Goal: Task Accomplishment & Management: Use online tool/utility

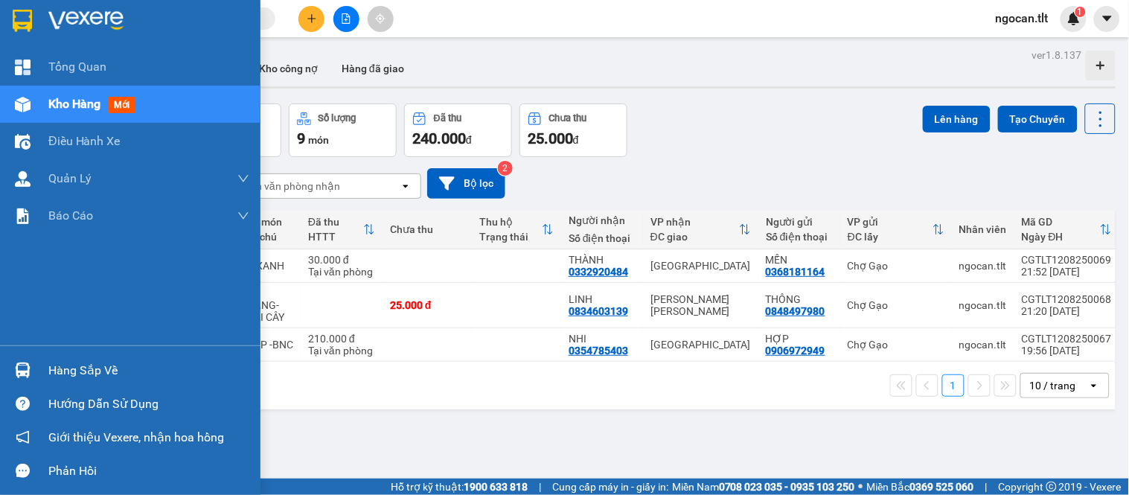
click at [19, 365] on img at bounding box center [23, 371] width 16 height 16
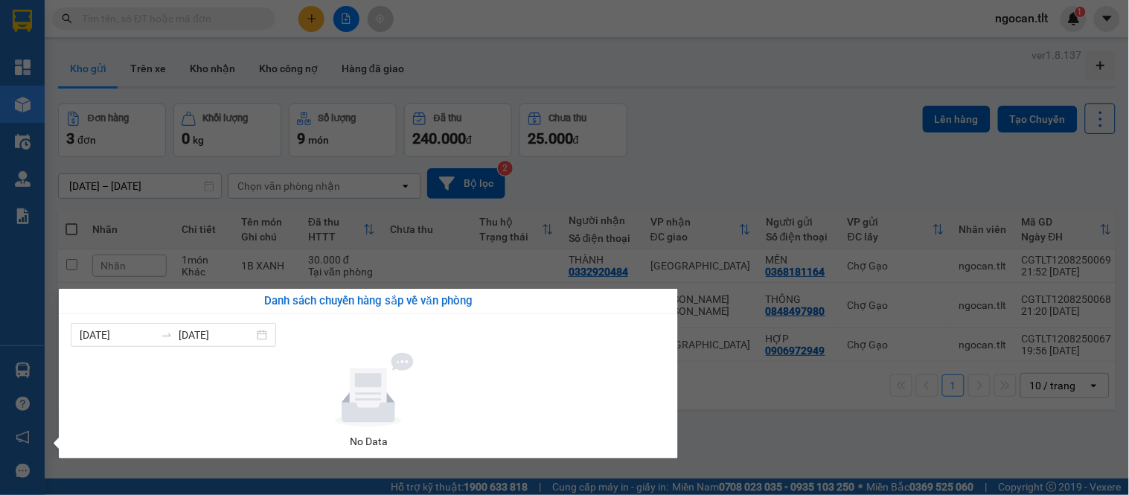
click at [770, 397] on section "Kết quả tìm kiếm ( 0 ) Bộ lọc Gửi 3 ngày gần nhất No Data ngocan.tlt 1 Tổng Qua…" at bounding box center [564, 247] width 1129 height 495
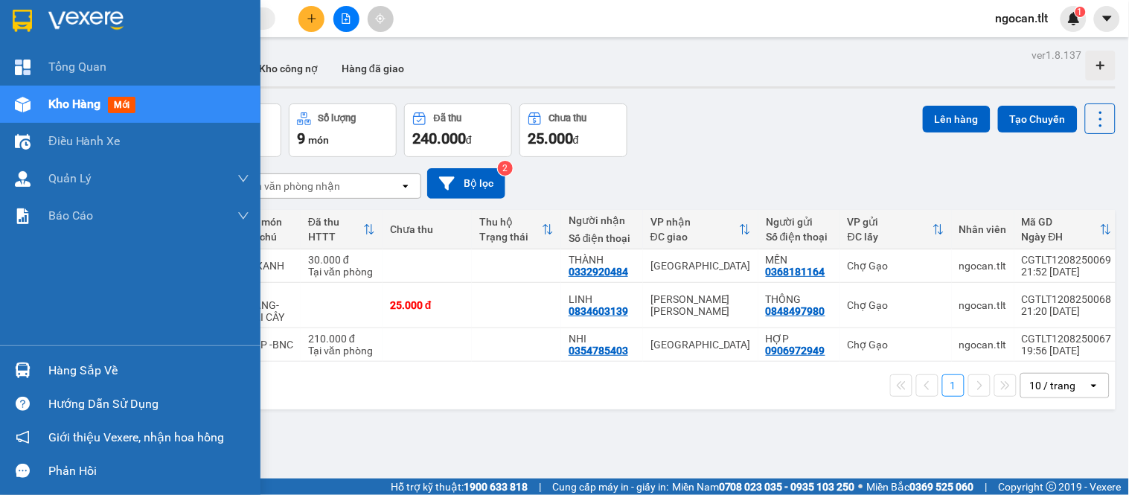
click at [0, 16] on div at bounding box center [130, 24] width 261 height 48
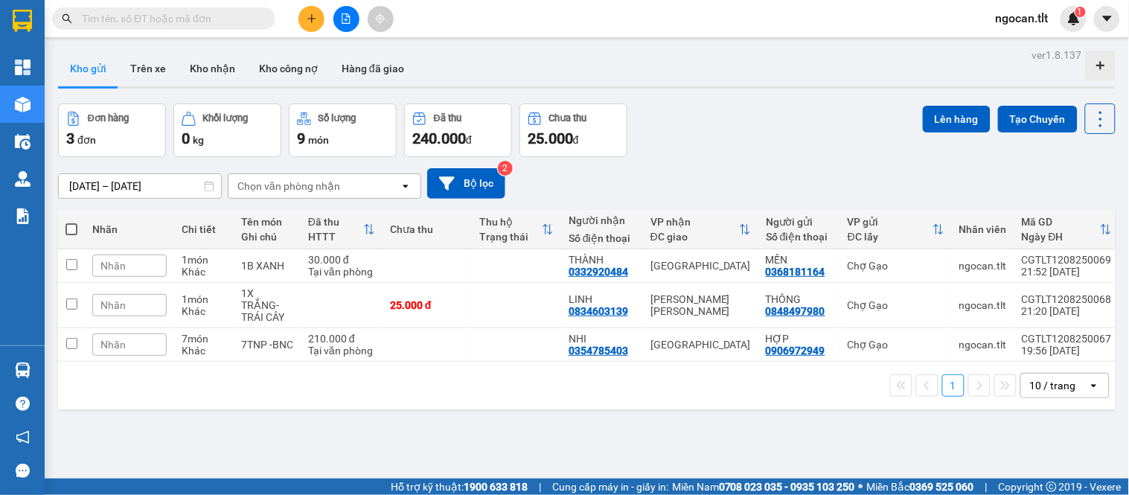
click at [832, 197] on div "11/08/2025 – 13/08/2025 Press the down arrow key to interact with the calendar …" at bounding box center [587, 183] width 1058 height 31
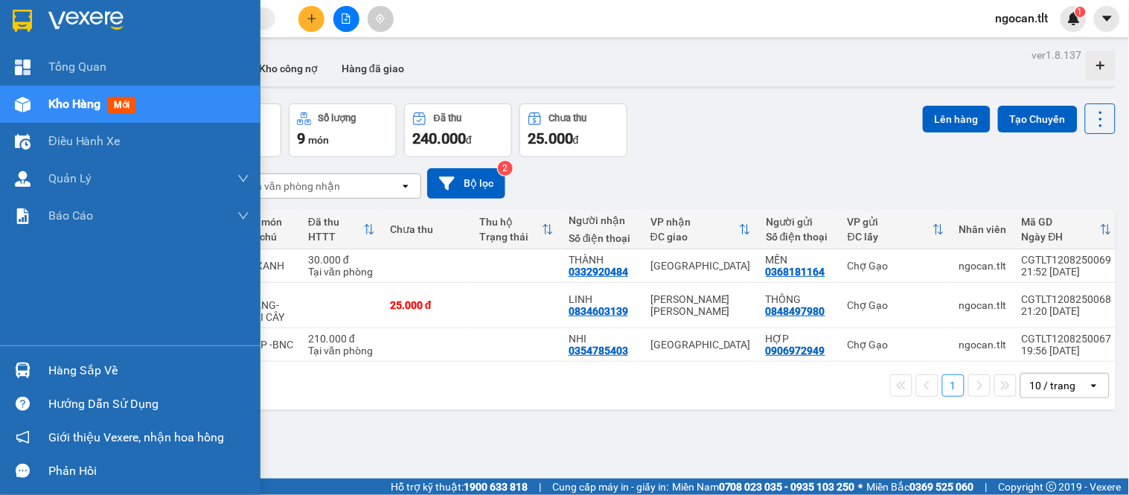
click at [7, 359] on div "Hàng sắp về" at bounding box center [130, 370] width 261 height 33
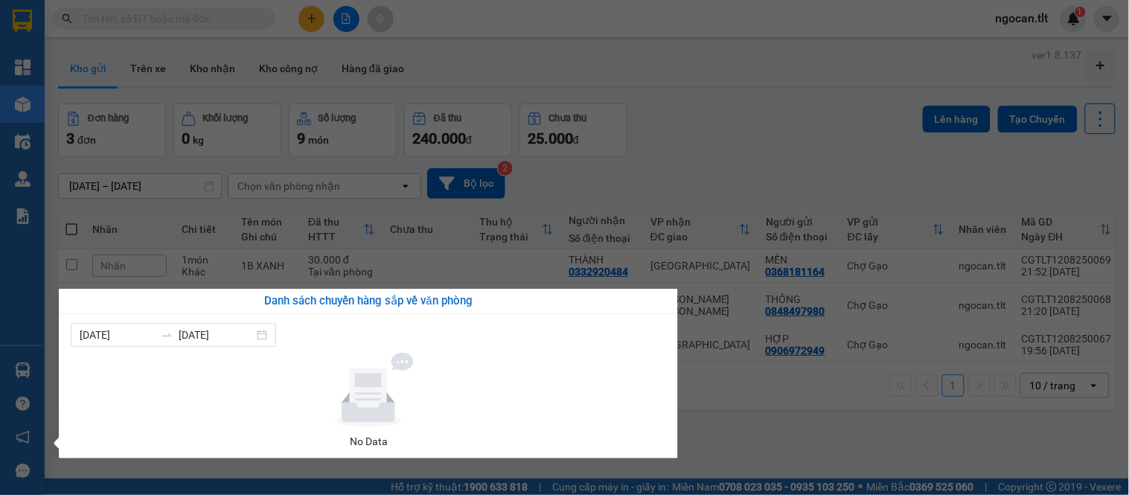
click at [702, 171] on section "Kết quả tìm kiếm ( 0 ) Bộ lọc Gửi 3 ngày gần nhất No Data ngocan.tlt 1 Tổng Qua…" at bounding box center [564, 247] width 1129 height 495
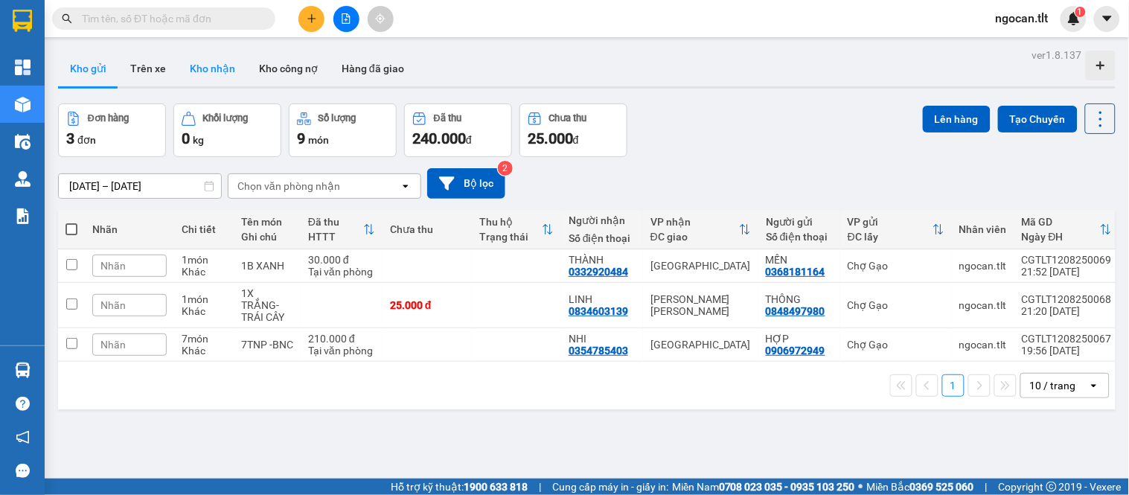
click at [211, 74] on button "Kho nhận" at bounding box center [212, 69] width 69 height 36
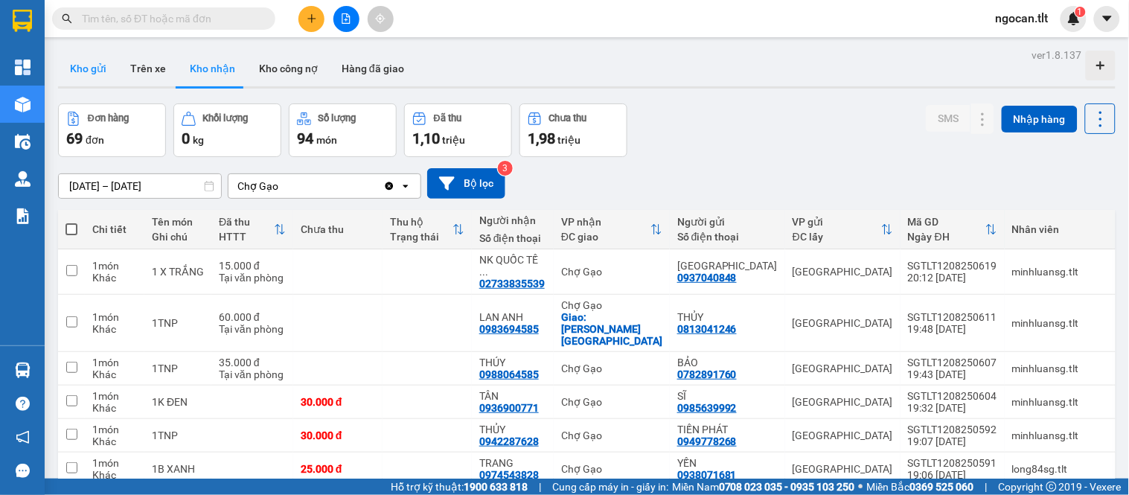
click at [89, 75] on button "Kho gửi" at bounding box center [88, 69] width 60 height 36
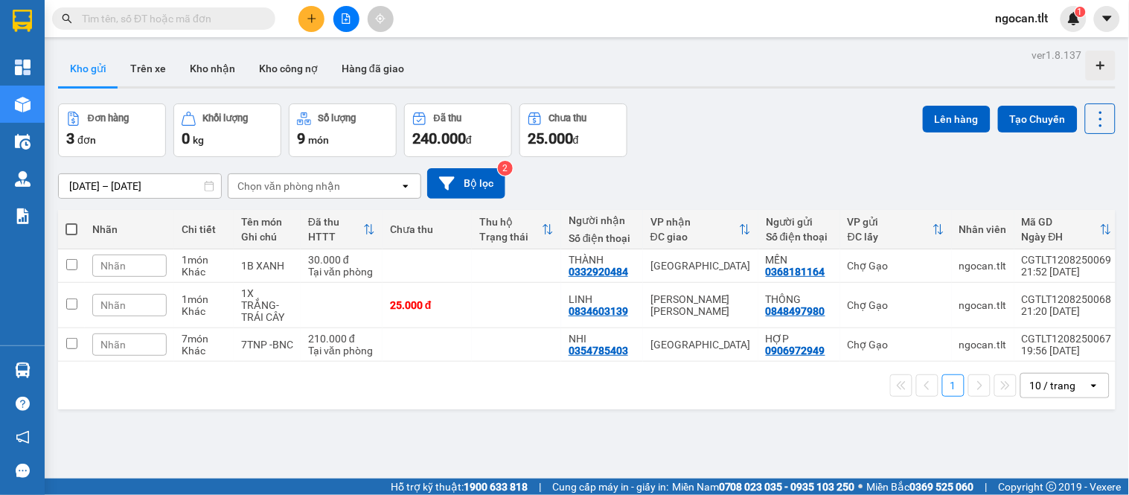
click at [75, 226] on span at bounding box center [72, 229] width 12 height 12
click at [71, 222] on input "checkbox" at bounding box center [71, 222] width 0 height 0
checkbox input "true"
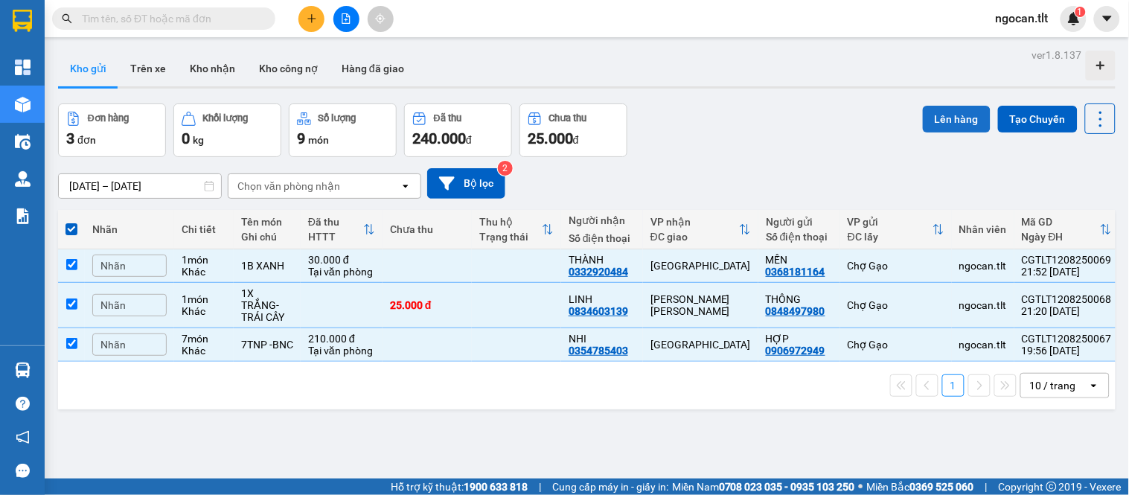
click at [946, 115] on button "Lên hàng" at bounding box center [957, 119] width 68 height 27
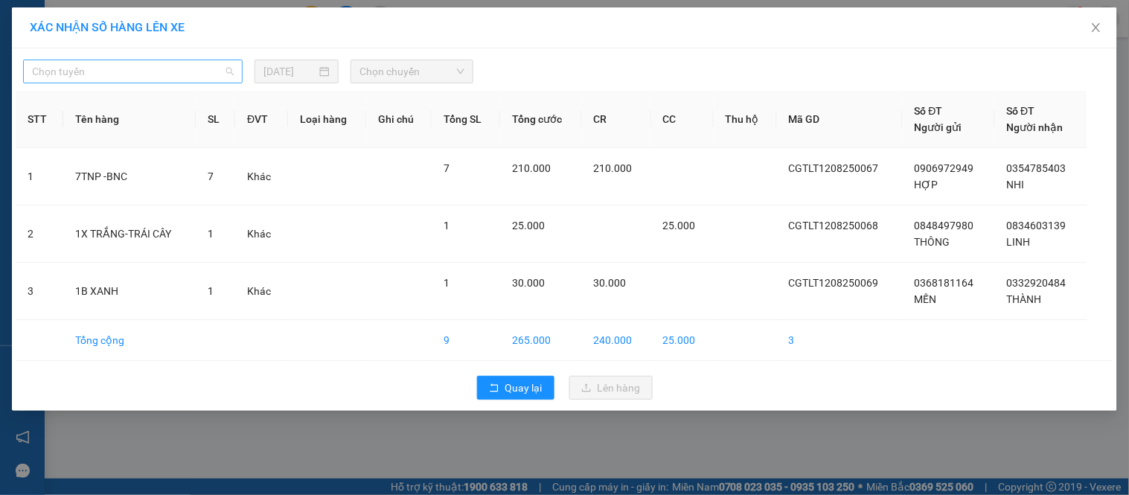
click at [159, 71] on span "Chọn tuyến" at bounding box center [133, 71] width 202 height 22
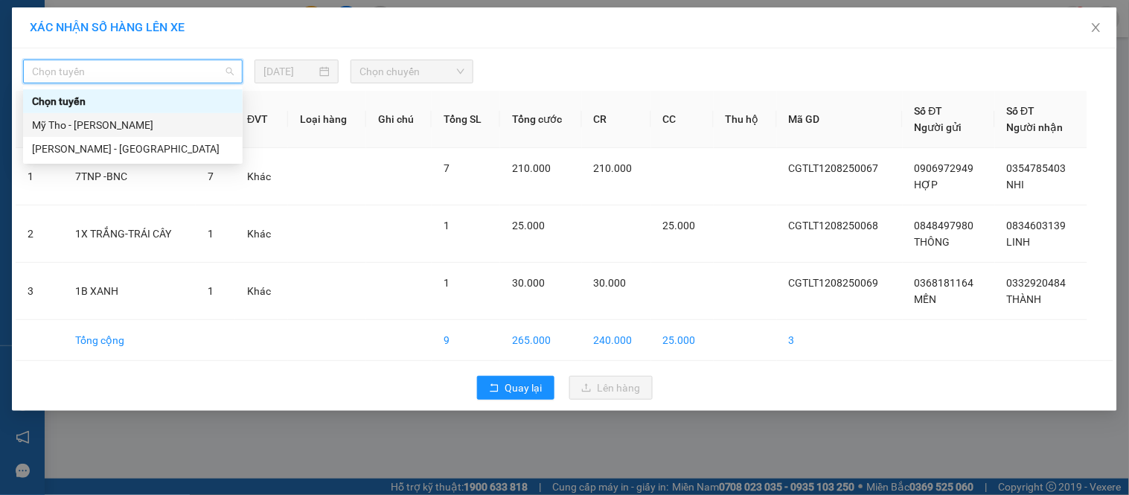
click at [124, 134] on div "Mỹ Tho - [PERSON_NAME]" at bounding box center [133, 125] width 220 height 24
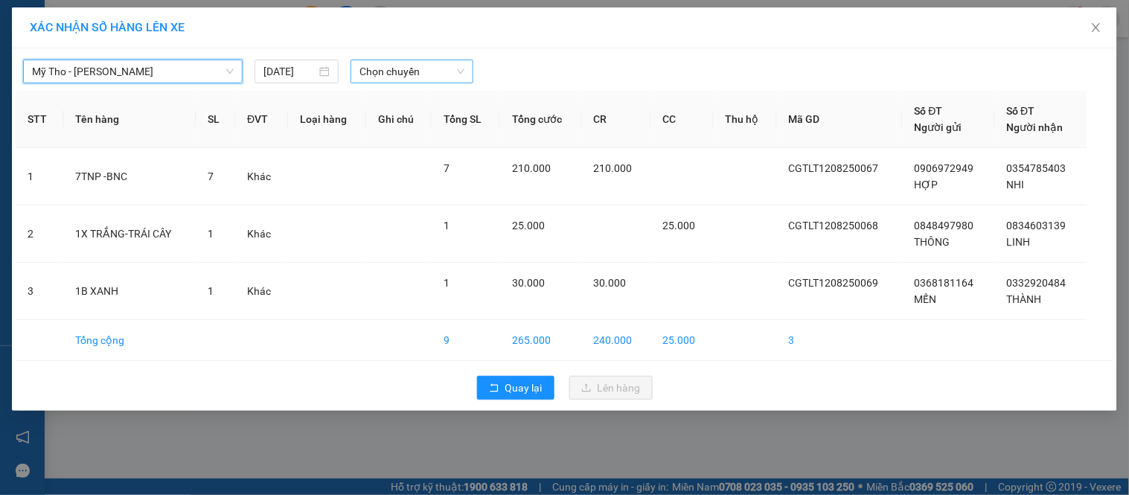
click at [433, 65] on span "Chọn chuyến" at bounding box center [412, 71] width 105 height 22
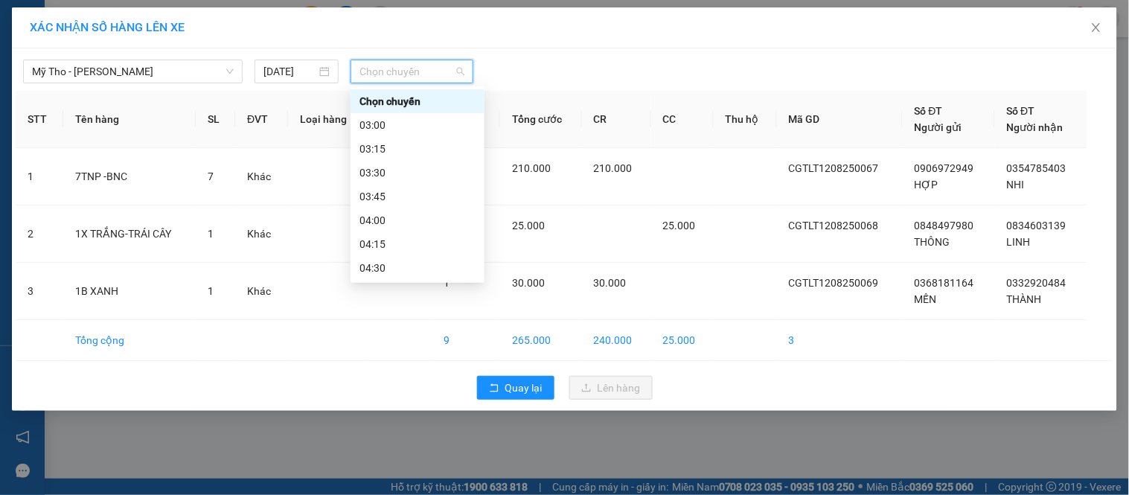
type input "1"
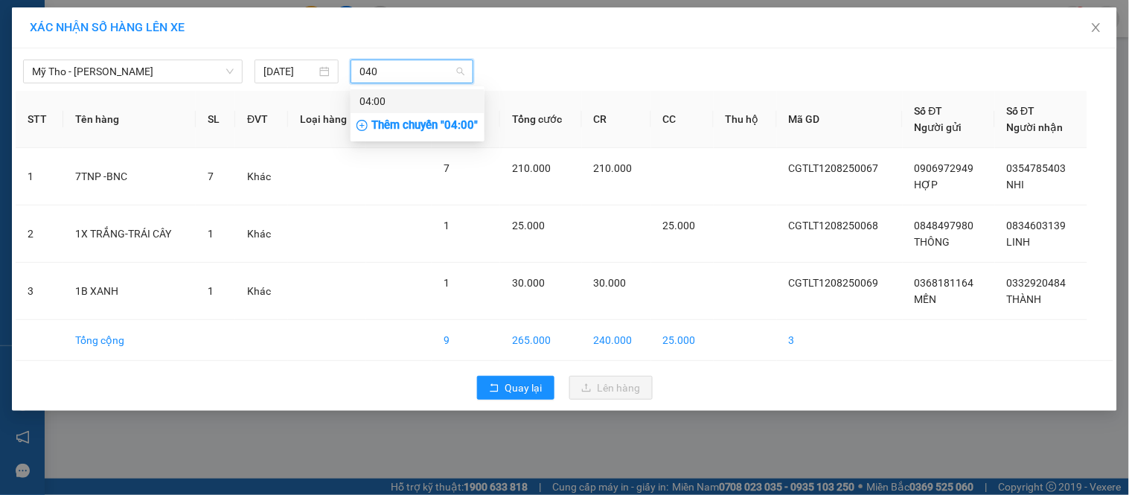
type input "0400"
click at [397, 97] on div "04:00" at bounding box center [418, 101] width 116 height 16
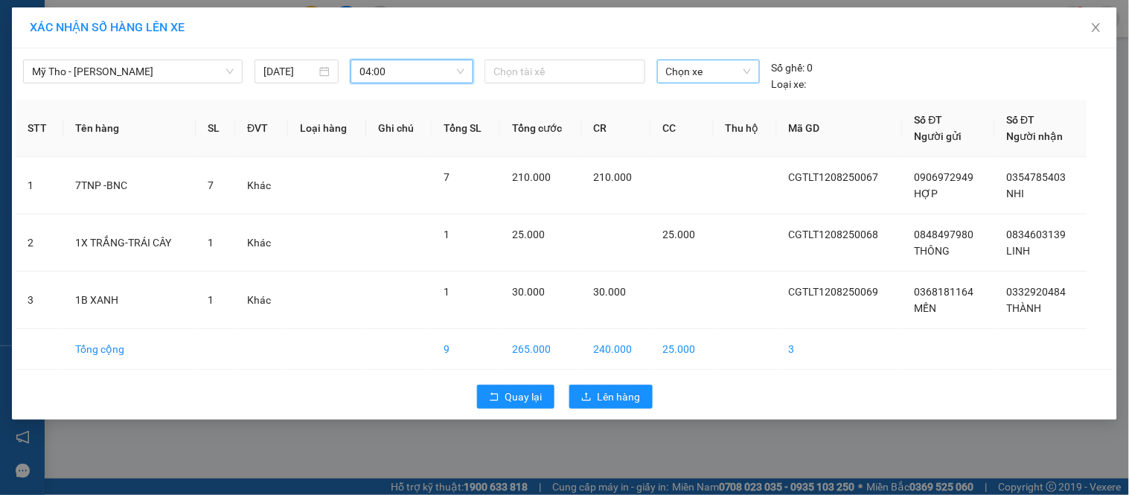
click at [724, 73] on span "Chọn xe" at bounding box center [708, 71] width 85 height 22
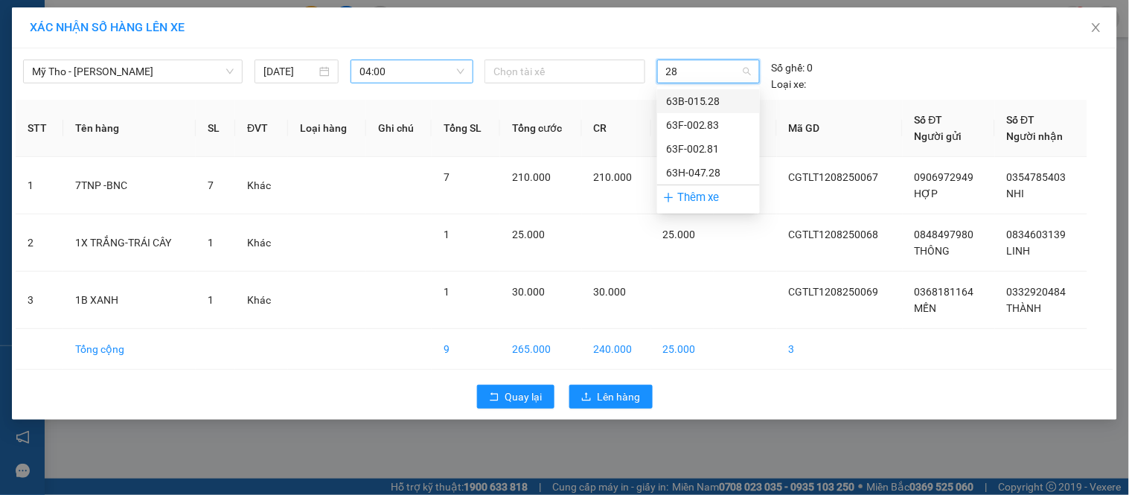
type input "2"
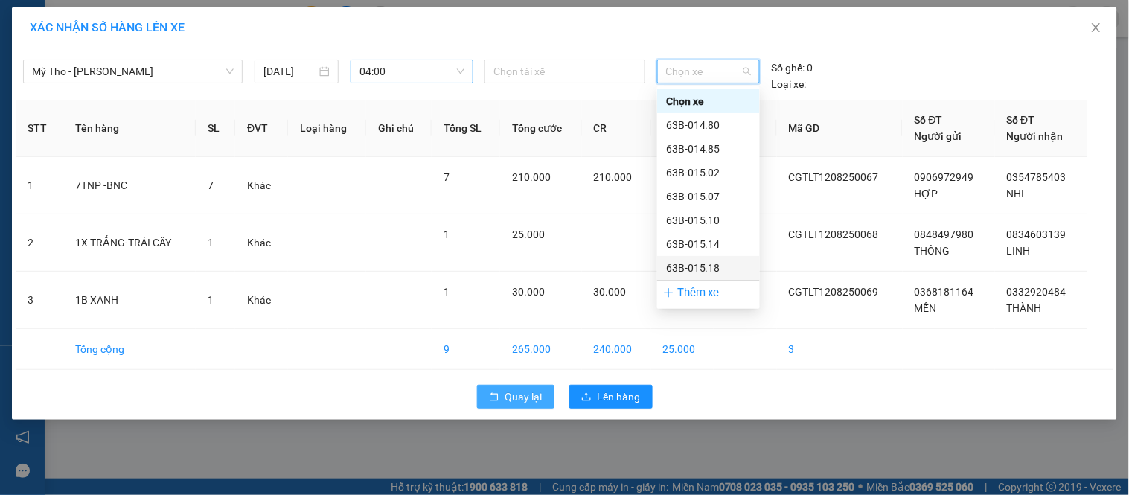
click at [489, 392] on icon "rollback" at bounding box center [494, 397] width 10 height 10
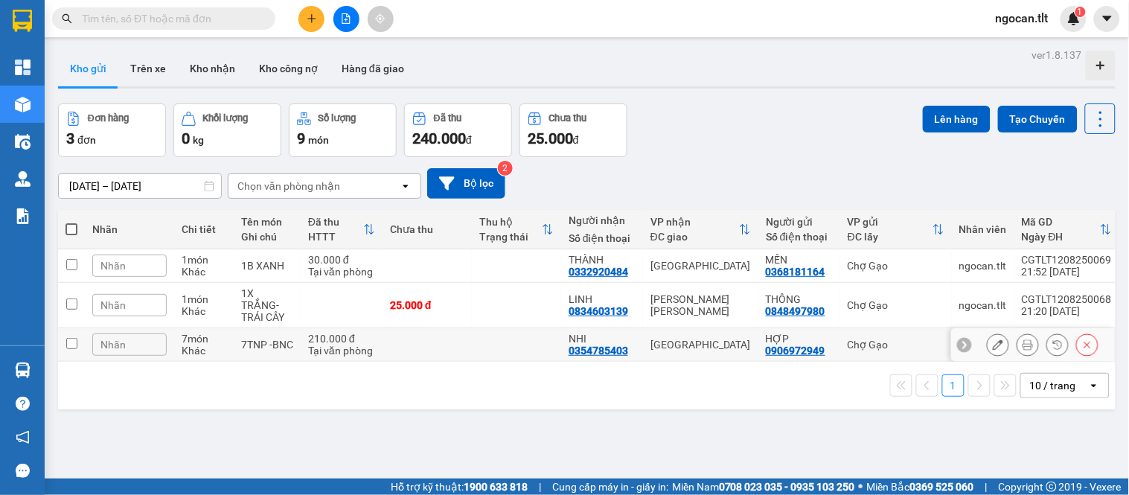
click at [75, 338] on input "checkbox" at bounding box center [71, 343] width 11 height 11
checkbox input "true"
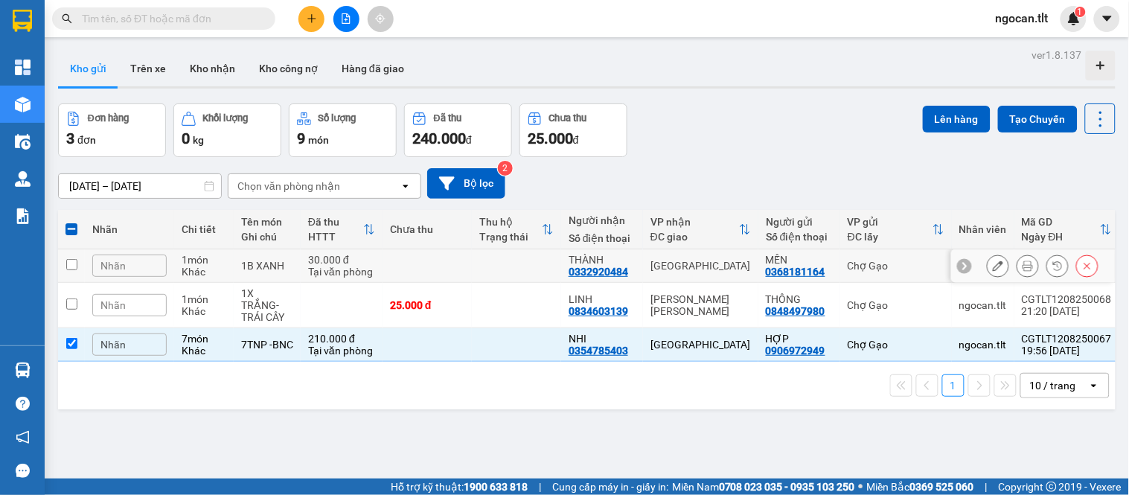
click at [72, 264] on input "checkbox" at bounding box center [71, 264] width 11 height 11
checkbox input "true"
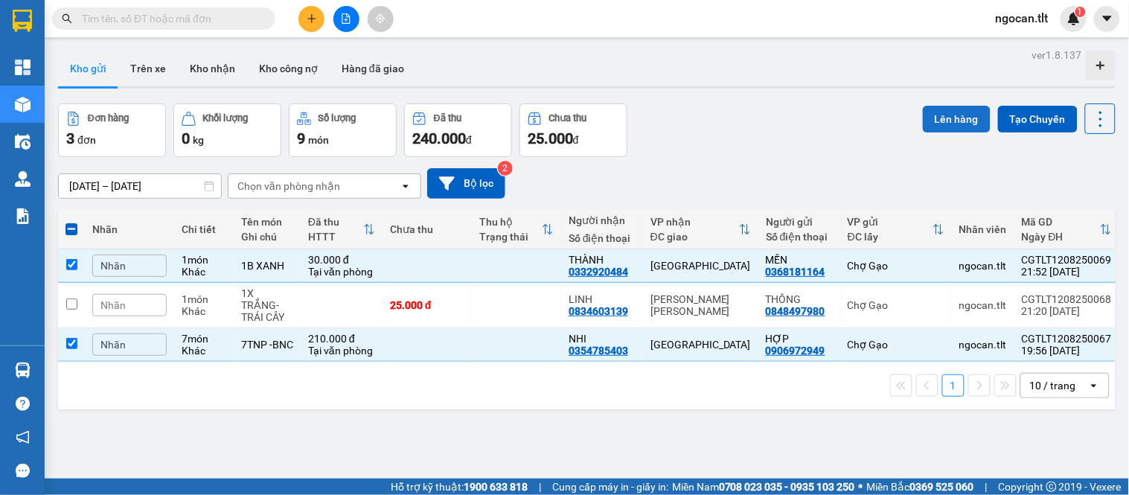
click at [936, 109] on button "Lên hàng" at bounding box center [957, 119] width 68 height 27
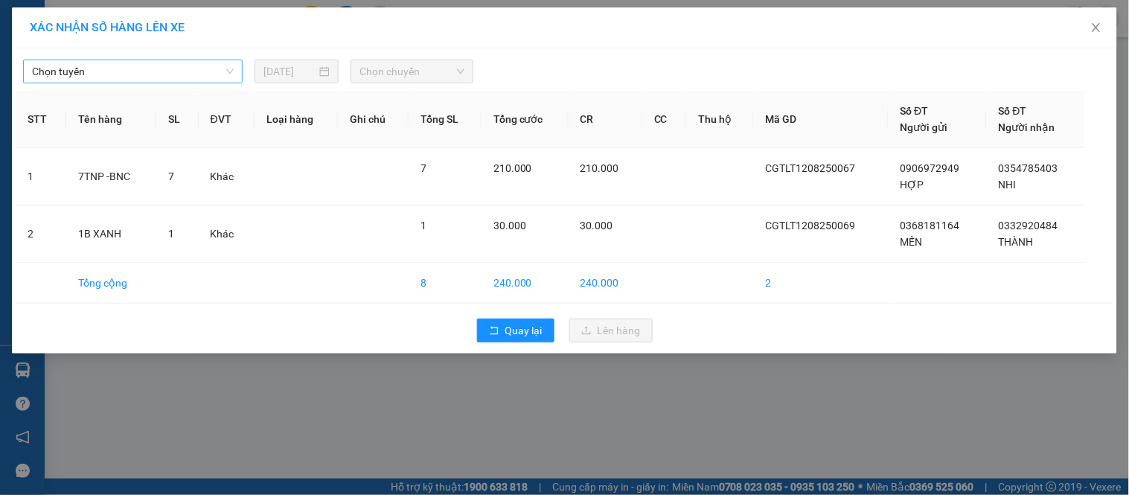
click at [115, 69] on span "Chọn tuyến" at bounding box center [133, 71] width 202 height 22
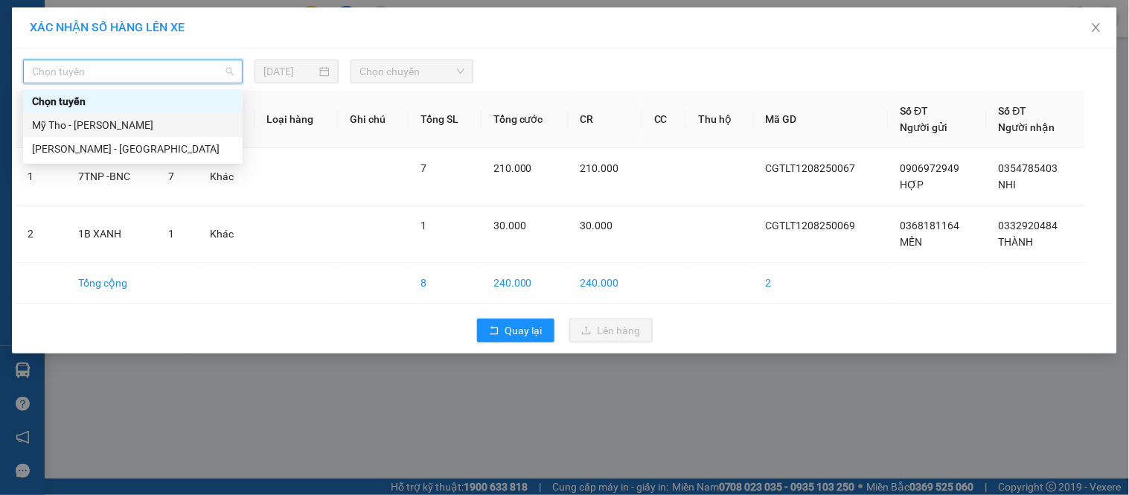
click at [58, 128] on div "Mỹ Tho - [PERSON_NAME]" at bounding box center [133, 125] width 202 height 16
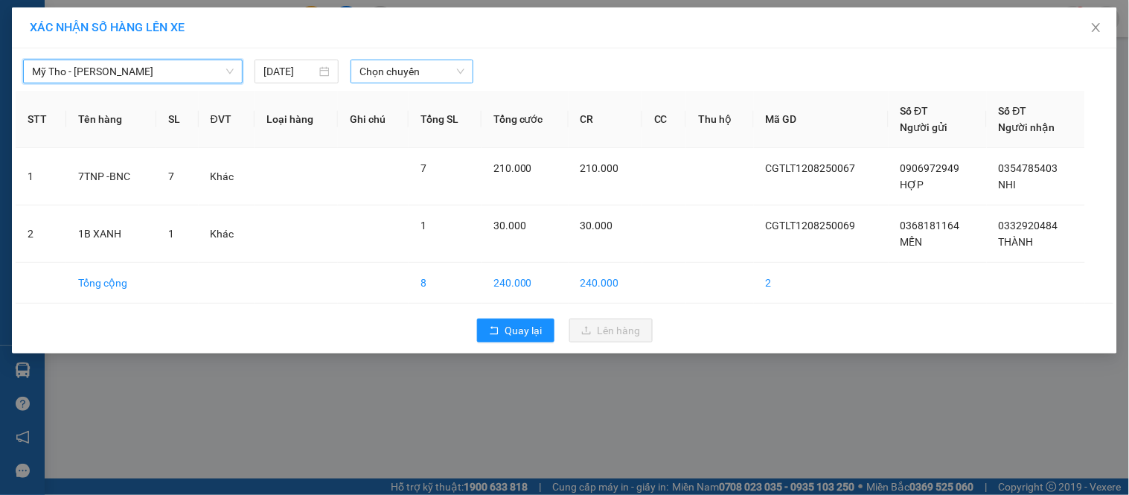
click at [432, 75] on span "Chọn chuyến" at bounding box center [412, 71] width 105 height 22
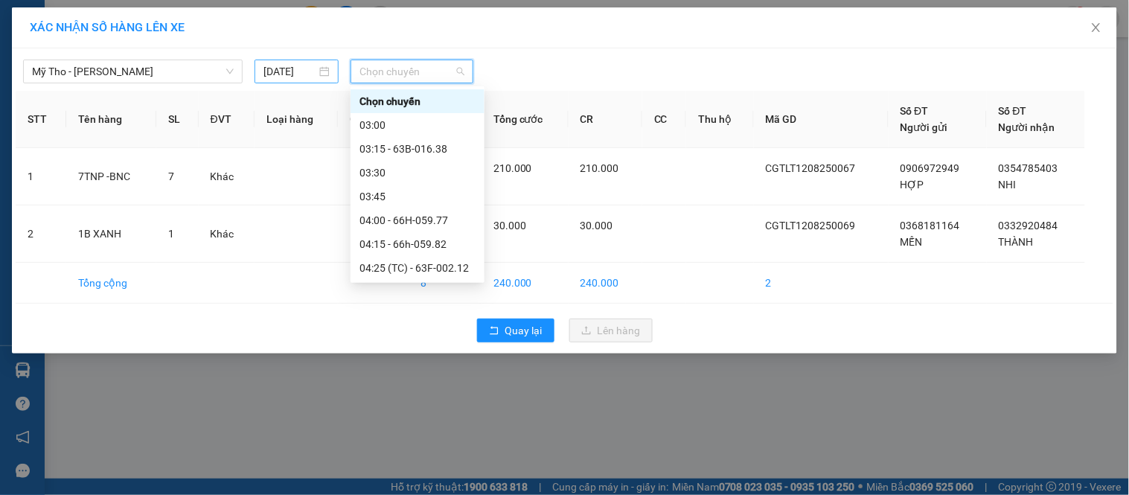
click at [296, 73] on input "[DATE]" at bounding box center [290, 71] width 53 height 16
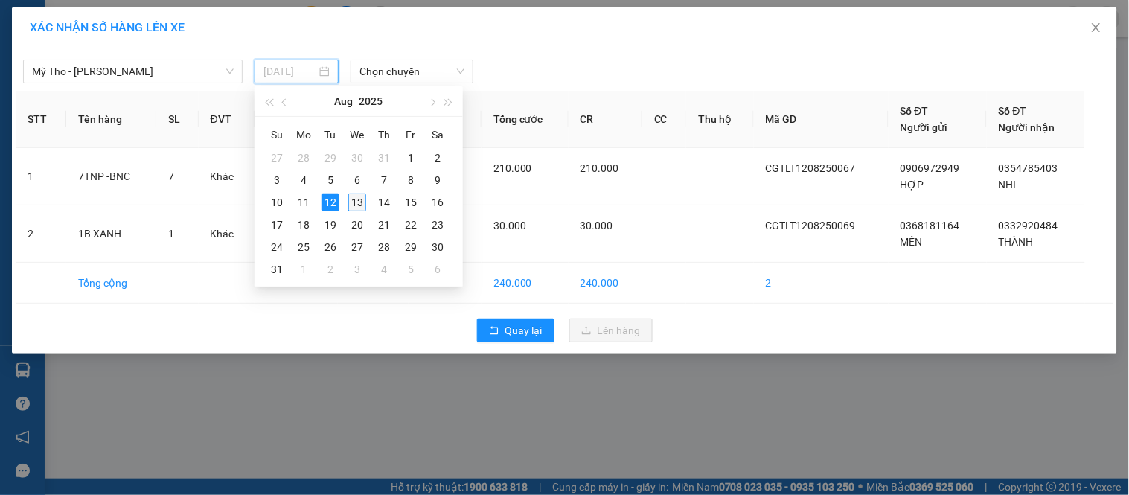
click at [357, 199] on div "13" at bounding box center [357, 203] width 18 height 18
type input "[DATE]"
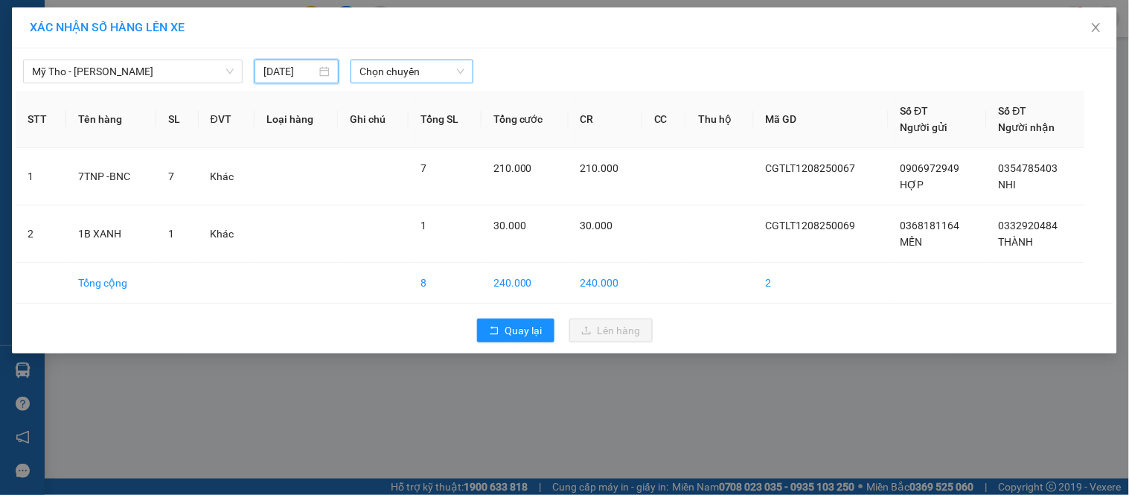
click at [378, 72] on span "Chọn chuyến" at bounding box center [412, 71] width 105 height 22
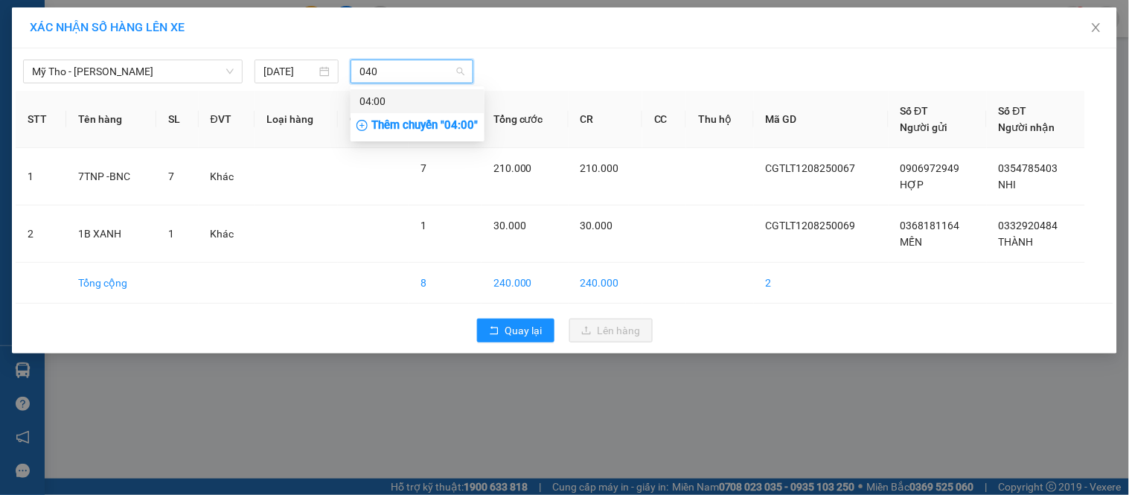
type input "0400"
click at [400, 106] on div "04:00" at bounding box center [418, 101] width 116 height 16
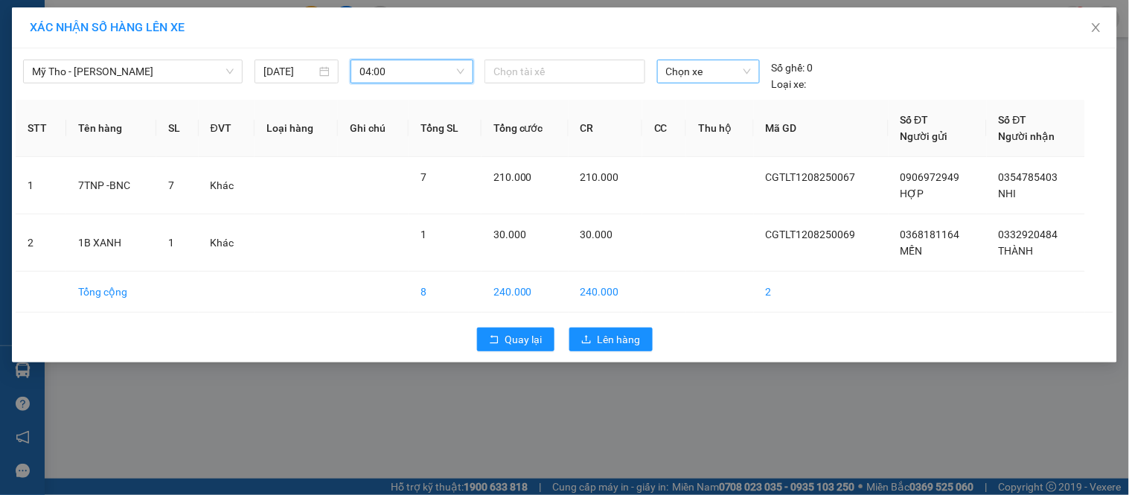
click at [738, 77] on span "Chọn xe" at bounding box center [708, 71] width 85 height 22
type input "246"
click at [703, 100] on div "63F-002.46" at bounding box center [708, 101] width 85 height 16
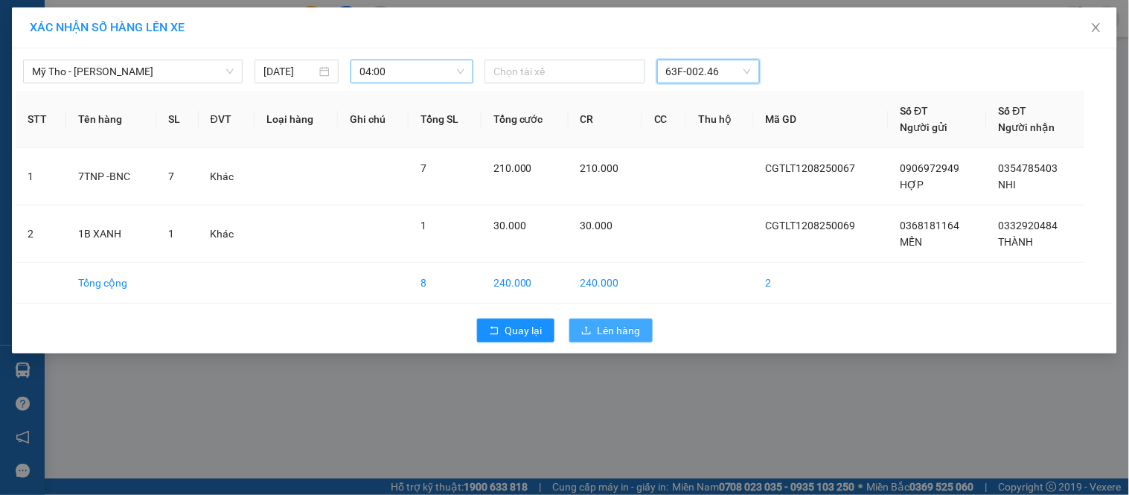
click at [640, 333] on span "Lên hàng" at bounding box center [619, 330] width 43 height 16
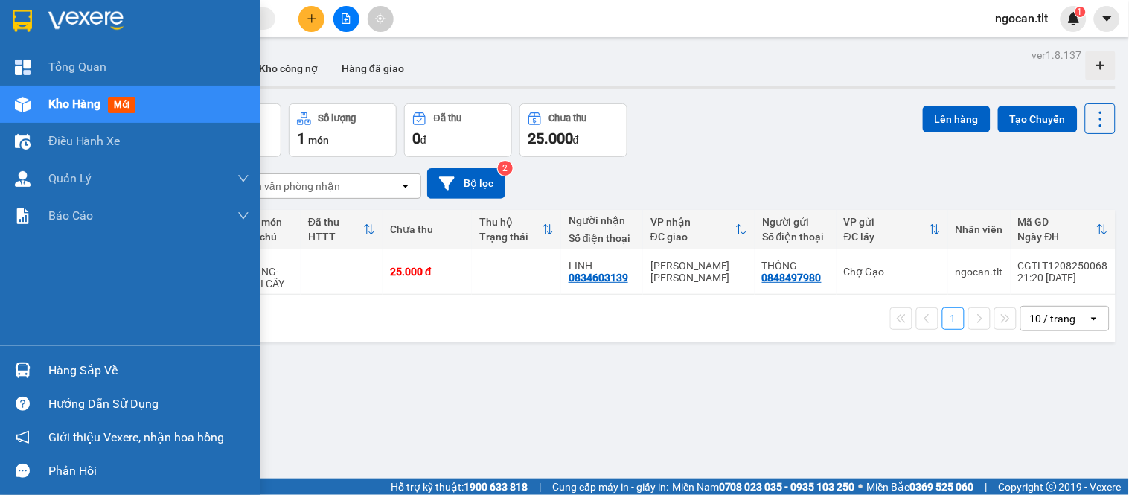
click at [20, 378] on div at bounding box center [23, 370] width 26 height 26
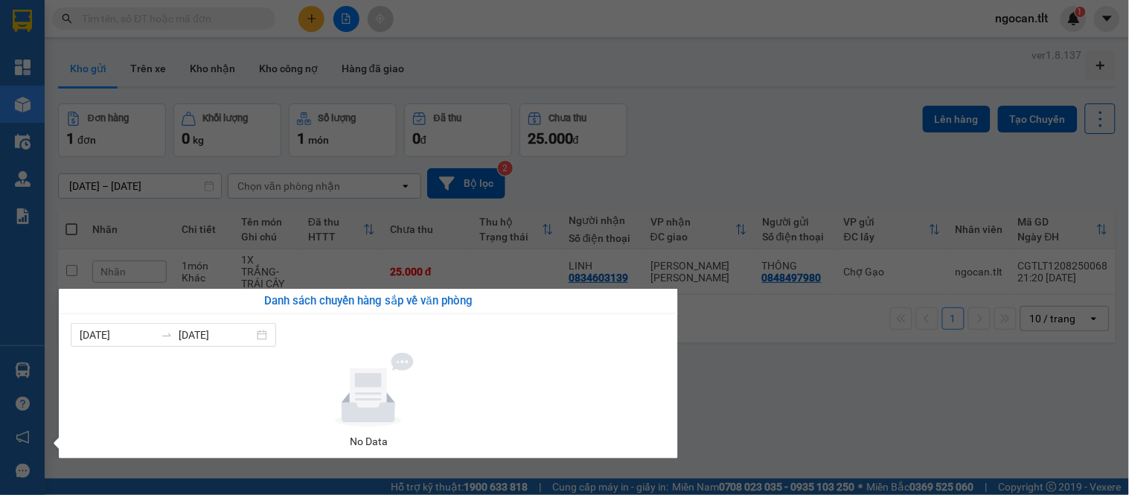
click at [816, 339] on section "Kết quả tìm kiếm ( 0 ) Bộ lọc Gửi 3 ngày gần nhất No Data ngocan.tlt 1 Tổng Qua…" at bounding box center [564, 247] width 1129 height 495
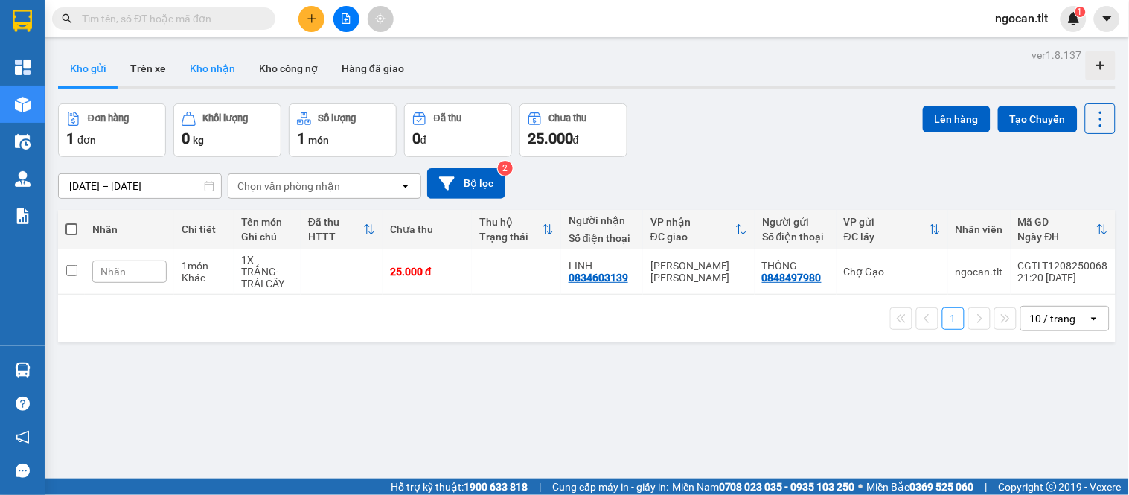
click at [234, 62] on button "Kho nhận" at bounding box center [212, 69] width 69 height 36
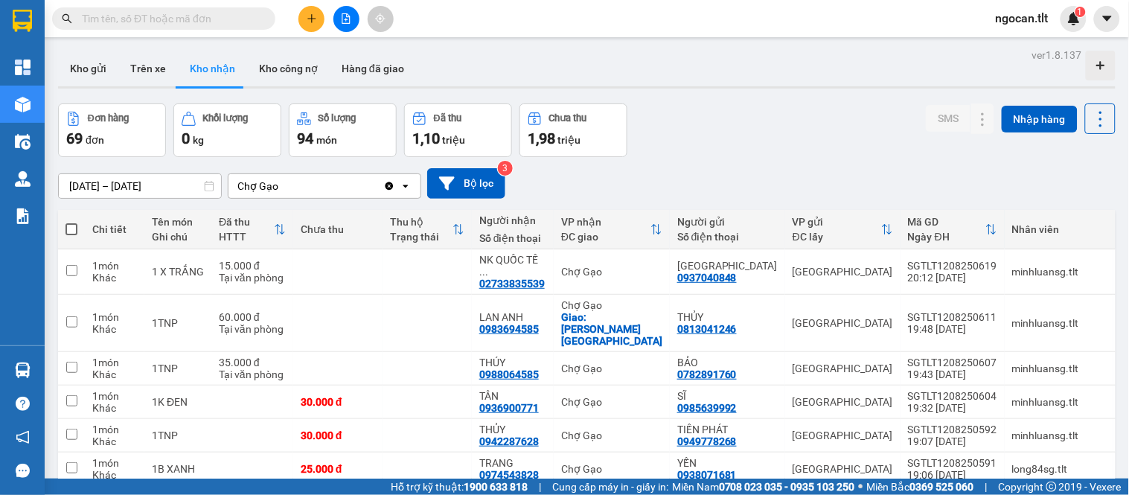
click at [809, 182] on div "11/08/2025 – 13/08/2025 Press the down arrow key to interact with the calendar …" at bounding box center [587, 183] width 1058 height 31
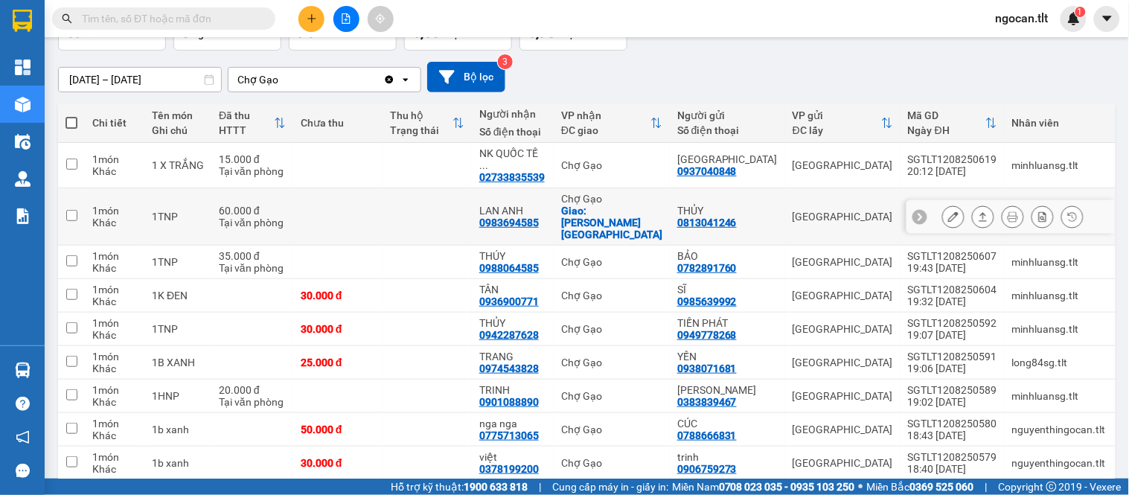
scroll to position [138, 0]
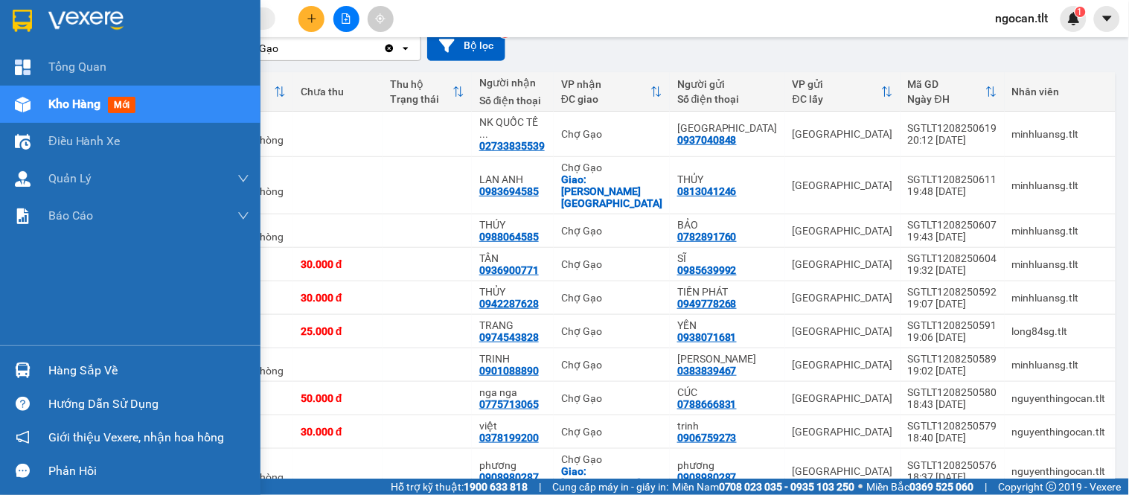
click at [23, 360] on div at bounding box center [23, 370] width 26 height 26
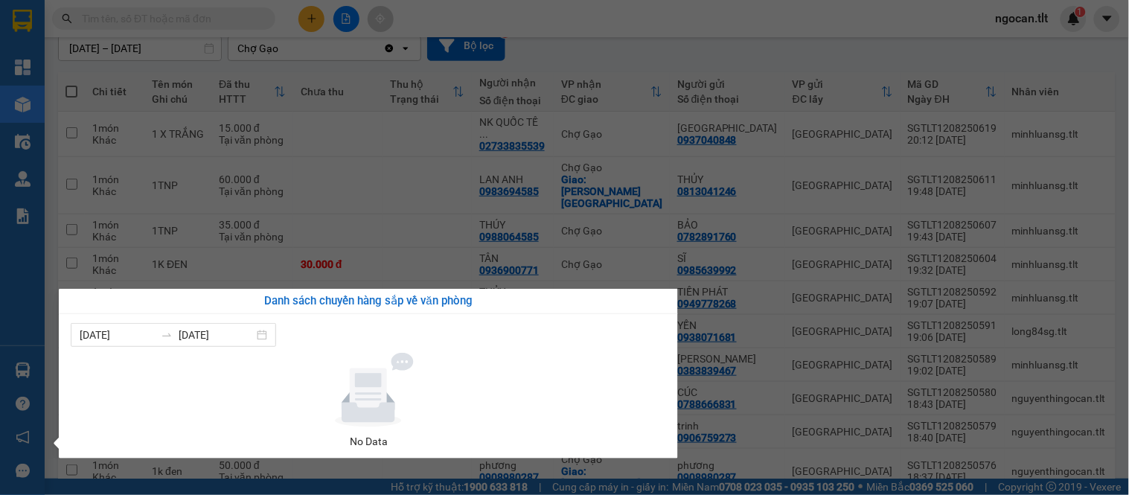
click at [412, 224] on section "Kết quả tìm kiếm ( 0 ) Bộ lọc Gửi 3 ngày gần nhất No Data ngocan.tlt 1 Tổng Qua…" at bounding box center [564, 247] width 1129 height 495
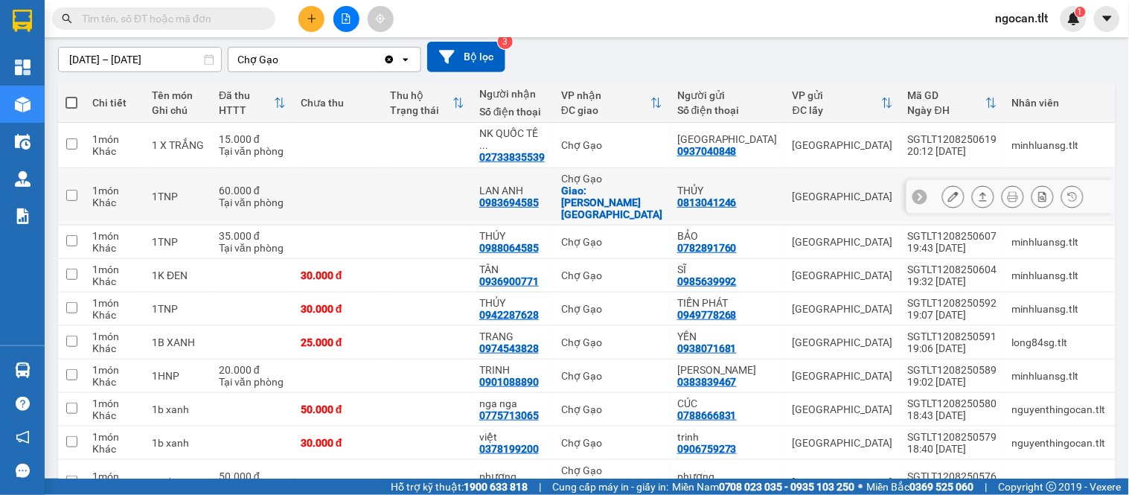
scroll to position [185, 0]
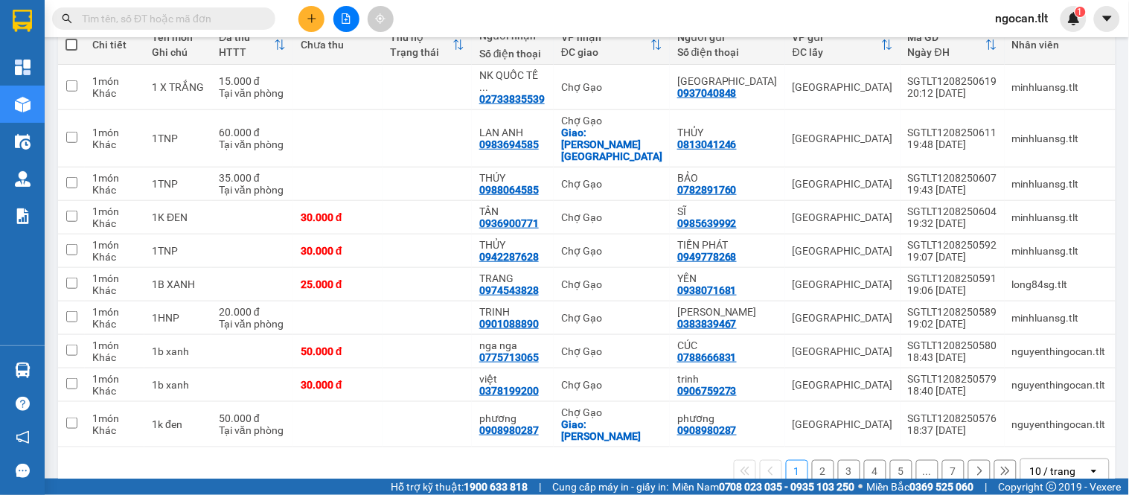
click at [1063, 464] on div "10 / trang" at bounding box center [1053, 471] width 46 height 15
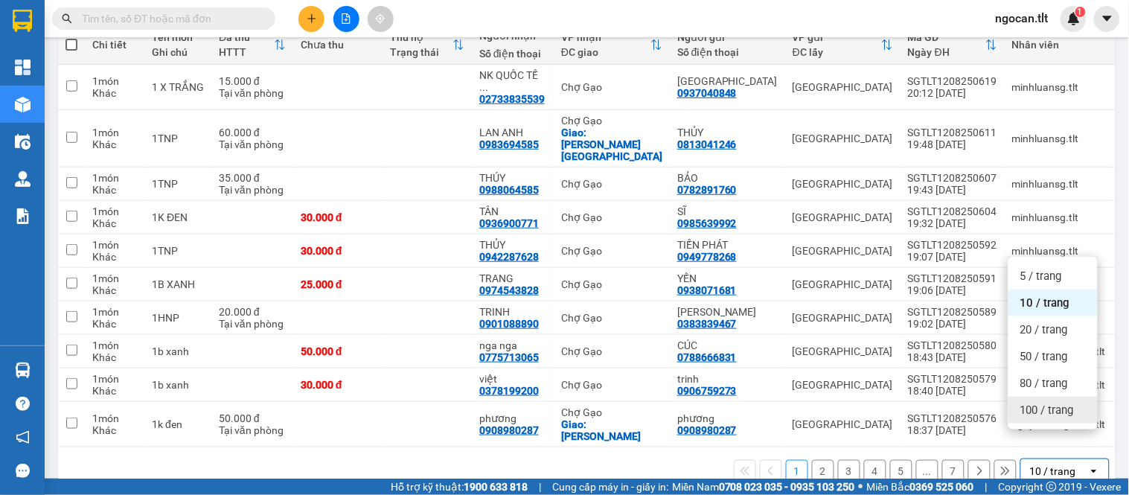
click at [1061, 418] on div "100 / trang" at bounding box center [1053, 410] width 89 height 27
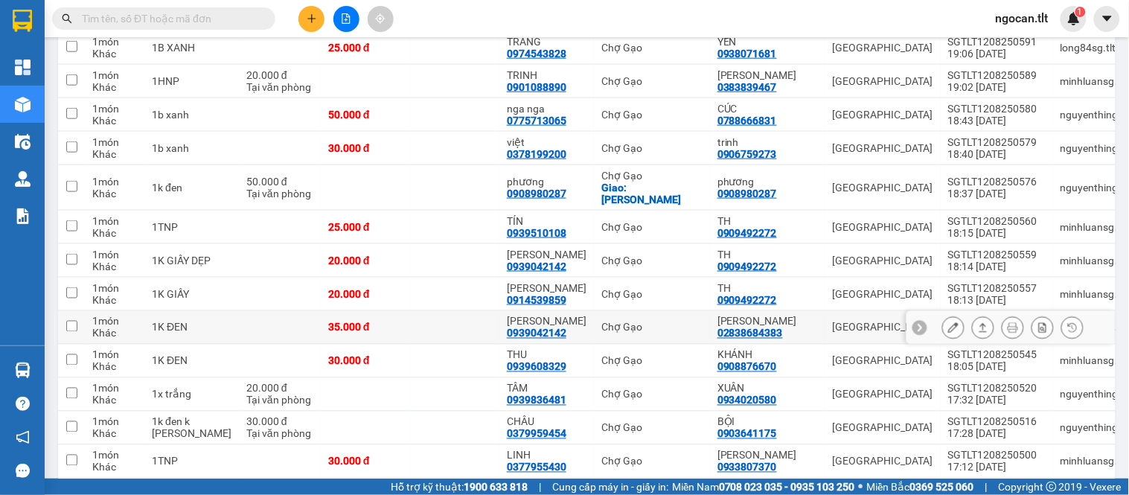
scroll to position [0, 0]
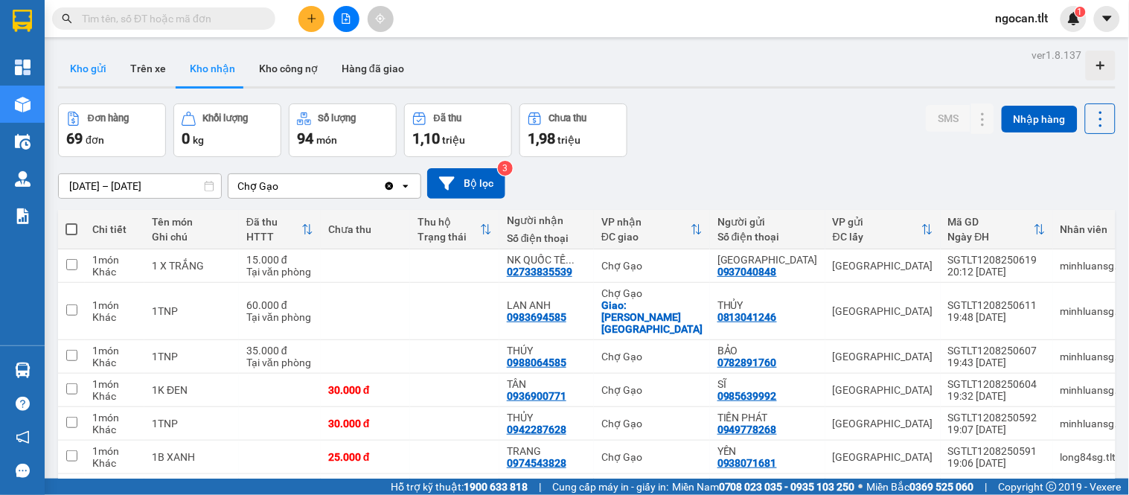
click at [95, 73] on button "Kho gửi" at bounding box center [88, 69] width 60 height 36
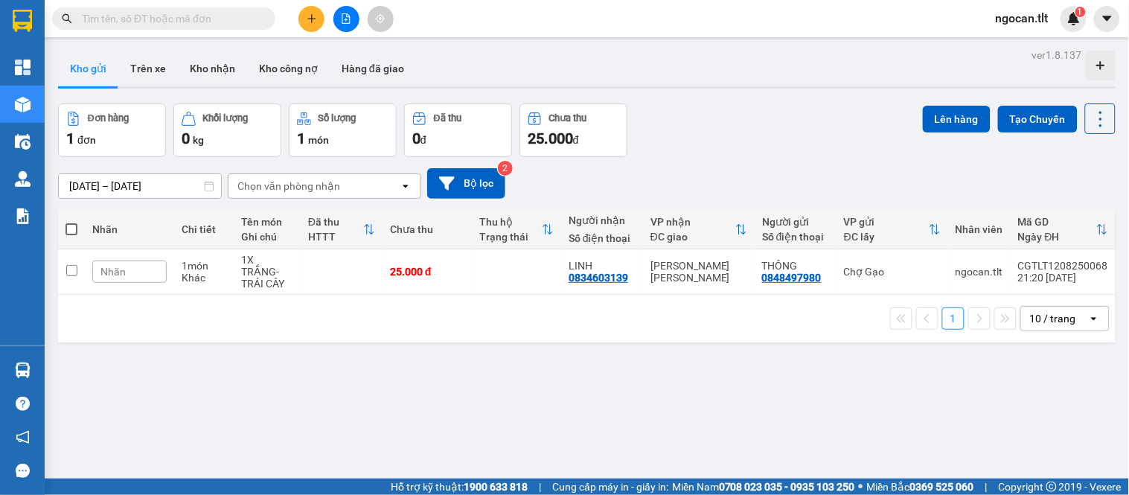
click at [302, 18] on button at bounding box center [311, 19] width 26 height 26
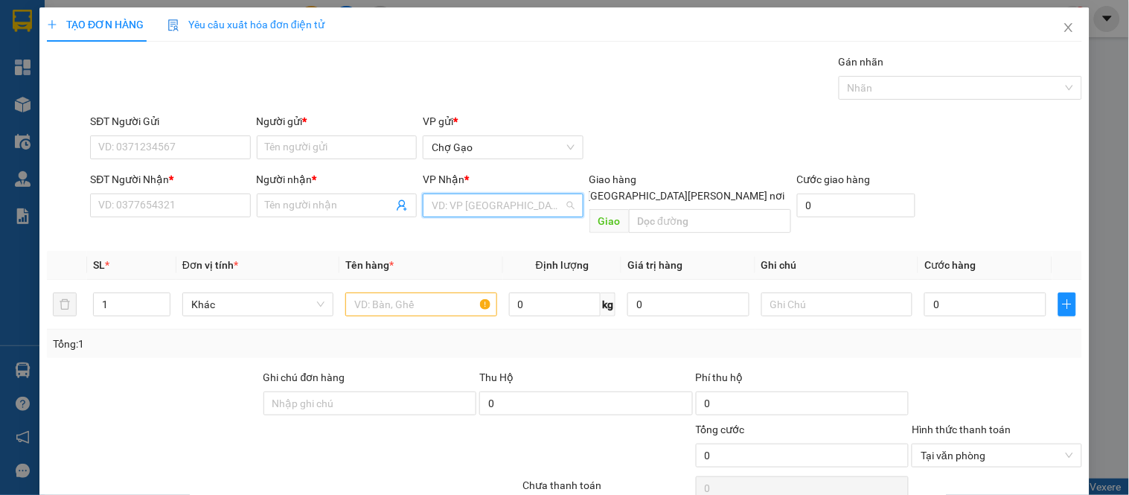
click at [450, 197] on input "search" at bounding box center [498, 205] width 132 height 22
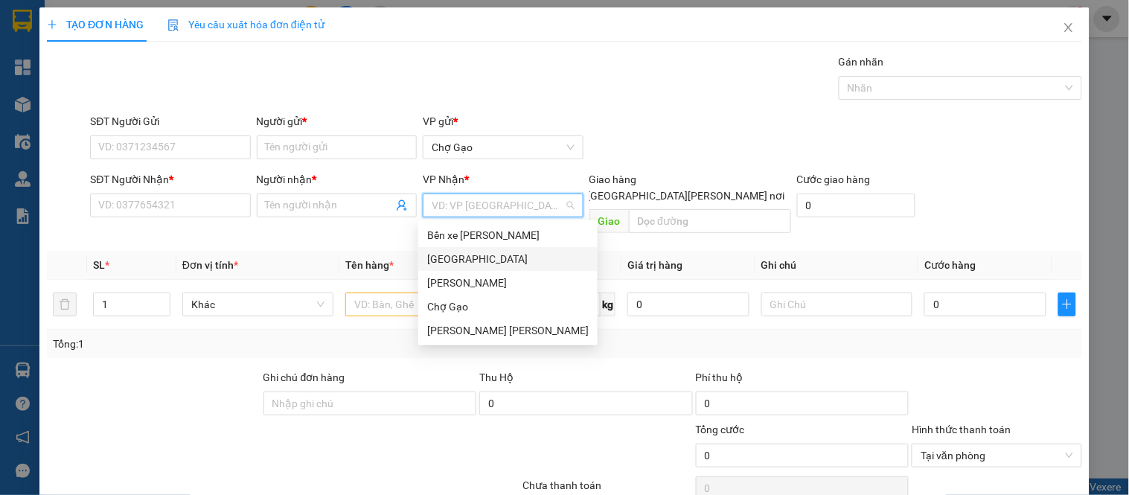
click at [463, 255] on div "[GEOGRAPHIC_DATA]" at bounding box center [508, 259] width 162 height 16
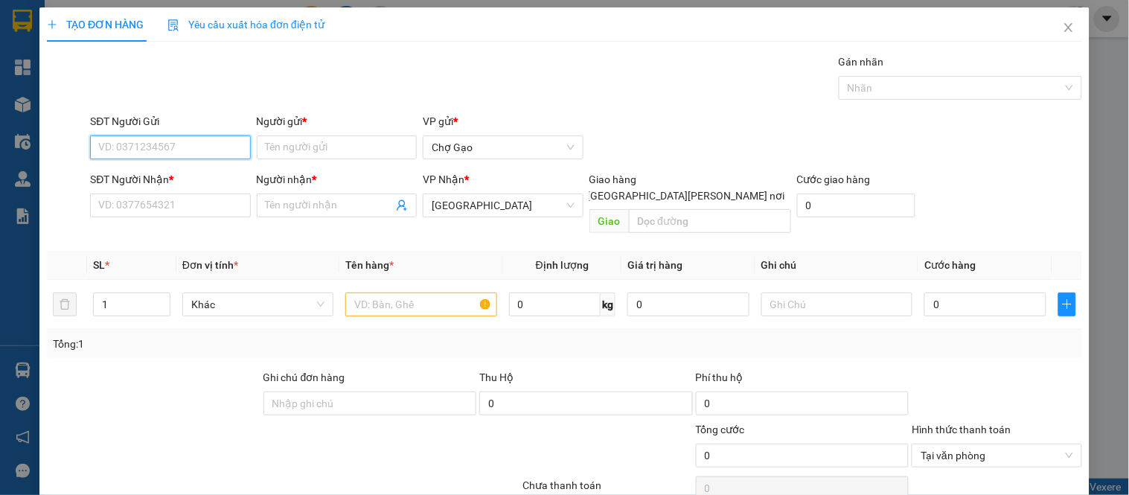
click at [209, 151] on input "SĐT Người Gửi" at bounding box center [170, 147] width 160 height 24
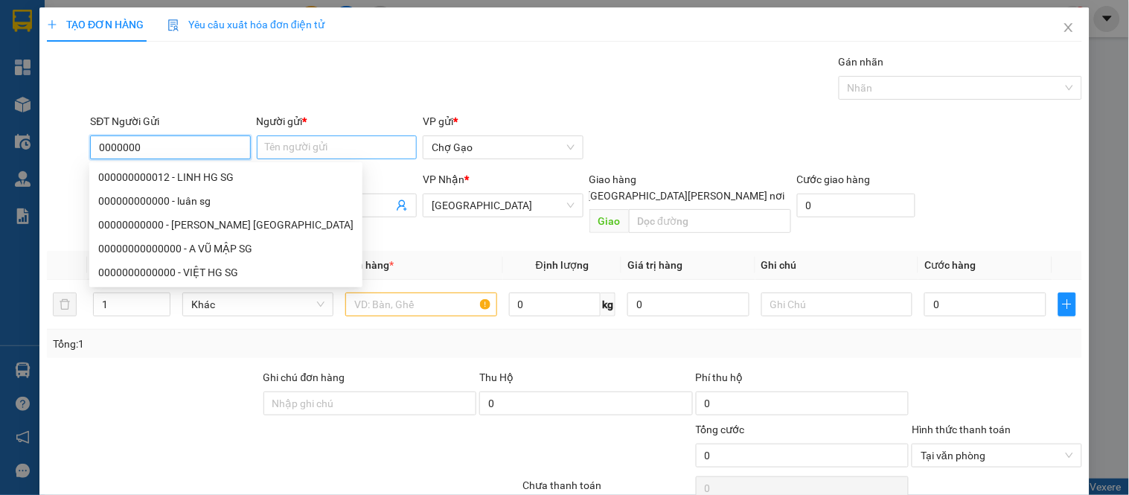
type input "0000000"
click at [293, 151] on input "Người gửi *" at bounding box center [337, 147] width 160 height 24
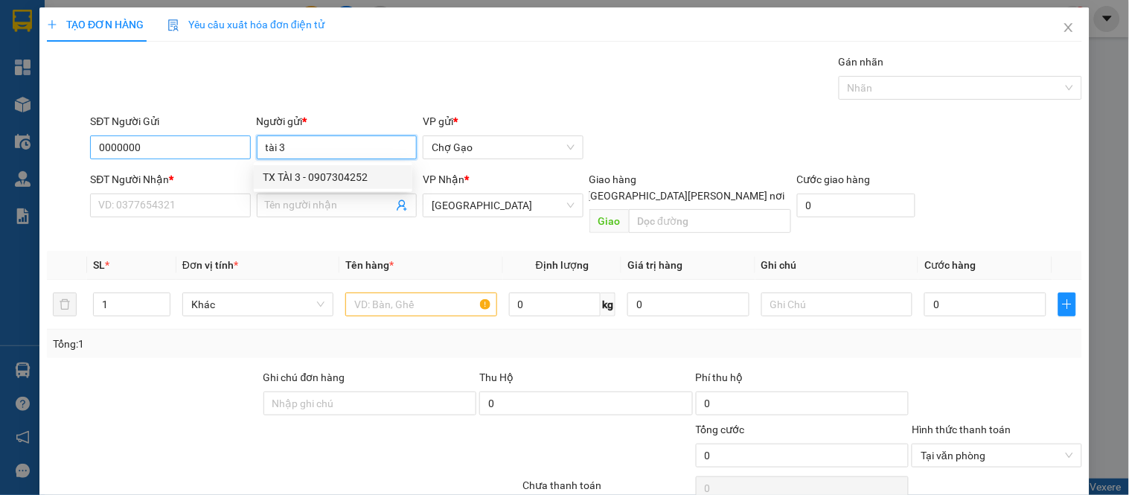
type input "tài 3"
click at [231, 145] on input "0000000" at bounding box center [170, 147] width 160 height 24
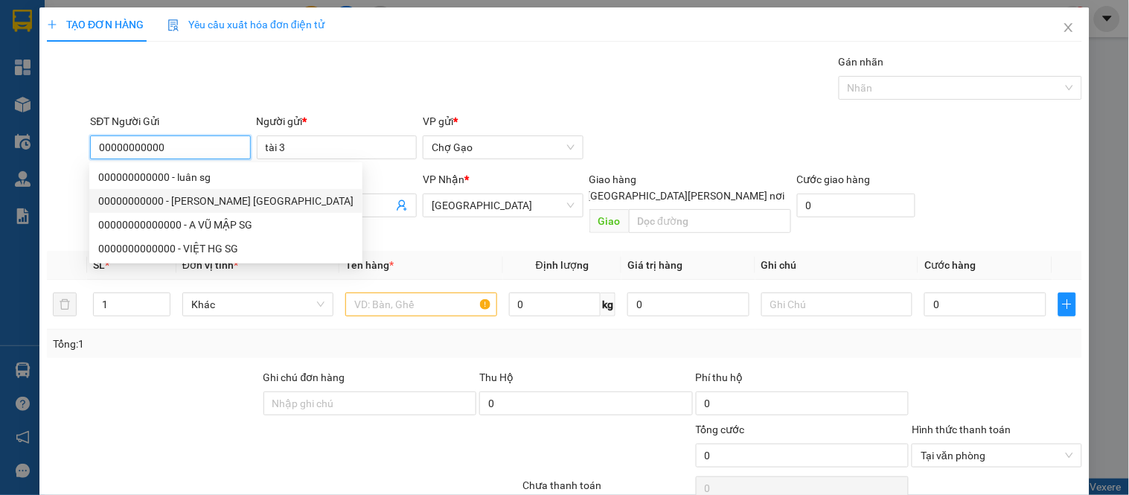
type input "00000000000"
click at [314, 174] on b "*" at bounding box center [315, 179] width 4 height 12
click at [314, 197] on input "Người nhận *" at bounding box center [329, 205] width 127 height 16
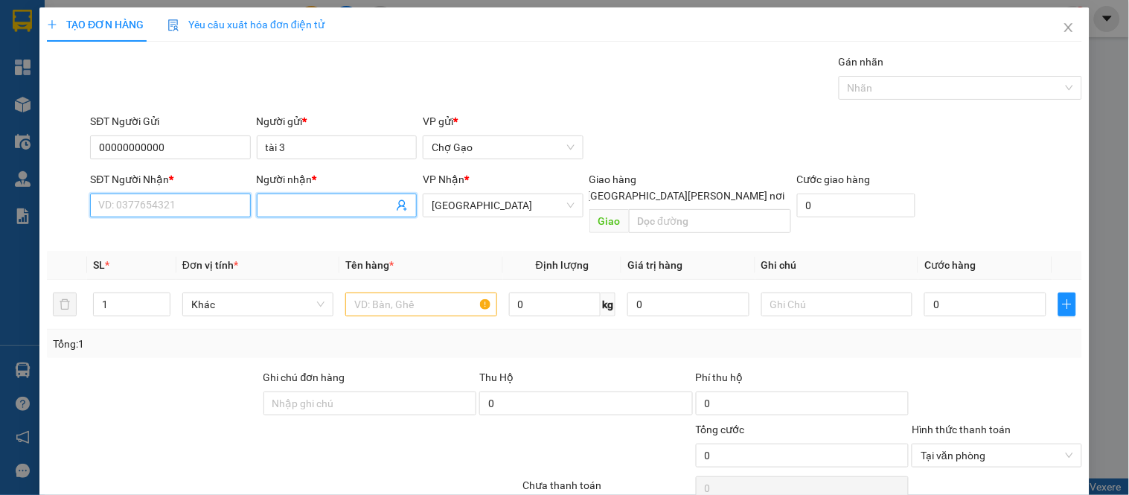
click at [147, 194] on input "SĐT Người Nhận *" at bounding box center [170, 206] width 160 height 24
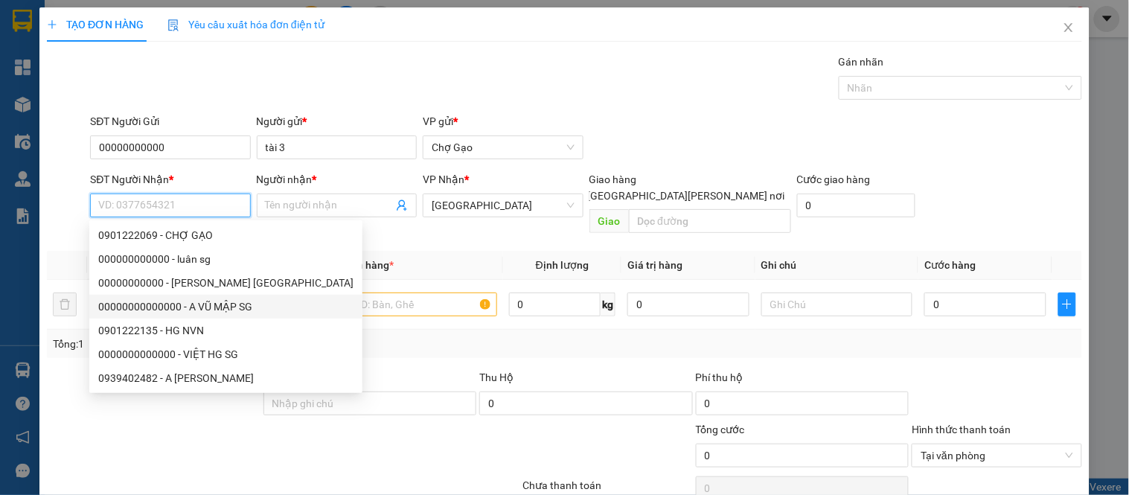
click at [216, 301] on div "00000000000000 - A VŨ MẬP SG" at bounding box center [225, 306] width 255 height 16
type input "00000000000000"
type input "A VŨ MẬP SG"
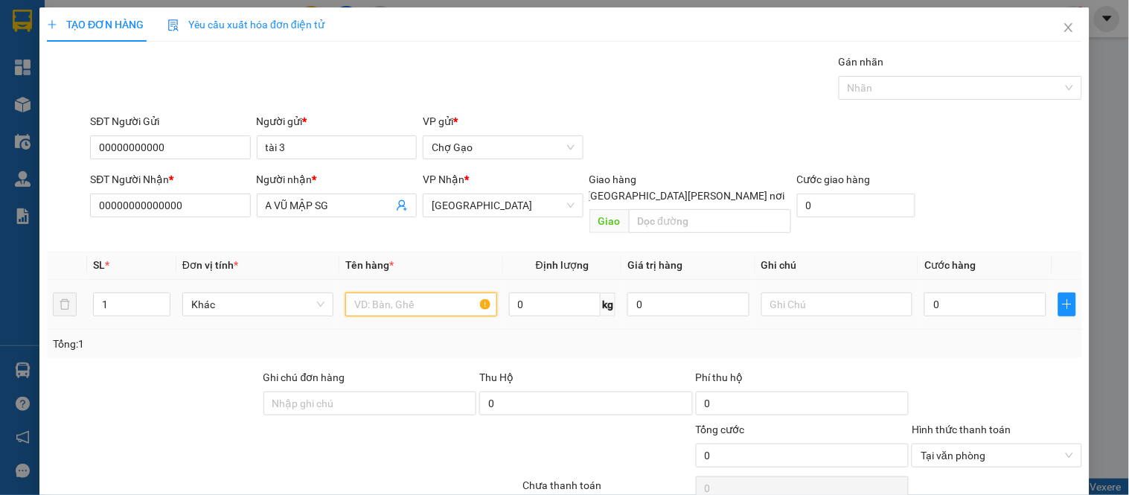
click at [432, 294] on input "text" at bounding box center [420, 305] width 151 height 24
type input "p"
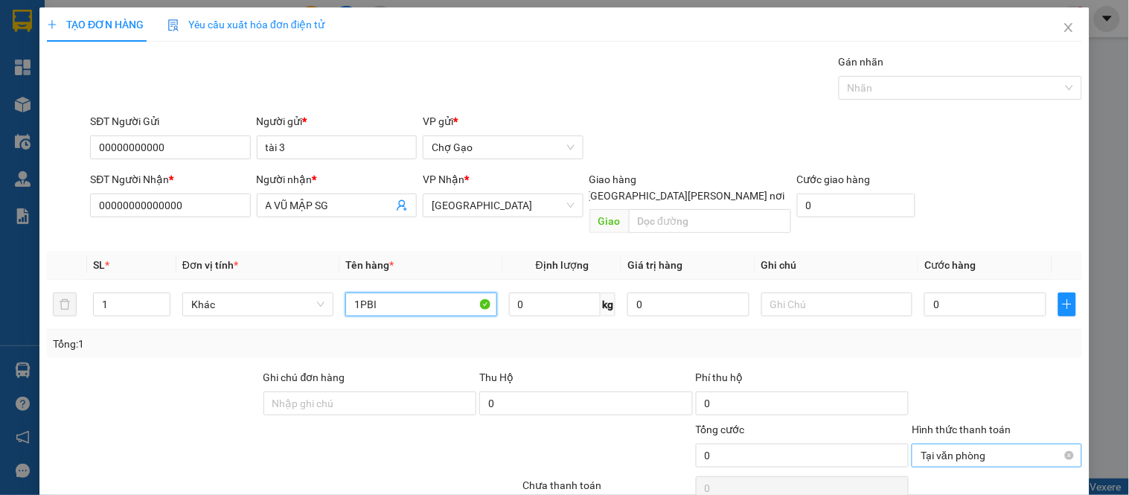
click at [968, 447] on span "Tại văn phòng" at bounding box center [997, 455] width 152 height 22
type input "1PBI"
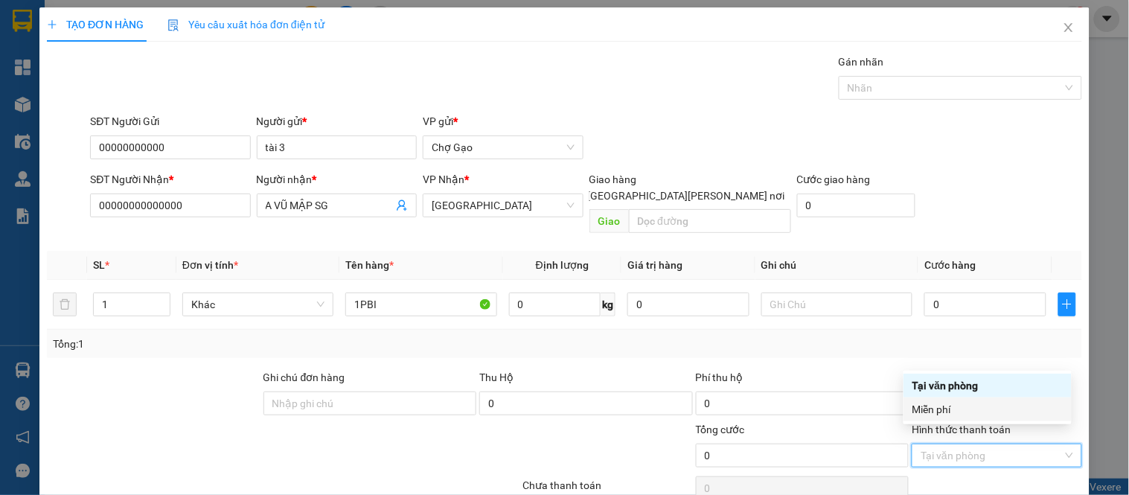
click at [954, 417] on div "Miễn phí" at bounding box center [988, 409] width 150 height 16
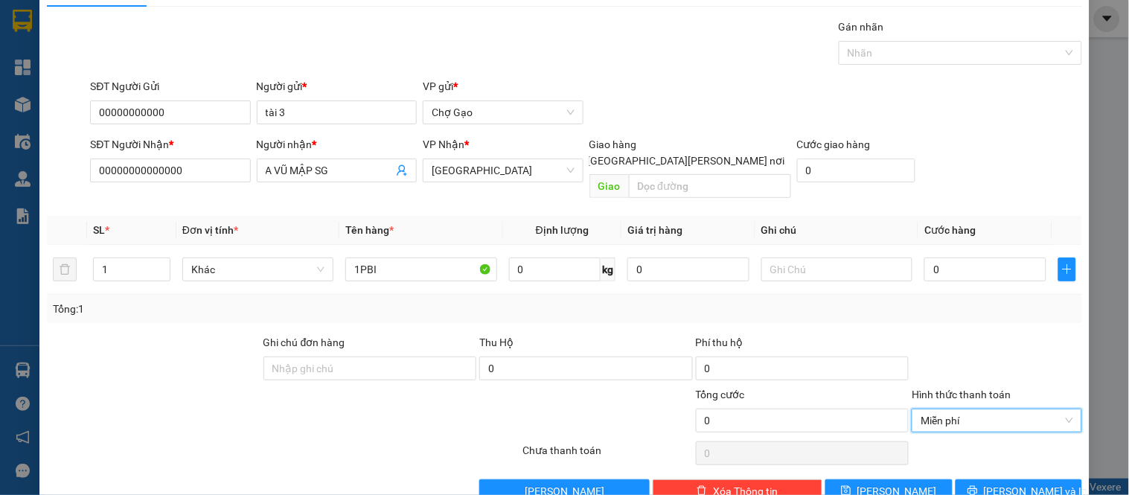
scroll to position [55, 0]
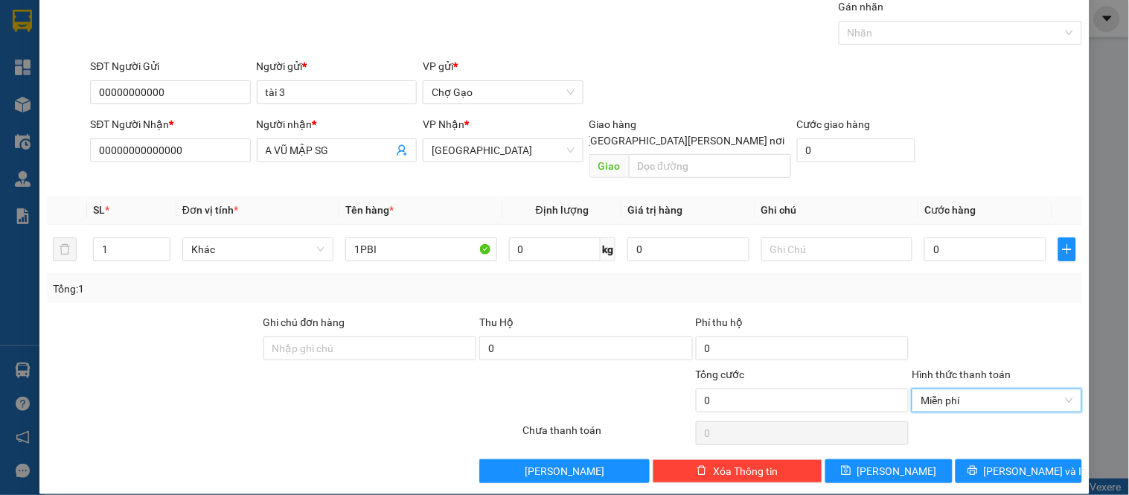
click at [970, 441] on div "Transit Pickup Surcharge Ids Transit Deliver Surcharge Ids Transit Deliver Surc…" at bounding box center [564, 241] width 1035 height 485
click at [975, 459] on button "Lưu và In" at bounding box center [1019, 471] width 127 height 24
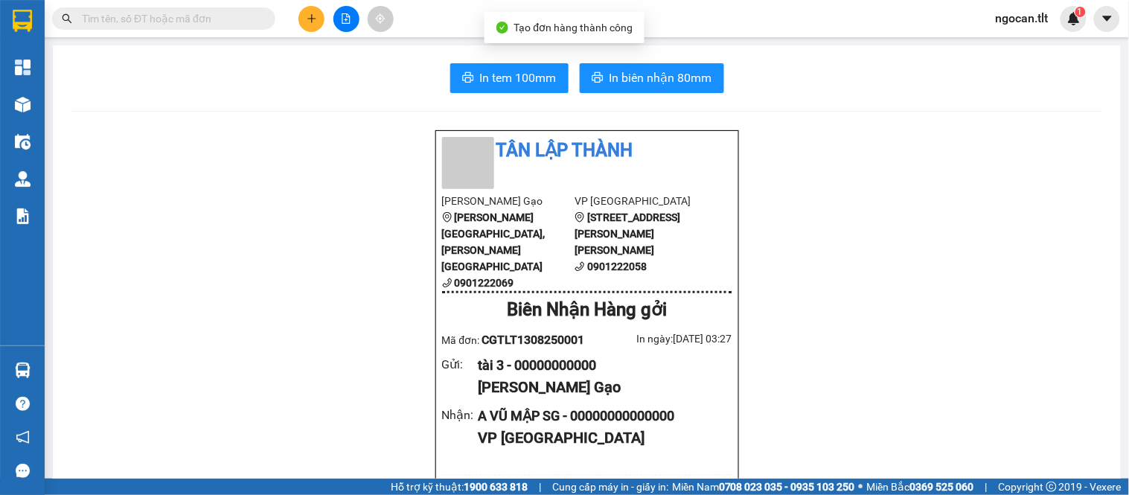
click at [470, 82] on button "In tem 100mm" at bounding box center [509, 78] width 118 height 30
click at [160, 13] on input "text" at bounding box center [170, 18] width 176 height 16
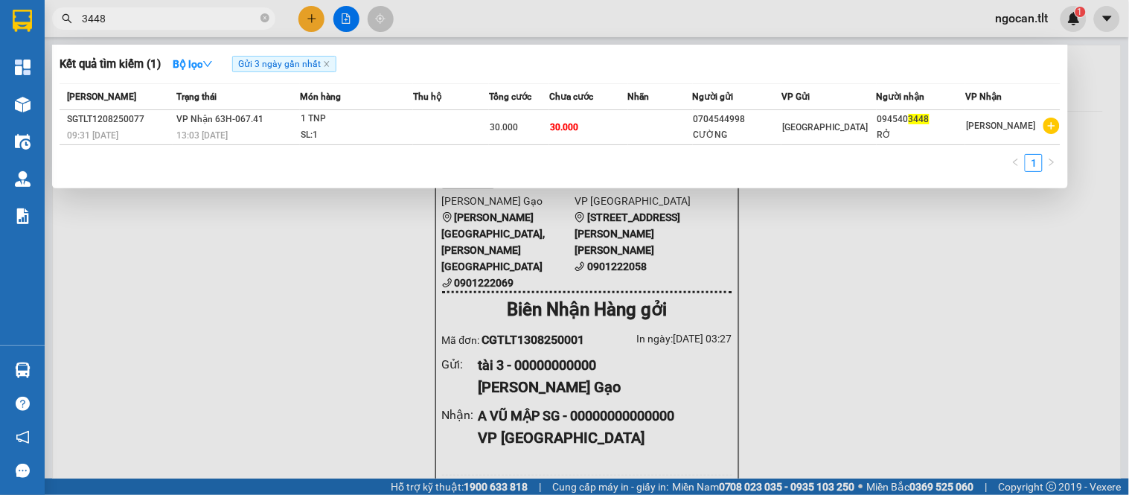
type input "3448"
click at [231, 284] on div at bounding box center [564, 247] width 1129 height 495
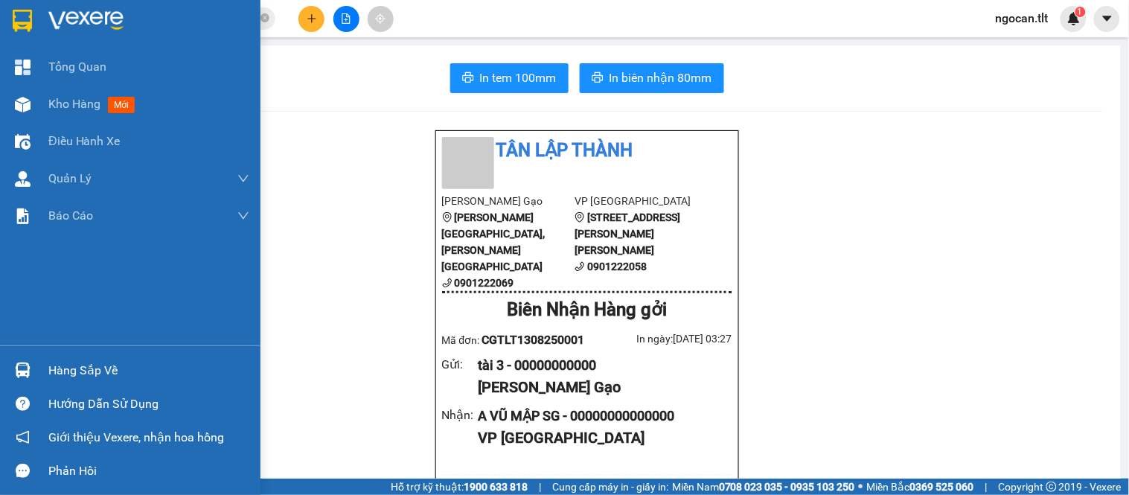
click at [20, 361] on div at bounding box center [23, 370] width 26 height 26
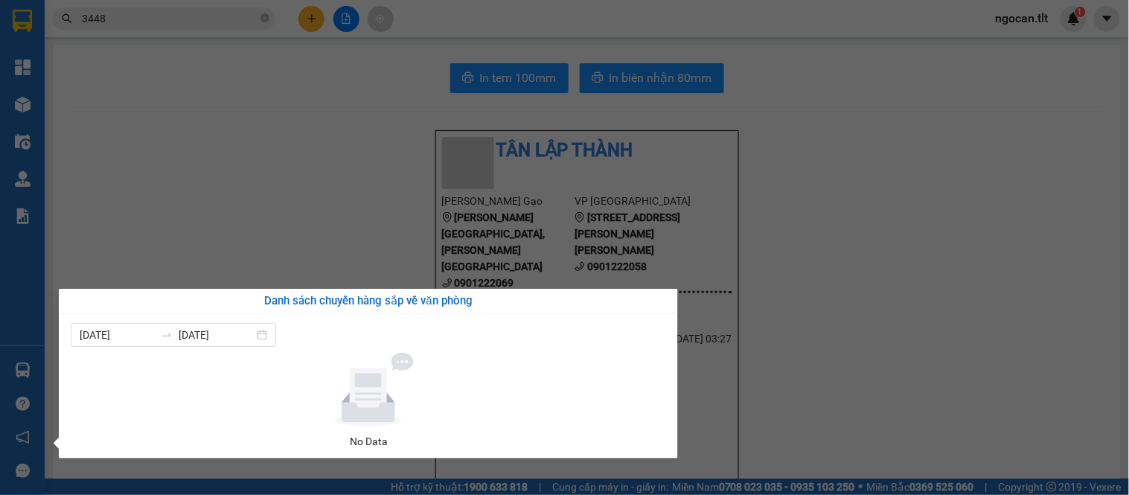
drag, startPoint x: 773, startPoint y: 386, endPoint x: 406, endPoint y: 359, distance: 367.9
click at [767, 386] on section "Kết quả tìm kiếm ( 1 ) Bộ lọc Gửi 3 ngày gần nhất Mã ĐH Trạng thái Món hàng Thu…" at bounding box center [564, 247] width 1129 height 495
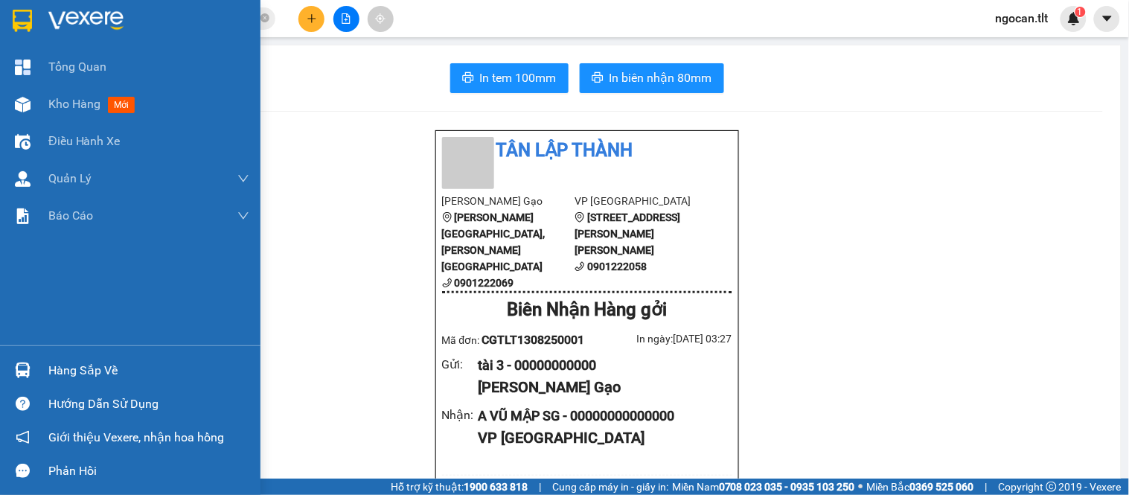
click at [0, 363] on div "Hàng sắp về" at bounding box center [130, 370] width 261 height 33
drag, startPoint x: 42, startPoint y: 31, endPoint x: 1, endPoint y: 25, distance: 41.5
click at [41, 31] on div "Tổng Quan Kho hàng mới Điều hành xe Quản Lý Quản lý chuyến Quản lý khách hàng Q…" at bounding box center [130, 247] width 261 height 495
click at [1, 25] on div at bounding box center [130, 24] width 261 height 48
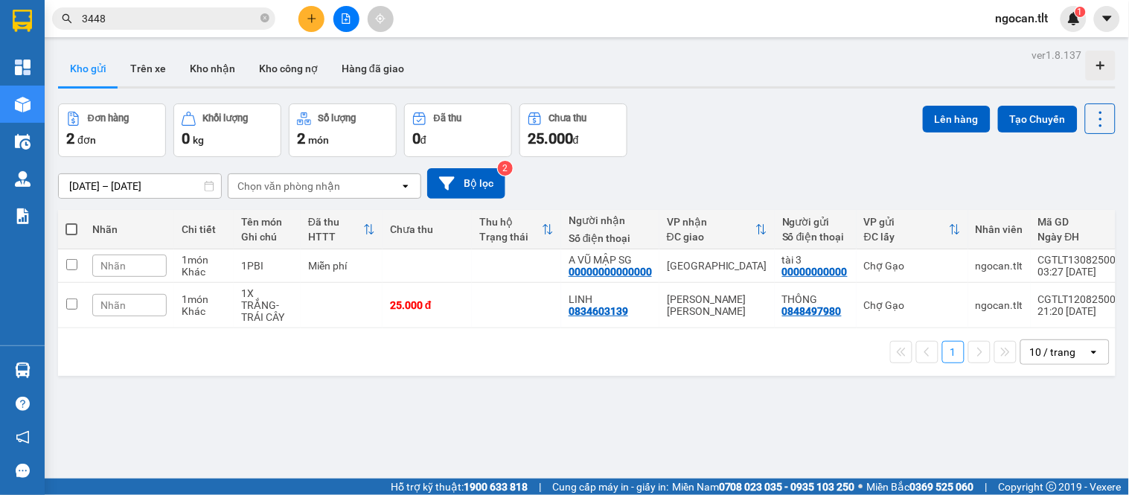
click at [76, 226] on span at bounding box center [72, 229] width 12 height 12
click at [71, 222] on input "checkbox" at bounding box center [71, 222] width 0 height 0
checkbox input "true"
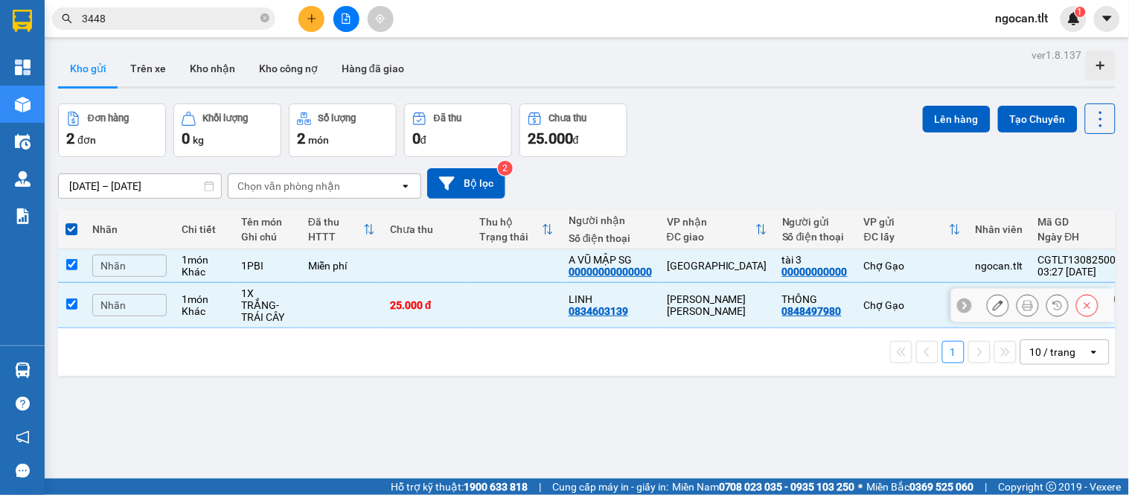
click at [80, 310] on td at bounding box center [71, 305] width 27 height 45
checkbox input "false"
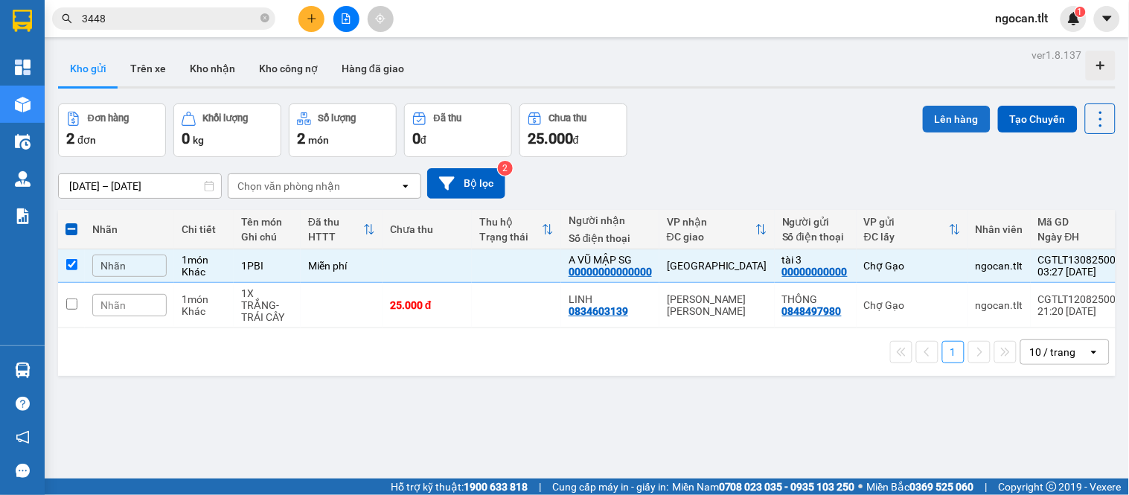
click at [942, 112] on button "Lên hàng" at bounding box center [957, 119] width 68 height 27
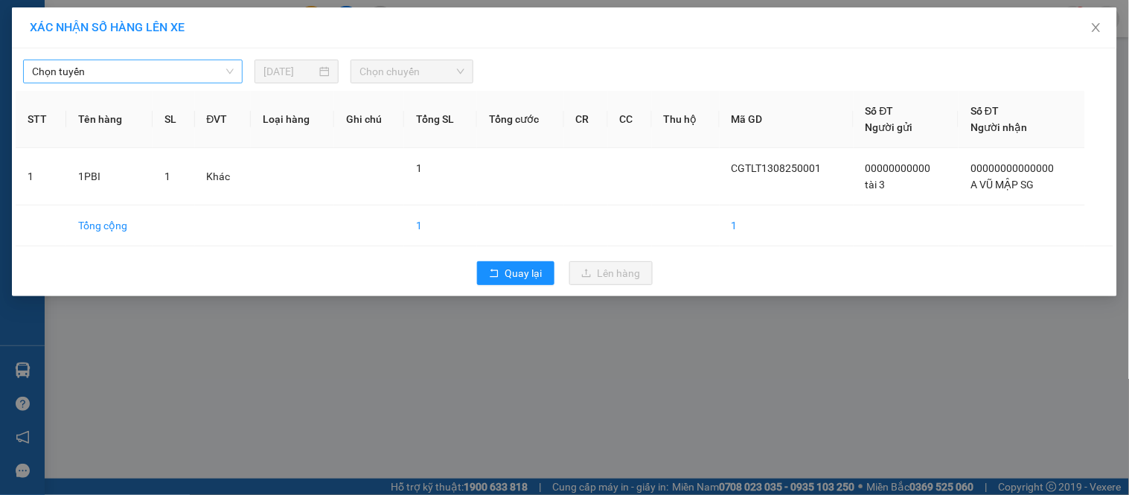
click at [168, 76] on span "Chọn tuyến" at bounding box center [133, 71] width 202 height 22
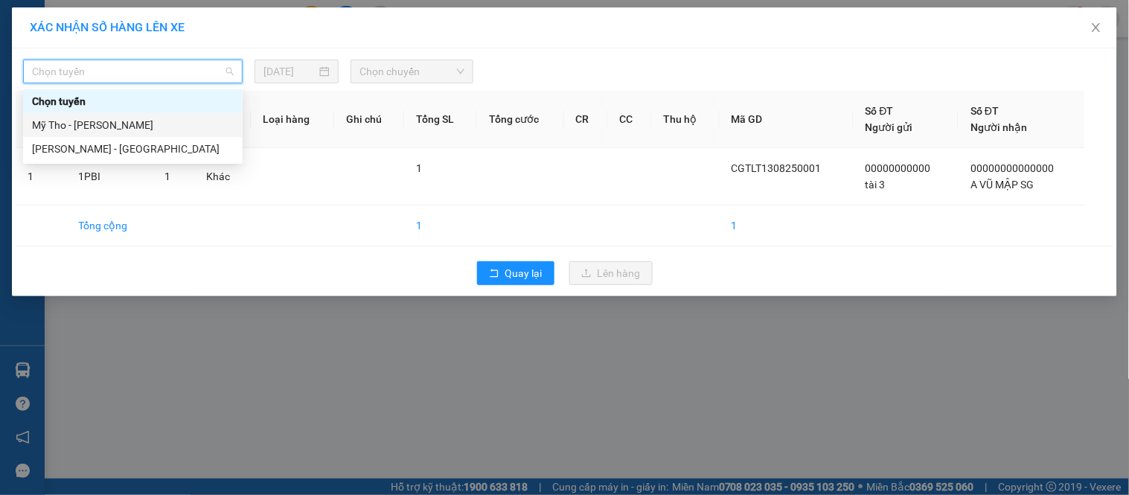
click at [150, 130] on div "Mỹ Tho - [PERSON_NAME]" at bounding box center [133, 125] width 202 height 16
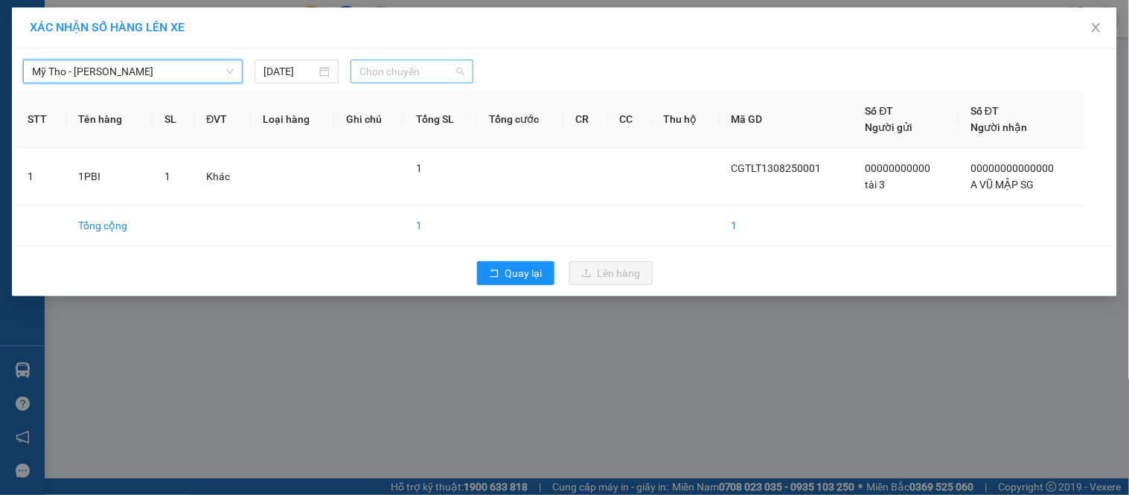
click at [374, 71] on span "Chọn chuyến" at bounding box center [412, 71] width 105 height 22
type input "2"
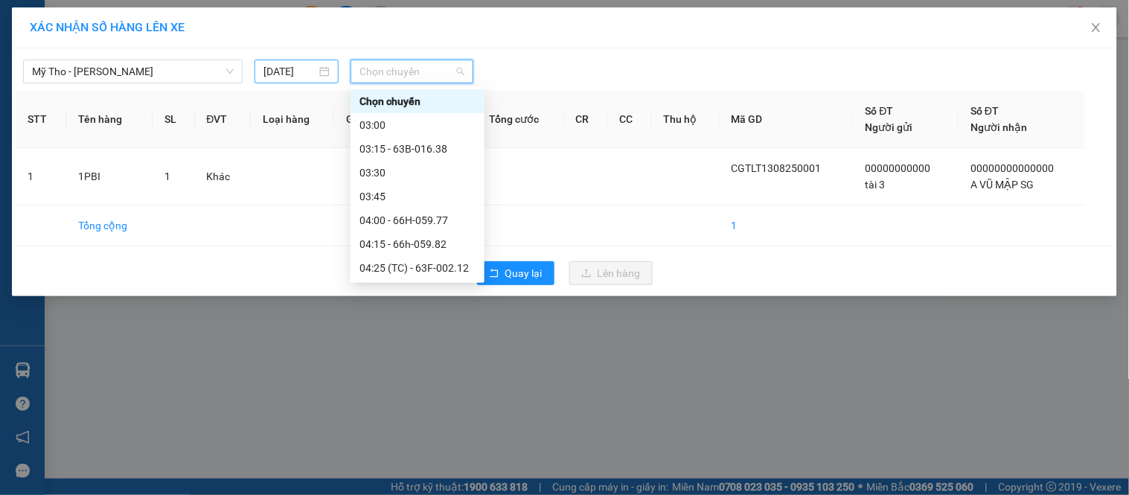
click at [300, 73] on input "[DATE]" at bounding box center [290, 71] width 53 height 16
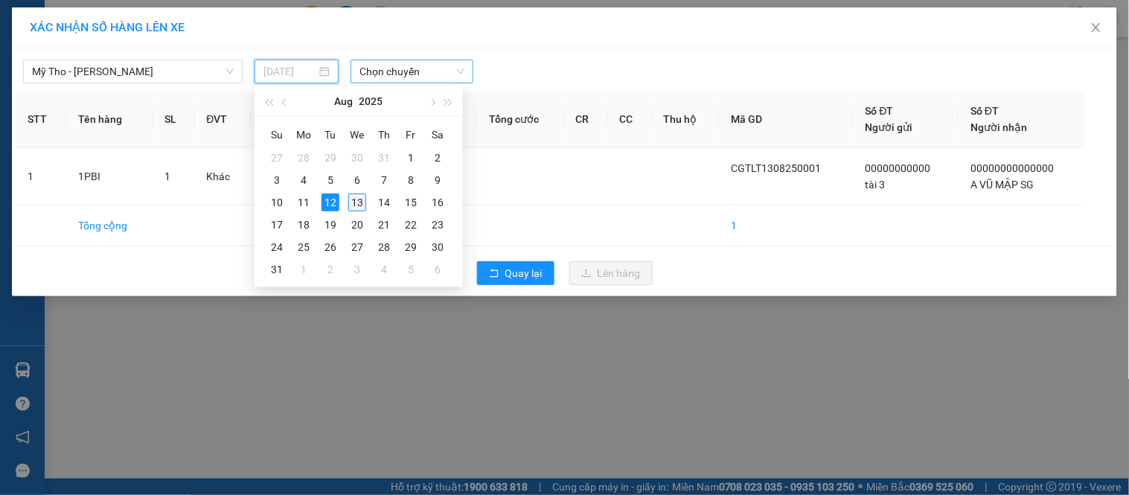
click at [354, 199] on div "13" at bounding box center [357, 203] width 18 height 18
type input "[DATE]"
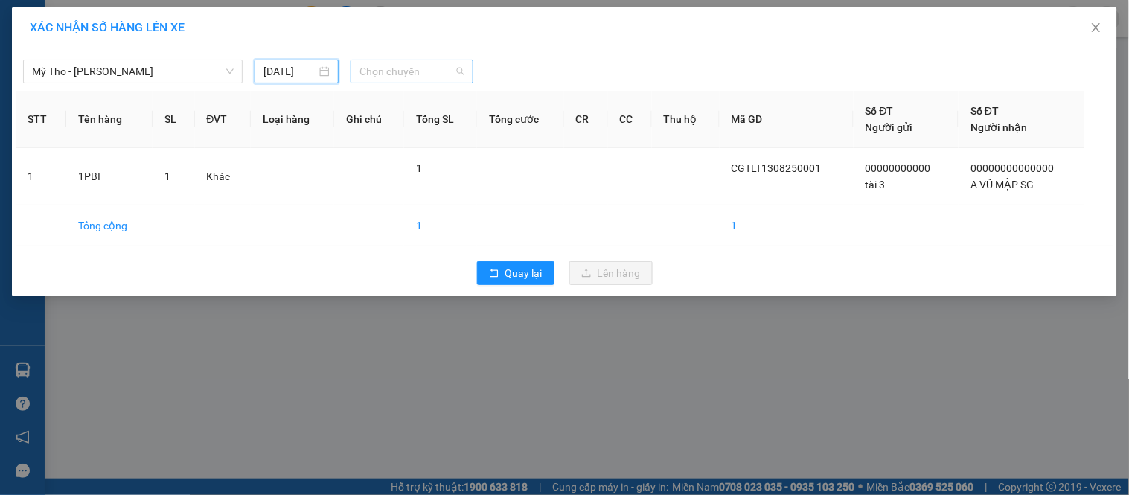
click at [365, 77] on span "Chọn chuyến" at bounding box center [412, 71] width 105 height 22
type input "246"
click at [402, 105] on div "04:00 - 63F-002.46" at bounding box center [418, 101] width 116 height 16
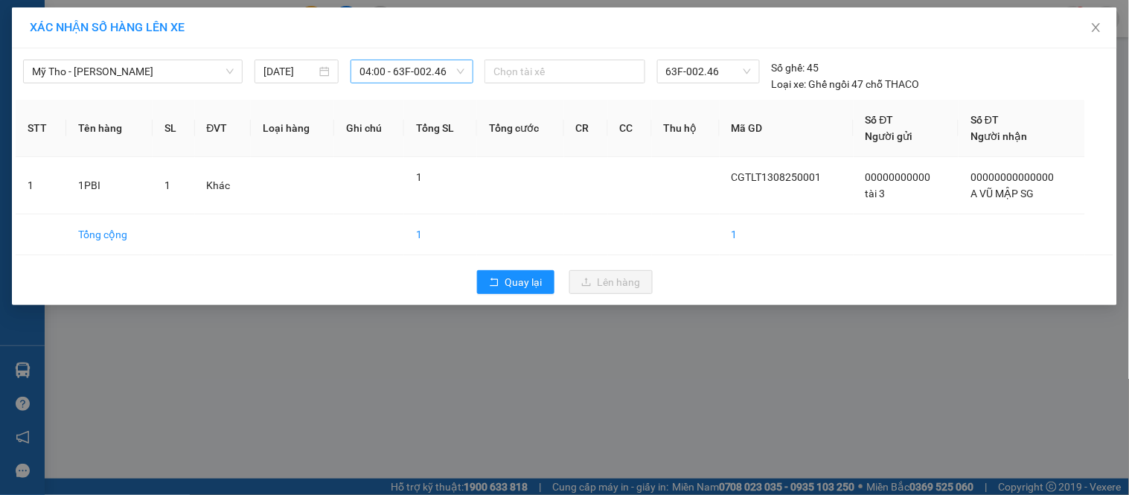
click at [546, 324] on div "XÁC NHẬN SỐ HÀNG LÊN XE Mỹ Tho - Hồ Chí Minh 13/08/2025 04:00 - 63F-002.46 Chọn…" at bounding box center [564, 247] width 1129 height 495
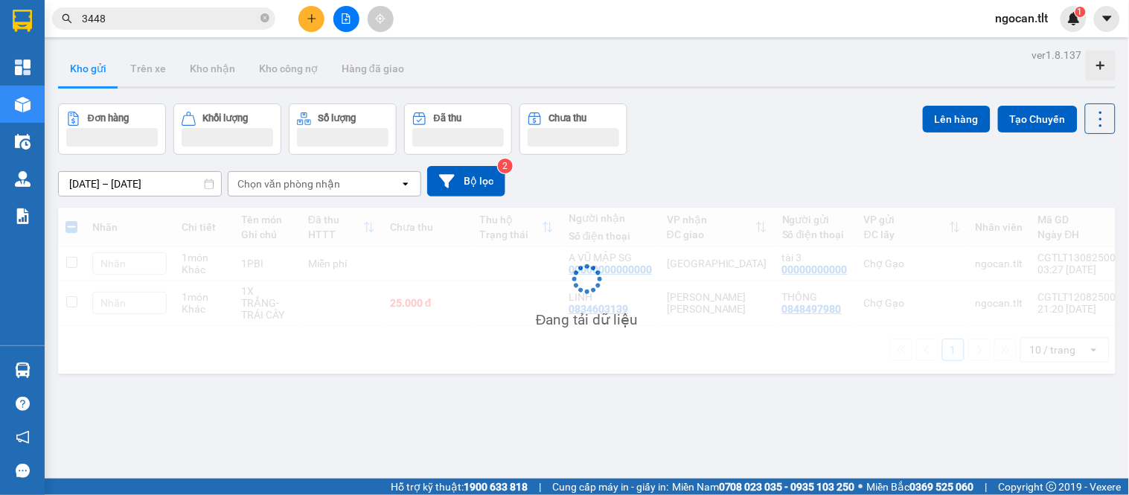
click at [537, 296] on div "Đang tải dữ liệu" at bounding box center [587, 291] width 1058 height 166
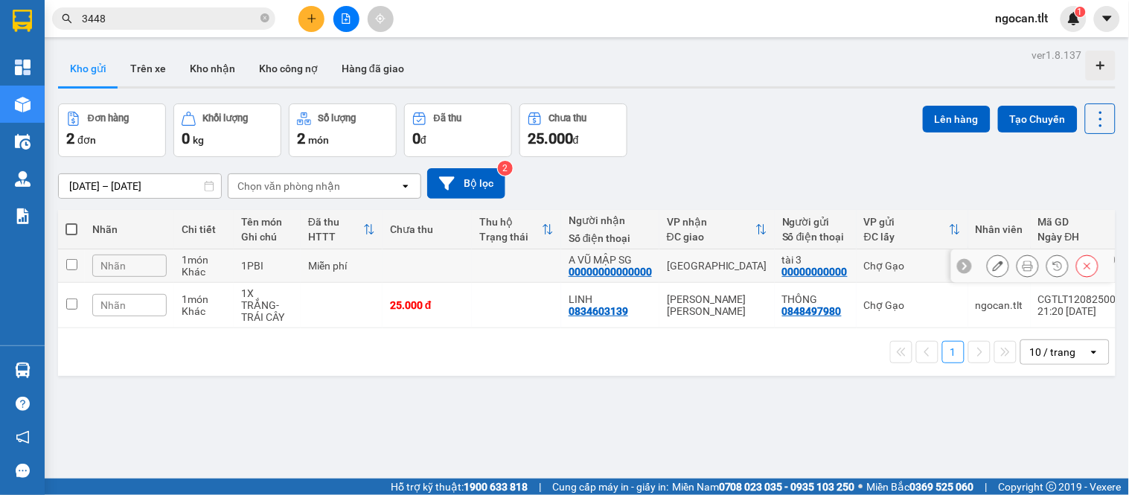
click at [78, 298] on td at bounding box center [71, 305] width 27 height 45
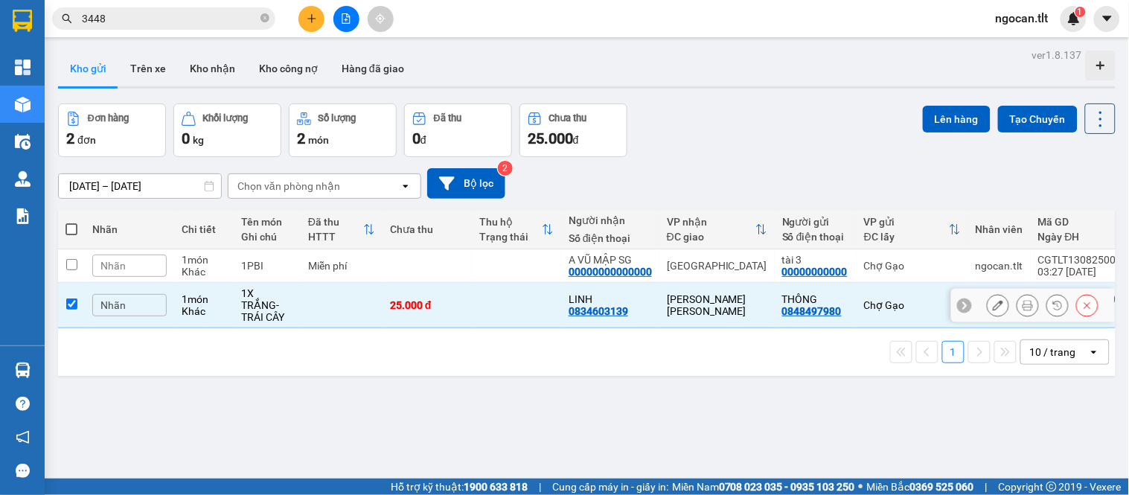
checkbox input "true"
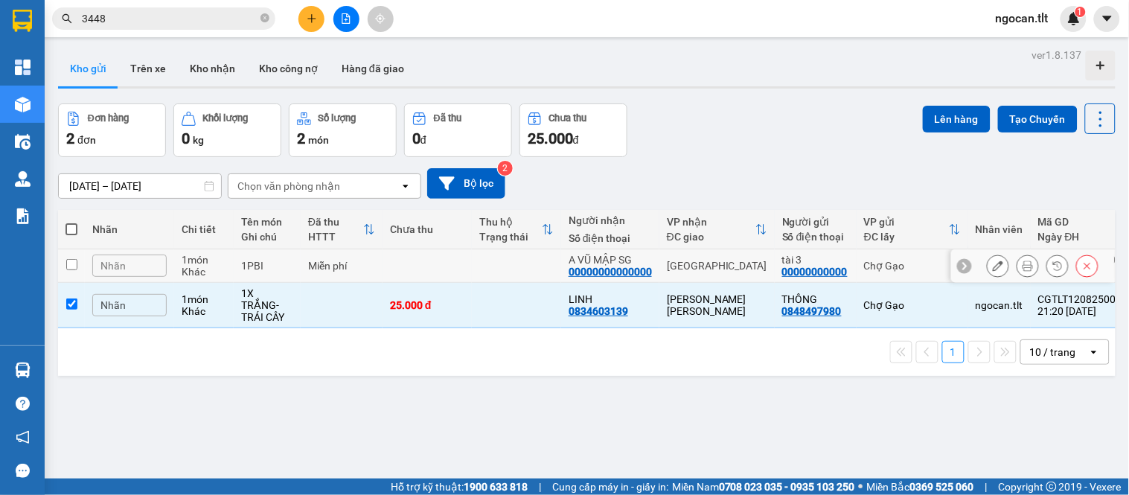
click at [74, 262] on input "checkbox" at bounding box center [71, 264] width 11 height 11
checkbox input "true"
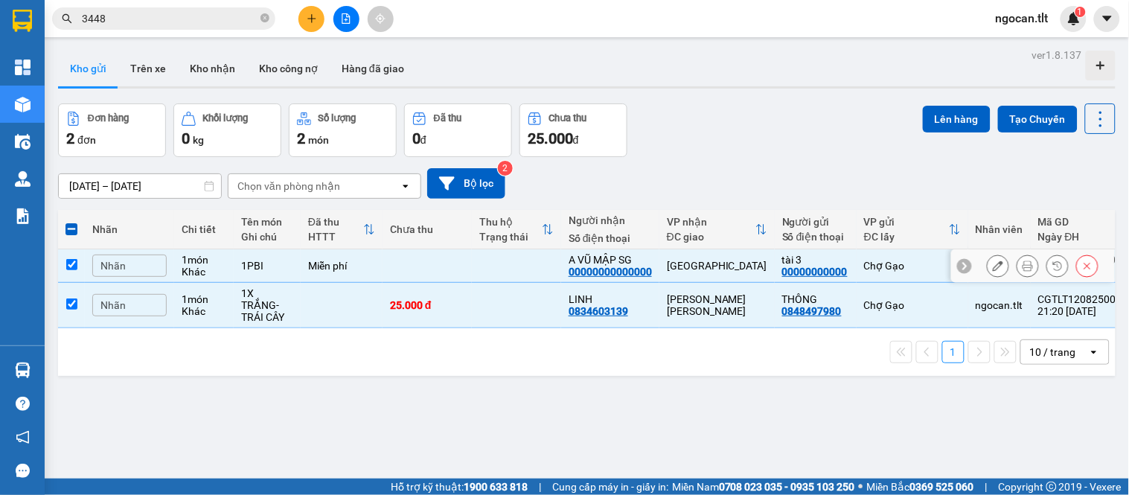
click at [77, 298] on input "checkbox" at bounding box center [71, 303] width 11 height 11
checkbox input "false"
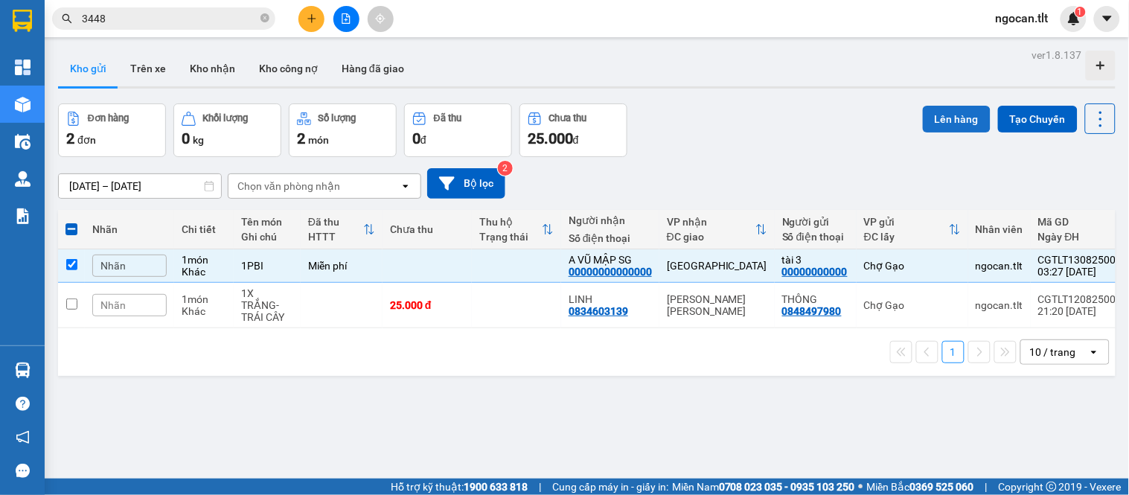
click at [950, 125] on button "Lên hàng" at bounding box center [957, 119] width 68 height 27
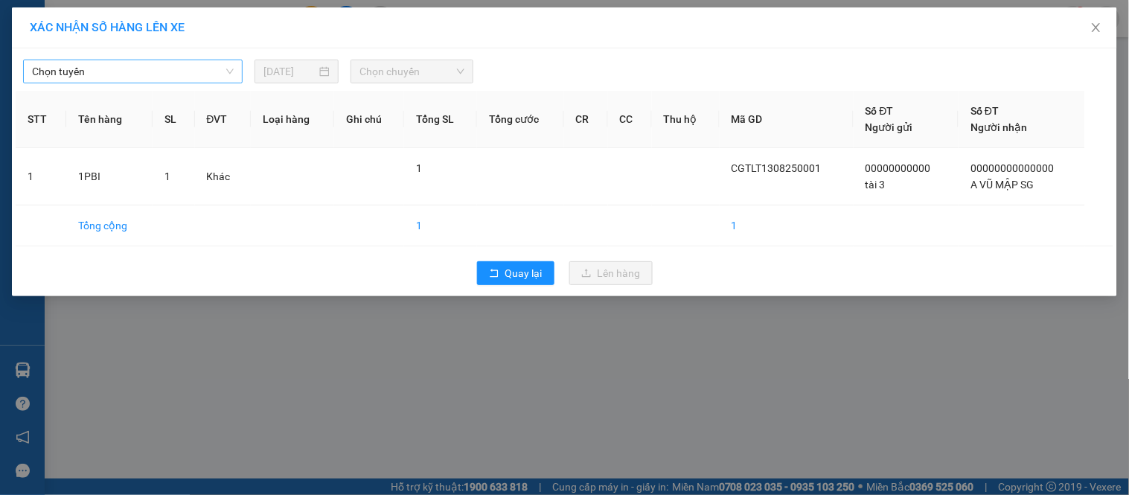
click at [150, 77] on span "Chọn tuyến" at bounding box center [133, 71] width 202 height 22
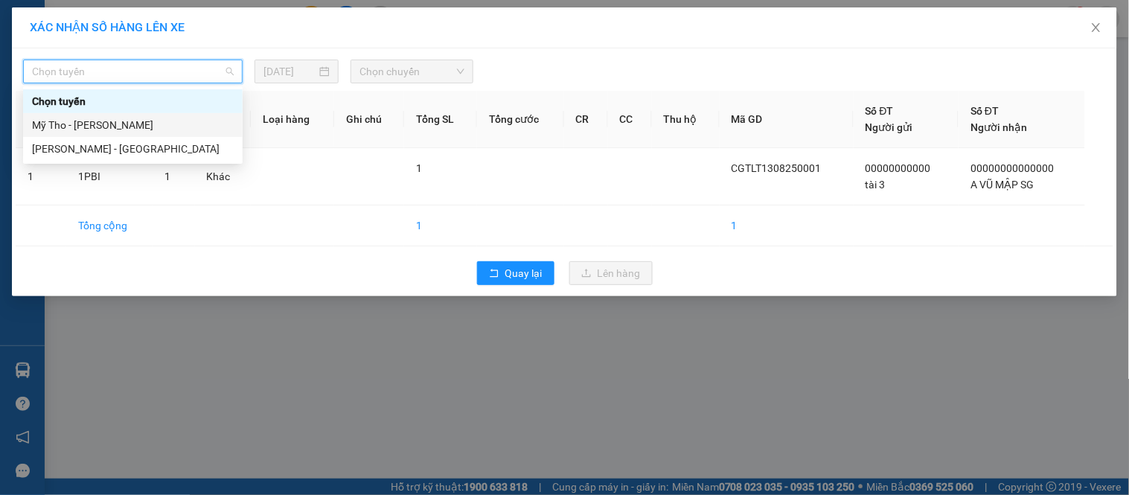
click at [109, 137] on div "Hồ Chí Minh - Mỹ Tho" at bounding box center [133, 149] width 220 height 24
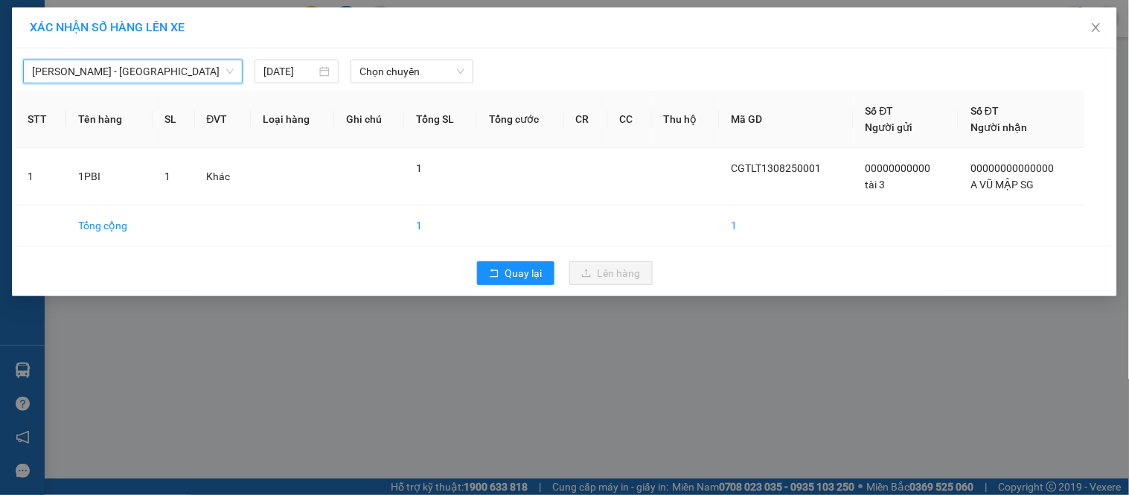
drag, startPoint x: 130, startPoint y: 71, endPoint x: 125, endPoint y: 88, distance: 17.7
click at [130, 71] on span "Hồ Chí Minh - Mỹ Tho" at bounding box center [133, 71] width 202 height 22
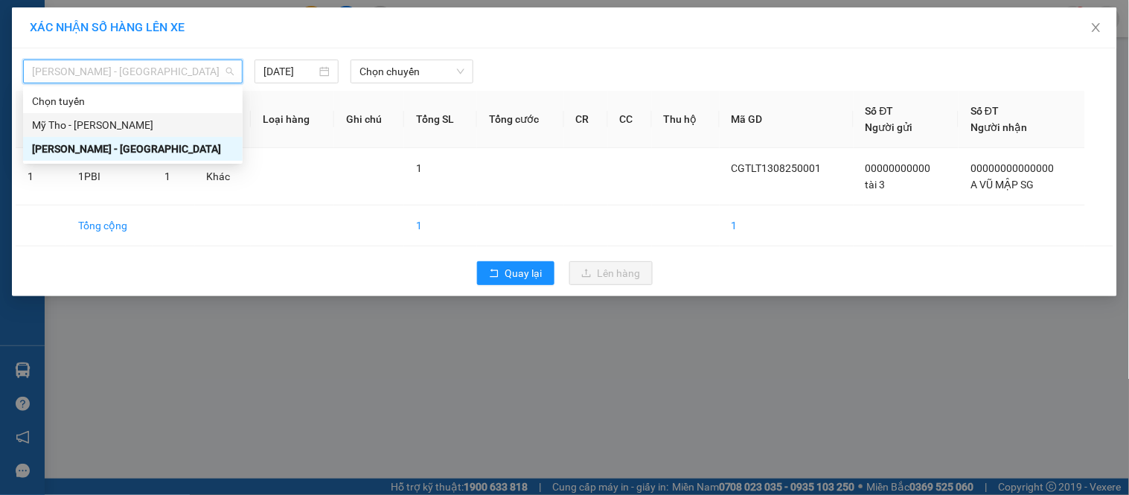
click at [109, 131] on div "Mỹ Tho - [PERSON_NAME]" at bounding box center [133, 125] width 202 height 16
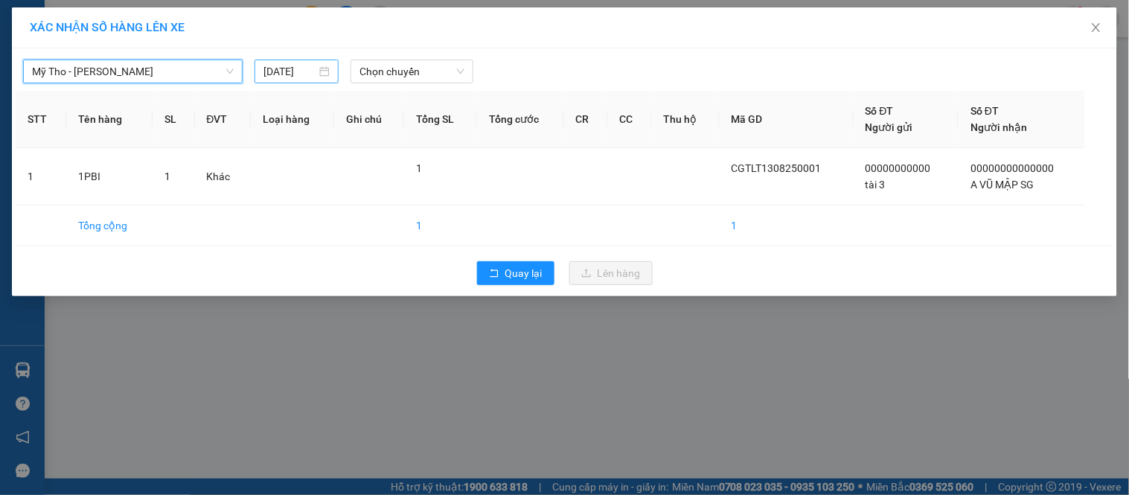
click at [304, 82] on div "[DATE]" at bounding box center [297, 72] width 84 height 24
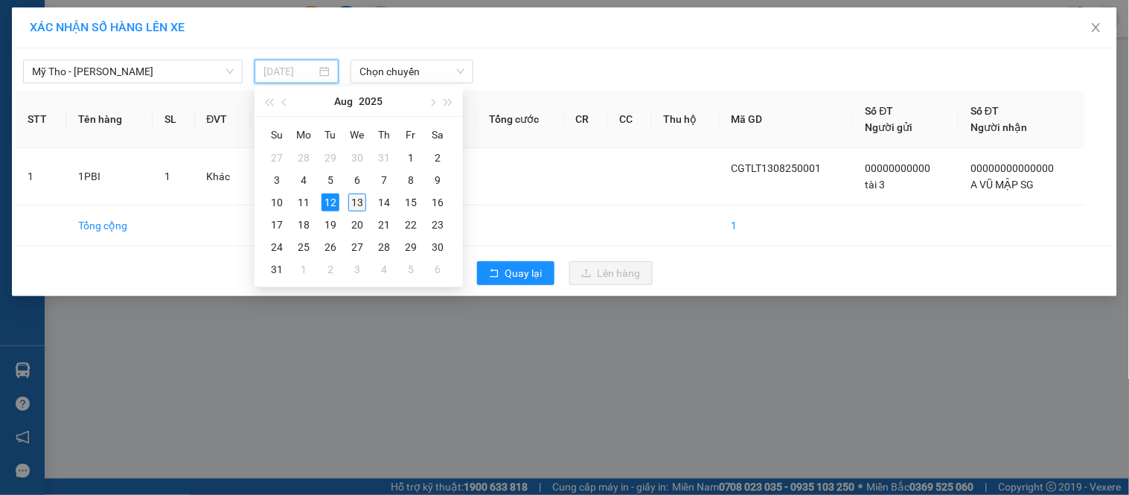
click at [353, 204] on div "13" at bounding box center [357, 203] width 18 height 18
type input "[DATE]"
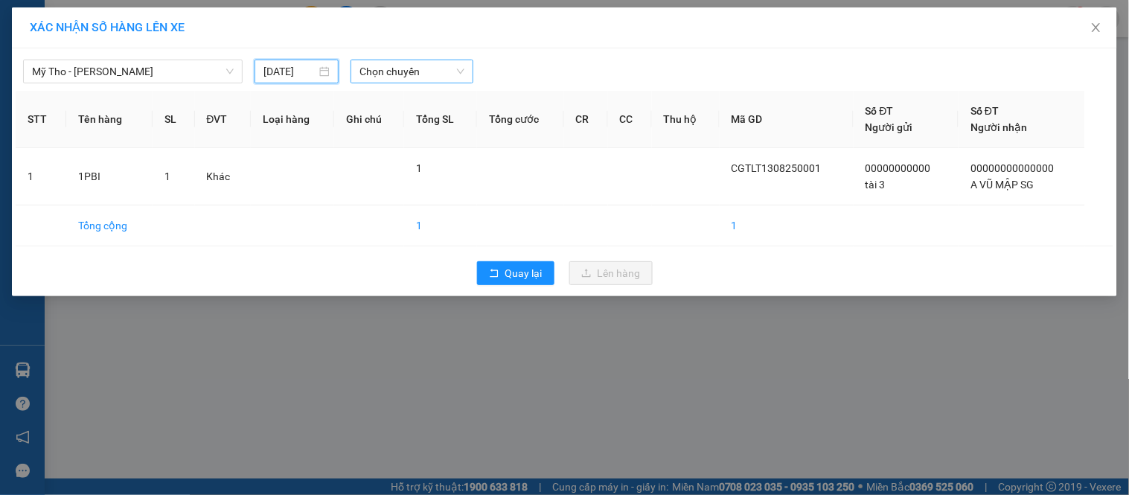
click at [397, 76] on span "Chọn chuyến" at bounding box center [412, 71] width 105 height 22
type input "246"
click at [402, 101] on div "04:00 - 63F-002.46" at bounding box center [418, 101] width 116 height 16
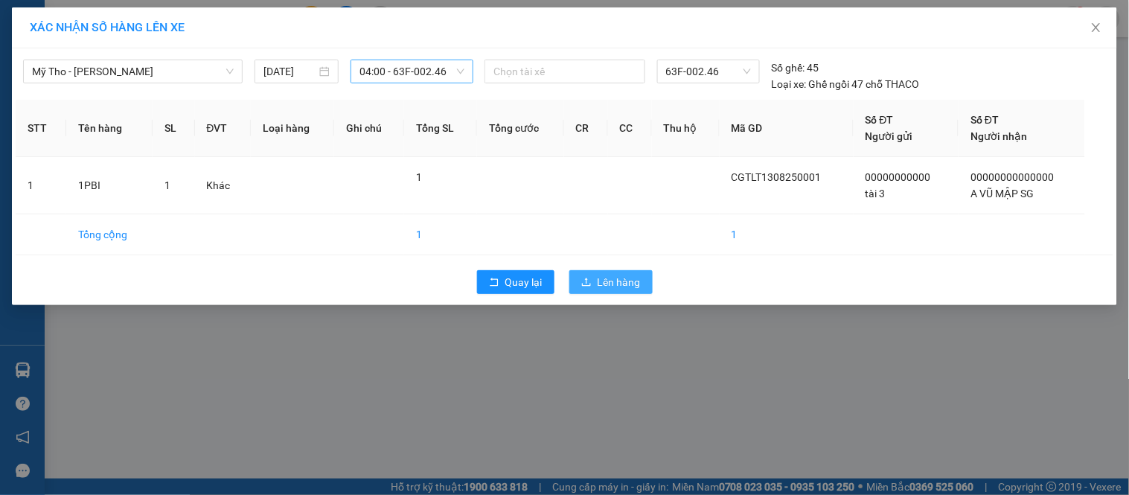
click at [588, 281] on icon "upload" at bounding box center [586, 282] width 10 height 10
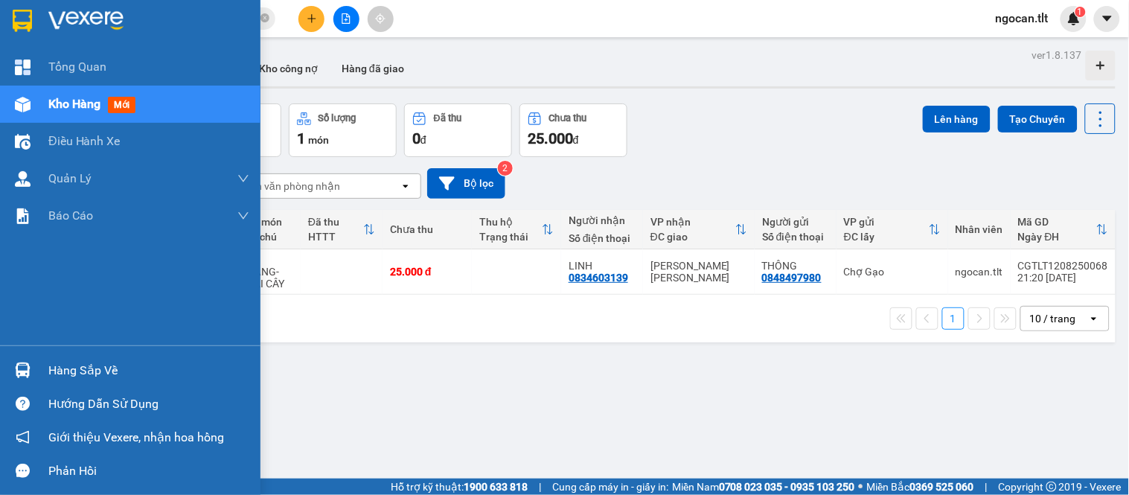
click at [27, 13] on img at bounding box center [22, 21] width 19 height 22
click at [31, 374] on div at bounding box center [23, 370] width 26 height 26
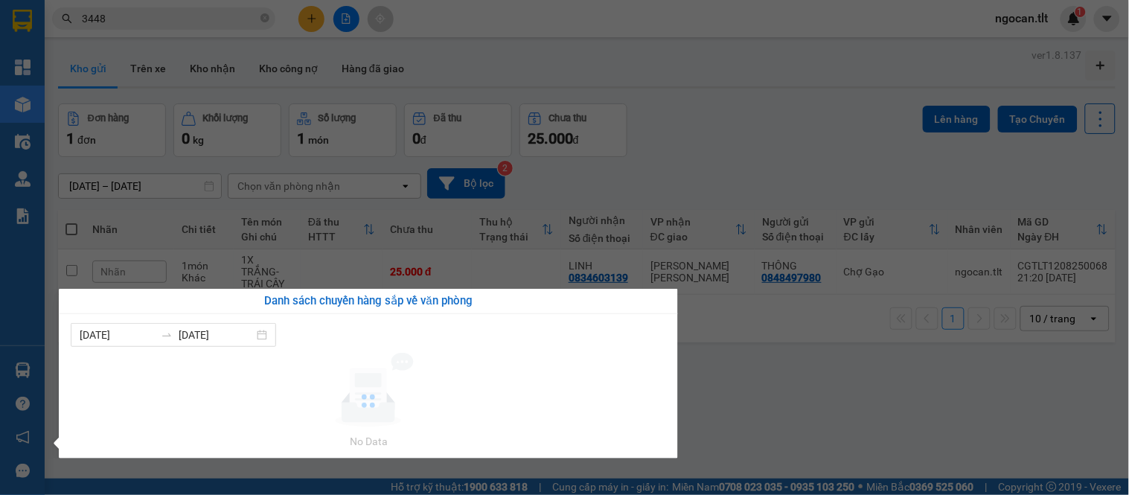
click at [845, 427] on section "Kết quả tìm kiếm ( 1 ) Bộ lọc Gửi 3 ngày gần nhất Mã ĐH Trạng thái Món hàng Thu…" at bounding box center [564, 247] width 1129 height 495
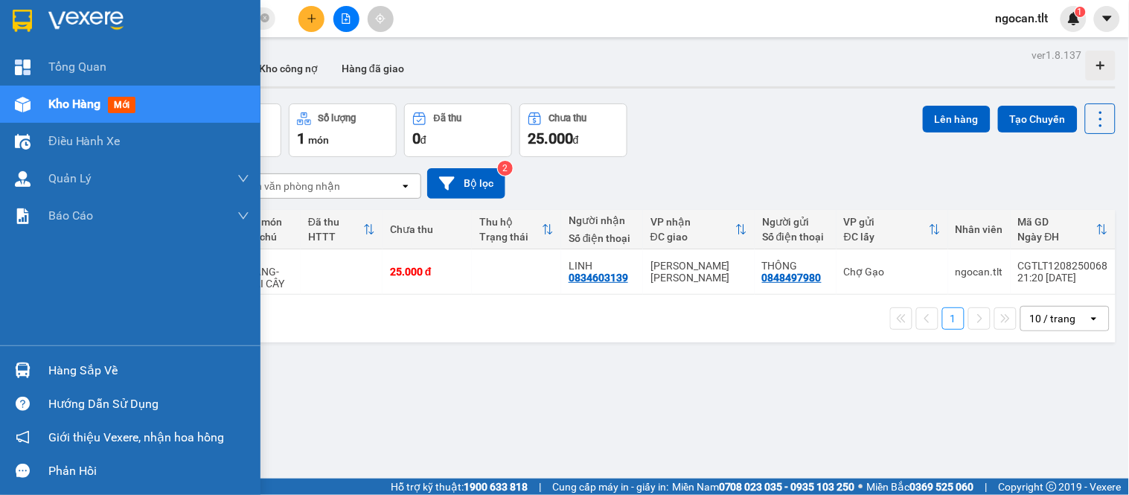
click at [33, 18] on div at bounding box center [23, 20] width 26 height 26
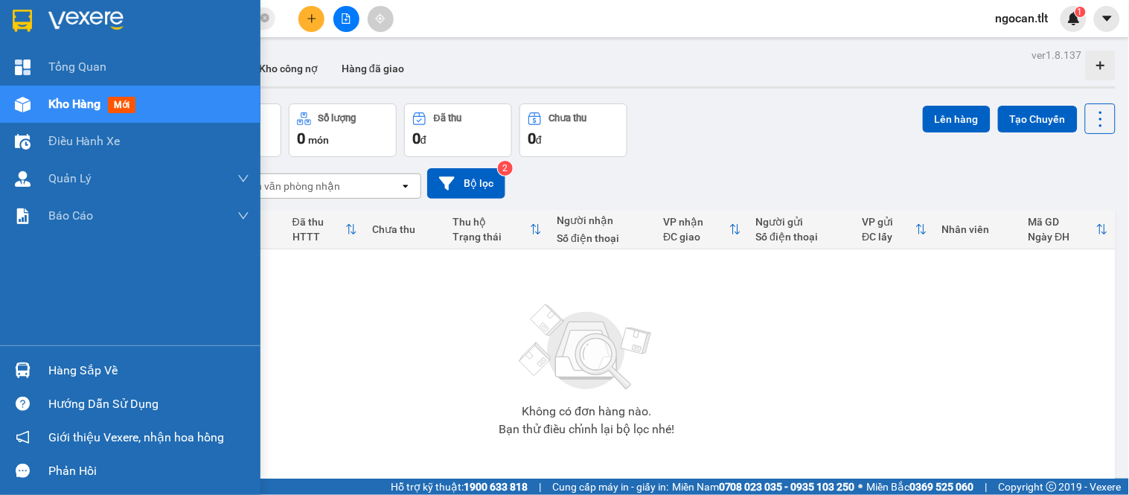
click at [4, 363] on div "Hàng sắp về" at bounding box center [130, 370] width 261 height 33
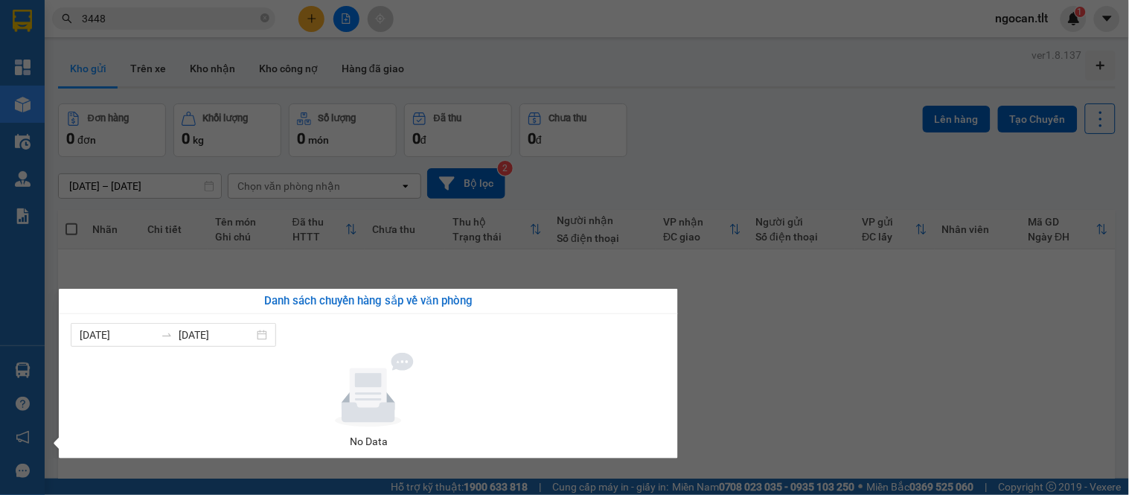
drag, startPoint x: 418, startPoint y: 220, endPoint x: 408, endPoint y: 220, distance: 9.7
click at [412, 222] on section "Kết quả tìm kiếm ( 1 ) Bộ lọc Gửi 3 ngày gần nhất Mã ĐH Trạng thái Món hàng Thu…" at bounding box center [564, 247] width 1129 height 495
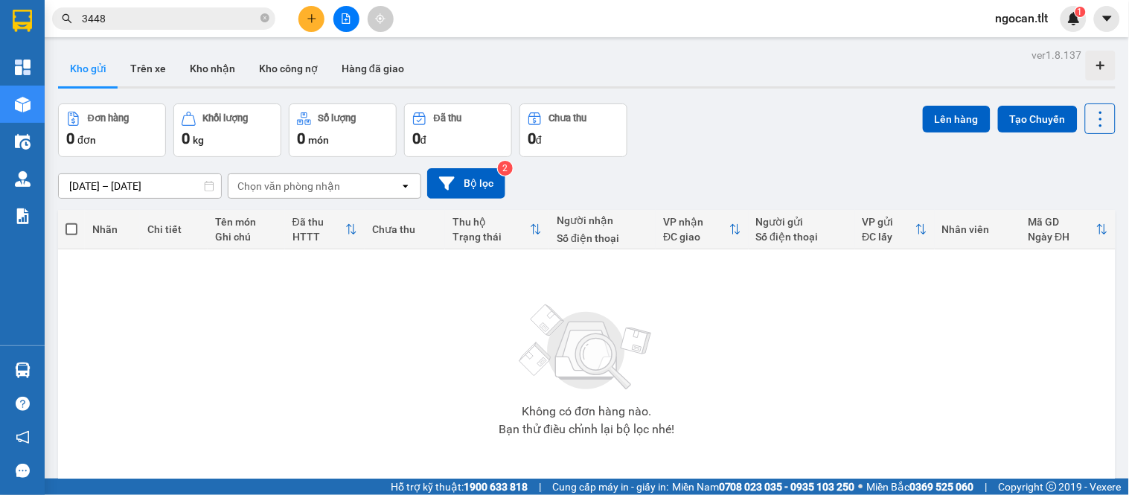
click at [195, 18] on input "3448" at bounding box center [170, 18] width 176 height 16
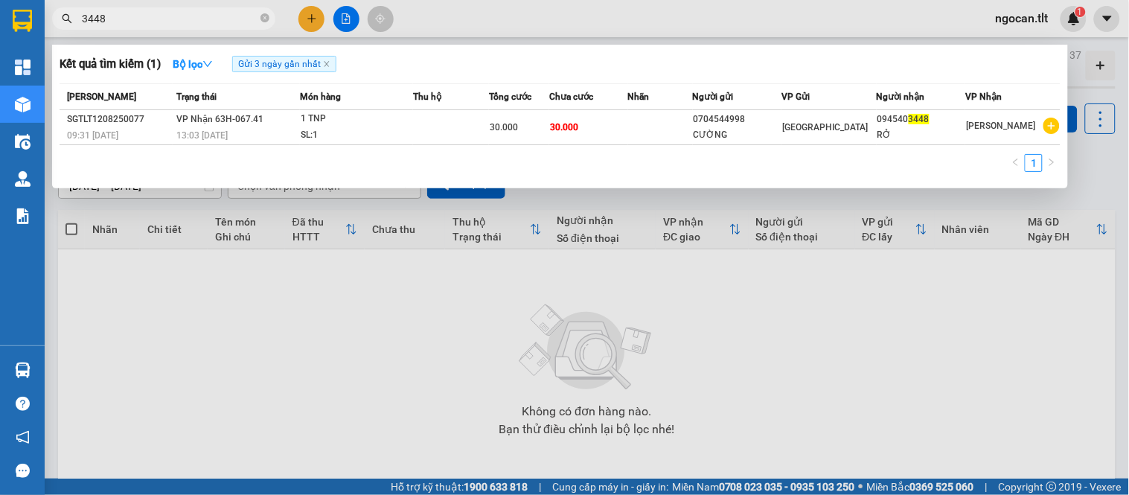
click at [195, 18] on input "3448" at bounding box center [170, 18] width 176 height 16
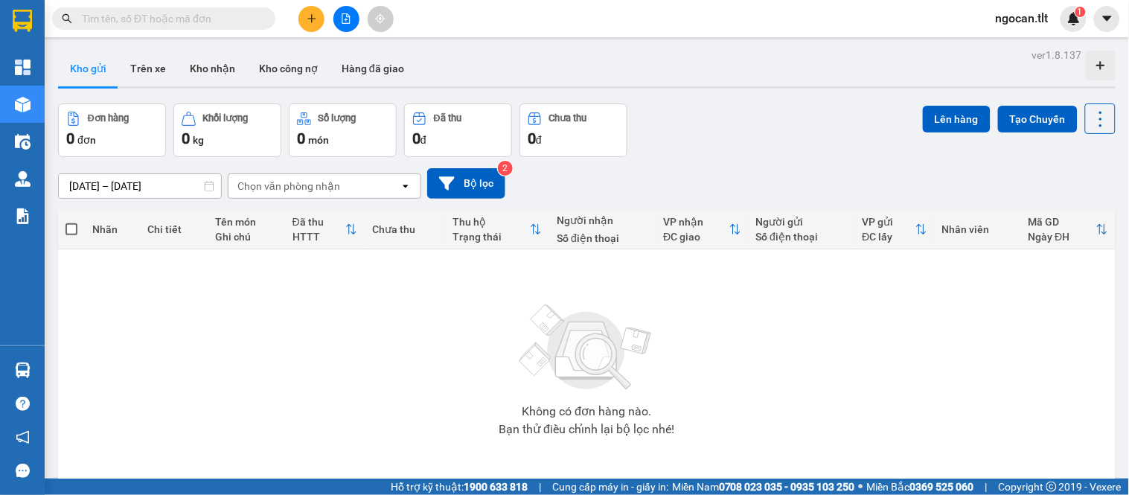
click at [794, 171] on div "11/08/2025 – 13/08/2025 Press the down arrow key to interact with the calendar …" at bounding box center [587, 183] width 1058 height 31
click at [767, 156] on div "Đơn hàng 0 đơn Khối lượng 0 kg Số lượng 0 món Đã thu 0 đ Chưa thu 0 đ Lên hàng …" at bounding box center [587, 130] width 1058 height 54
click at [743, 130] on div "Đơn hàng 0 đơn Khối lượng 0 kg Số lượng 0 món Đã thu 0 đ Chưa thu 0 đ Lên hàng …" at bounding box center [587, 130] width 1058 height 54
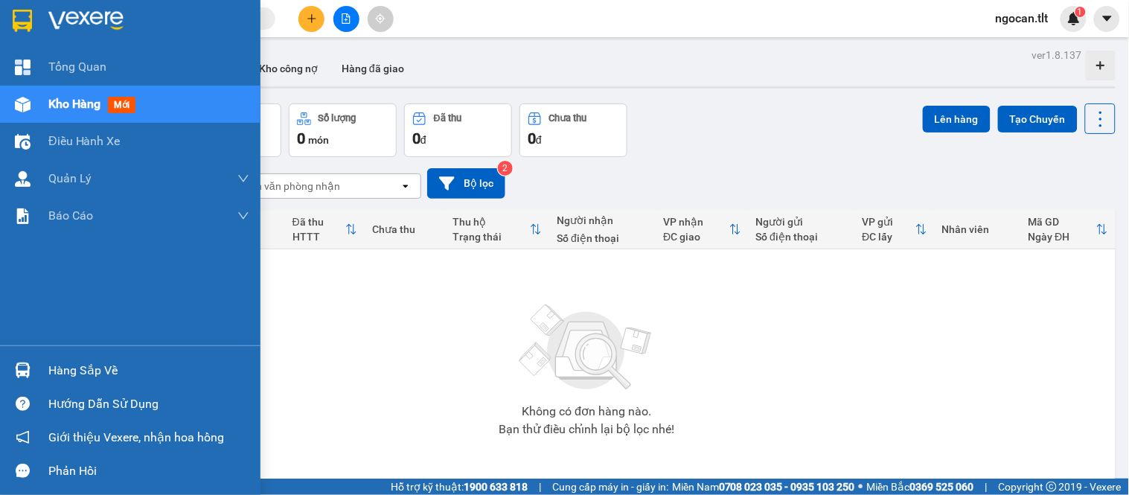
click at [0, 369] on div "Hàng sắp về" at bounding box center [130, 370] width 261 height 33
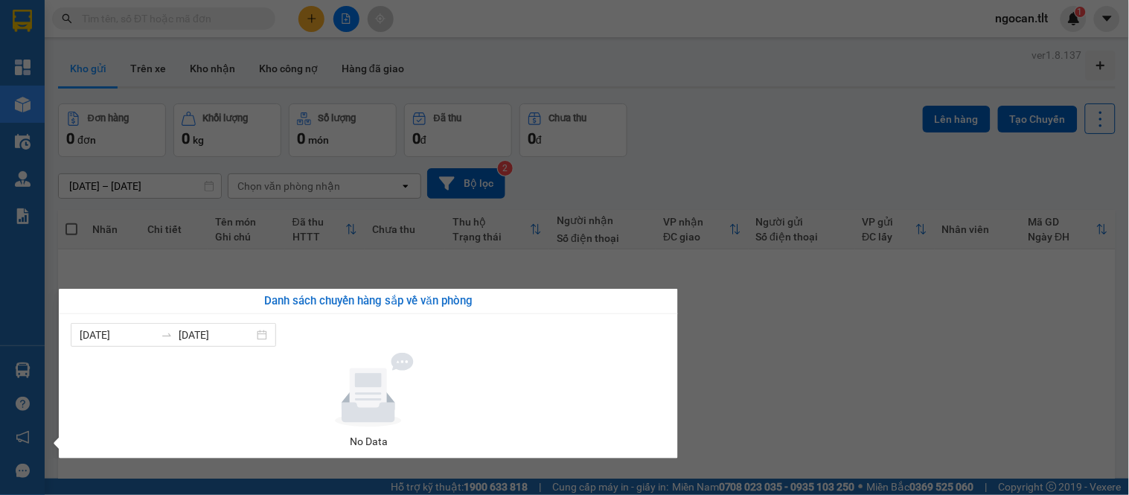
click at [787, 176] on section "Kết quả tìm kiếm ( 1 ) Bộ lọc Gửi 3 ngày gần nhất Mã ĐH Trạng thái Món hàng Thu…" at bounding box center [564, 247] width 1129 height 495
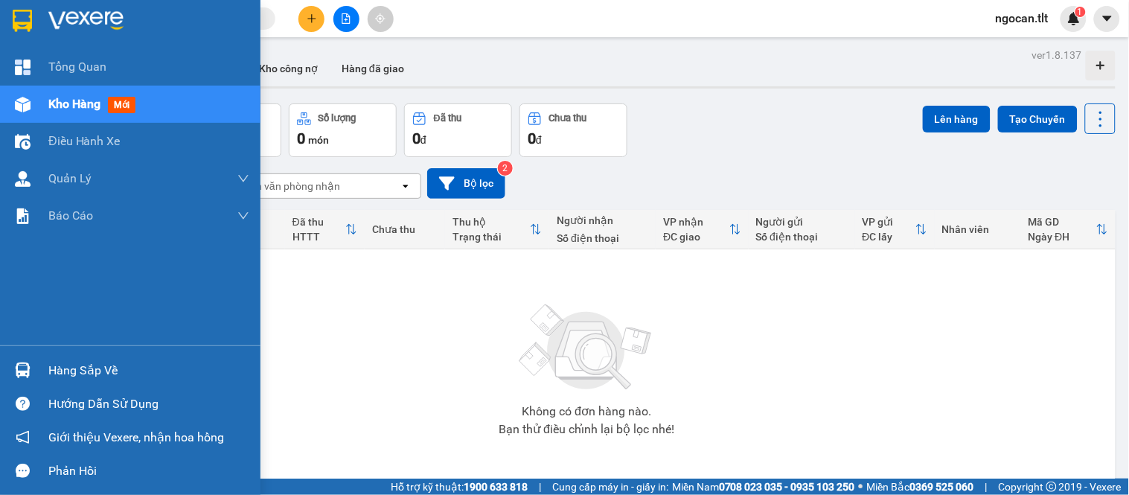
click at [16, 353] on div "Hàng sắp về Hướng dẫn sử dụng Giới thiệu Vexere, nhận hoa hồng Phản hồi" at bounding box center [130, 416] width 261 height 142
click at [45, 371] on div "Hàng sắp về" at bounding box center [130, 370] width 261 height 33
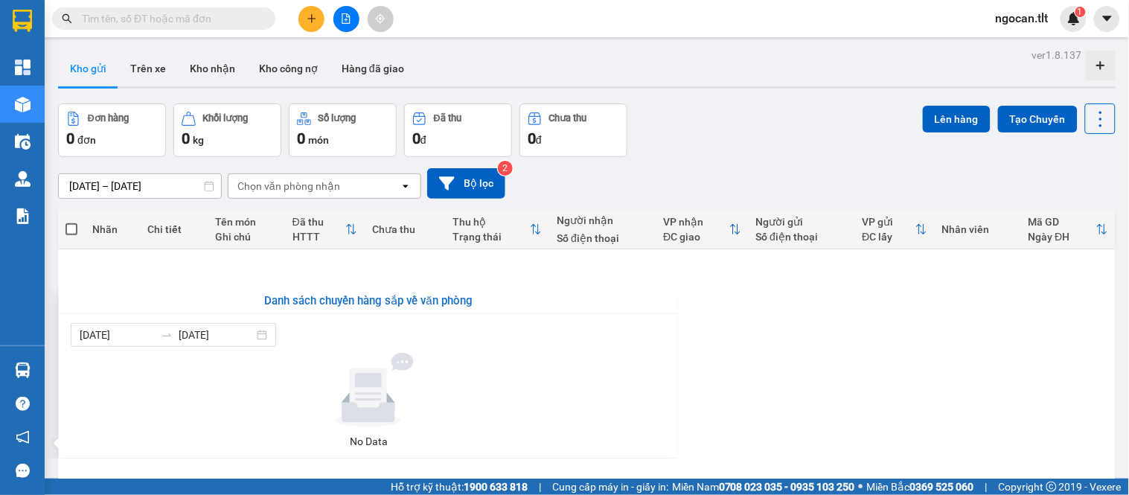
click at [213, 58] on section "Kết quả tìm kiếm ( 1 ) Bộ lọc Gửi 3 ngày gần nhất Mã ĐH Trạng thái Món hàng Thu…" at bounding box center [564, 247] width 1129 height 495
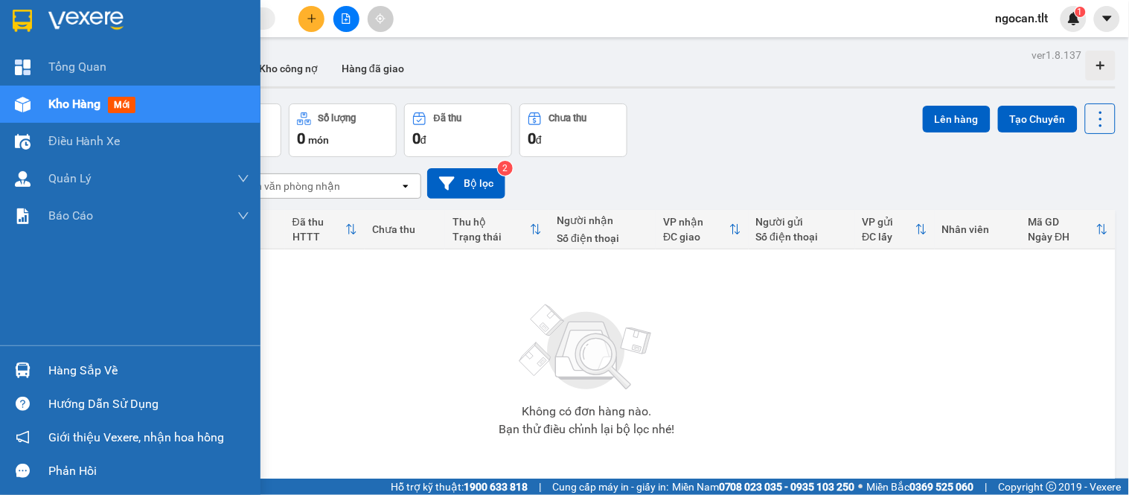
click at [24, 363] on img at bounding box center [23, 371] width 16 height 16
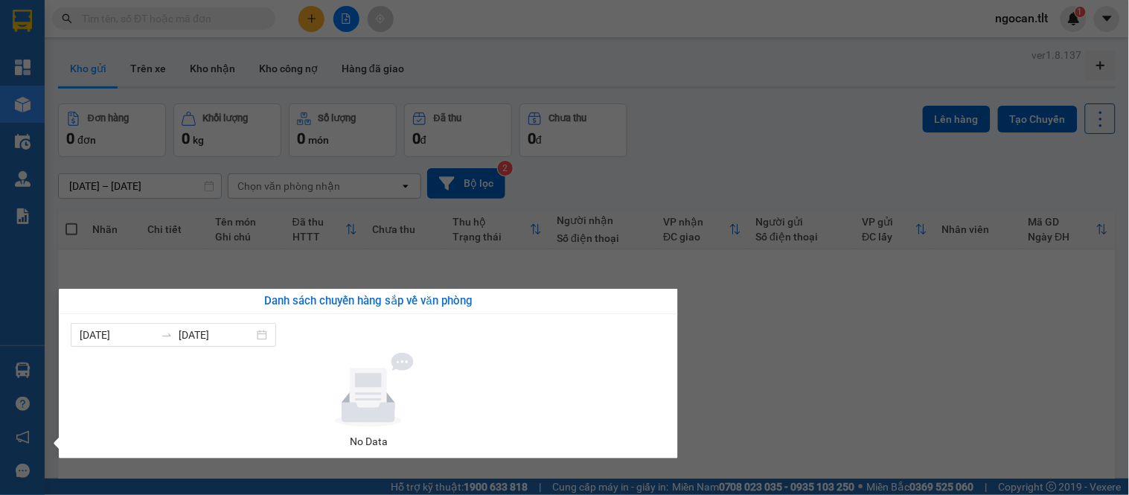
drag, startPoint x: 268, startPoint y: 146, endPoint x: 216, endPoint y: 113, distance: 61.5
click at [255, 141] on section "Kết quả tìm kiếm ( 1 ) Bộ lọc Gửi 3 ngày gần nhất Mã ĐH Trạng thái Món hàng Thu…" at bounding box center [564, 247] width 1129 height 495
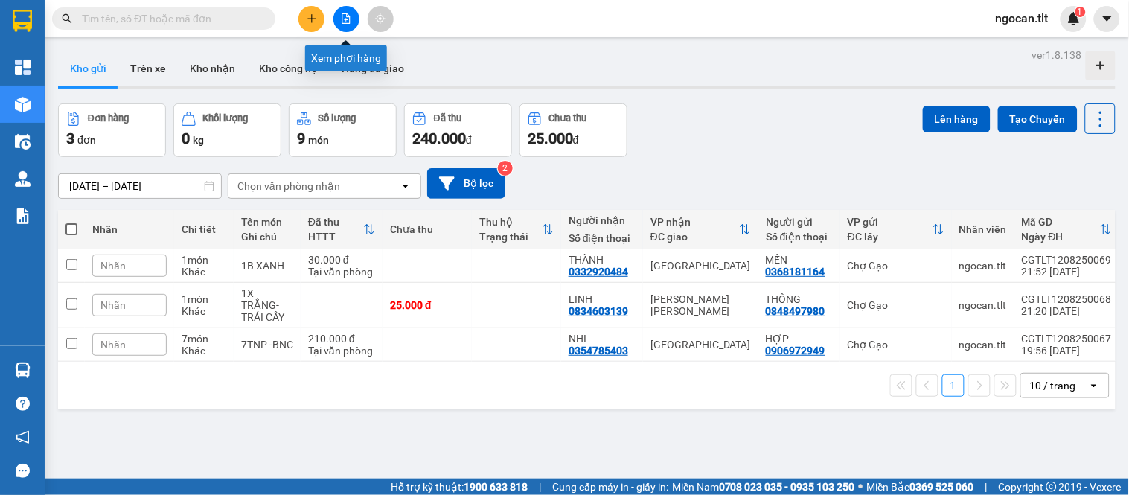
click at [354, 25] on button at bounding box center [346, 19] width 26 height 26
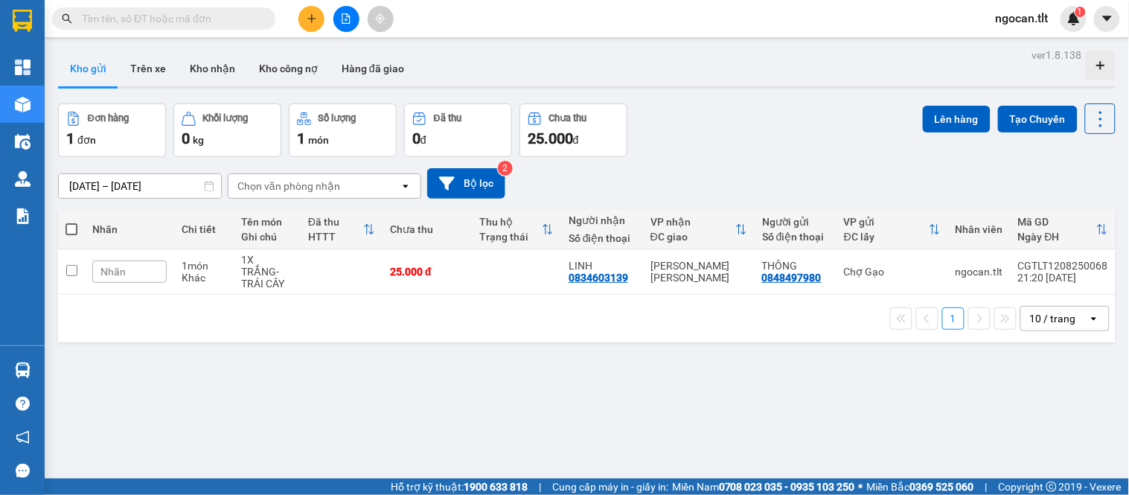
click at [70, 229] on span at bounding box center [72, 229] width 12 height 12
click at [71, 222] on input "checkbox" at bounding box center [71, 222] width 0 height 0
checkbox input "true"
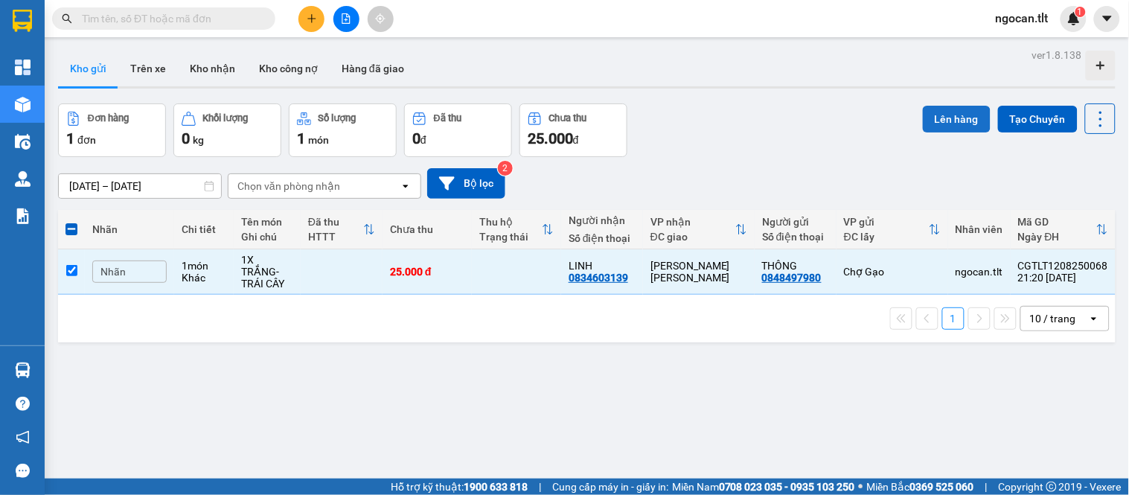
click at [929, 124] on button "Lên hàng" at bounding box center [957, 119] width 68 height 27
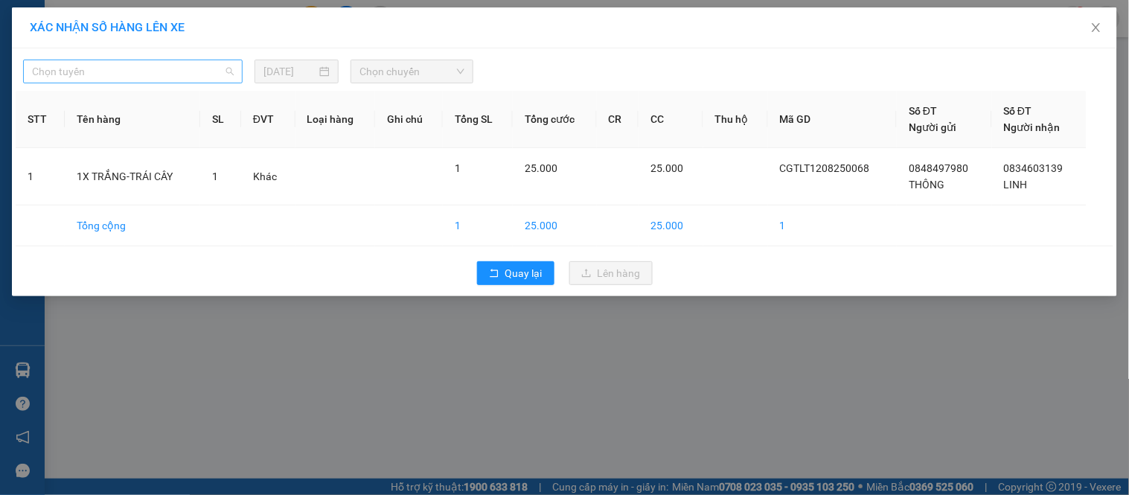
click at [122, 80] on span "Chọn tuyến" at bounding box center [133, 71] width 202 height 22
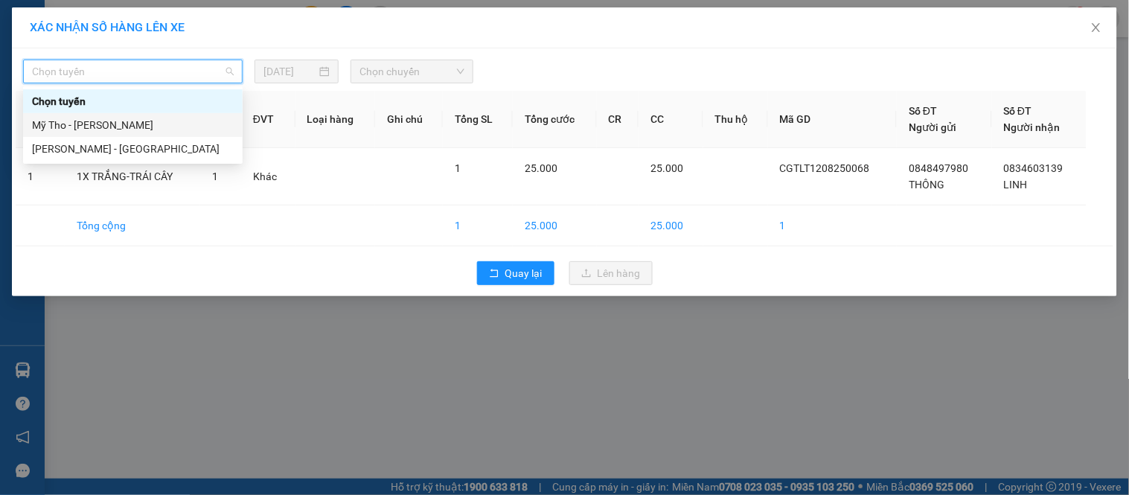
click at [115, 124] on div "Mỹ Tho - [PERSON_NAME]" at bounding box center [133, 125] width 202 height 16
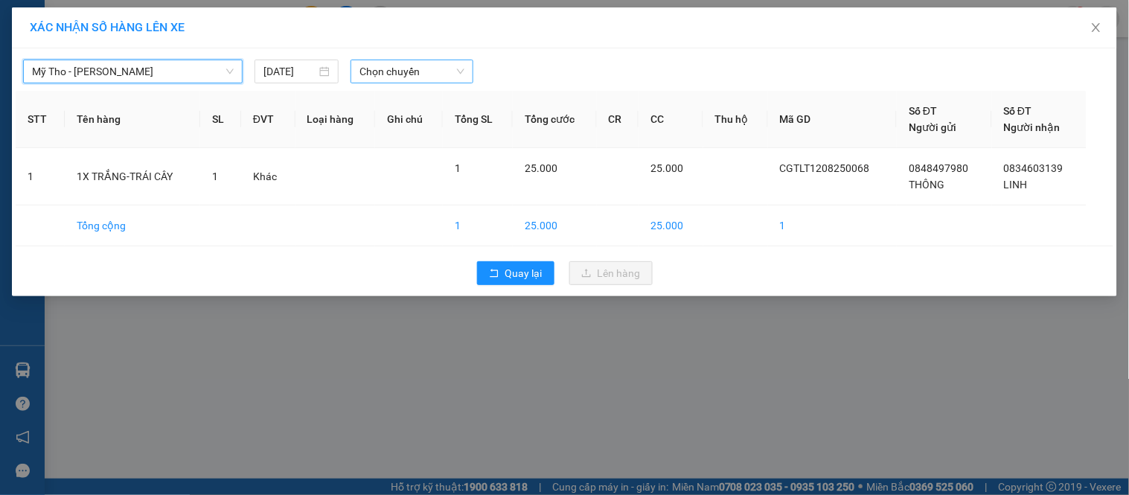
click at [427, 78] on span "Chọn chuyến" at bounding box center [412, 71] width 105 height 22
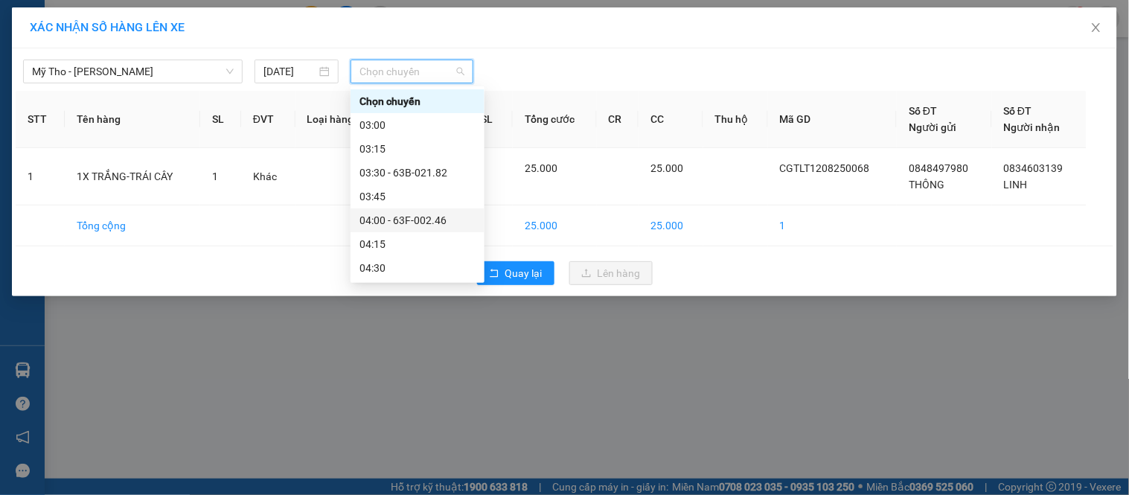
click at [432, 212] on div "04:00 - 63F-002.46" at bounding box center [418, 220] width 116 height 16
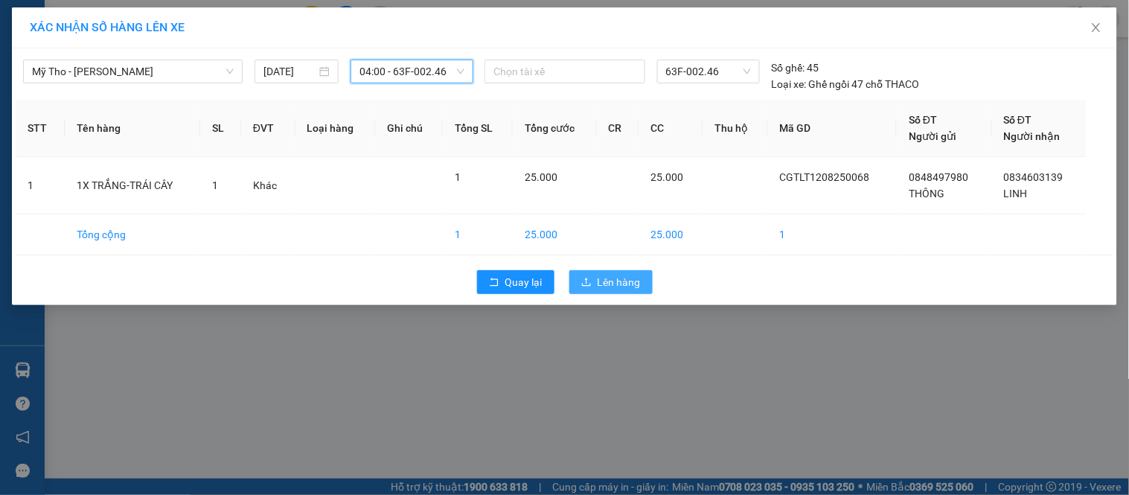
click at [642, 272] on button "Lên hàng" at bounding box center [610, 282] width 83 height 24
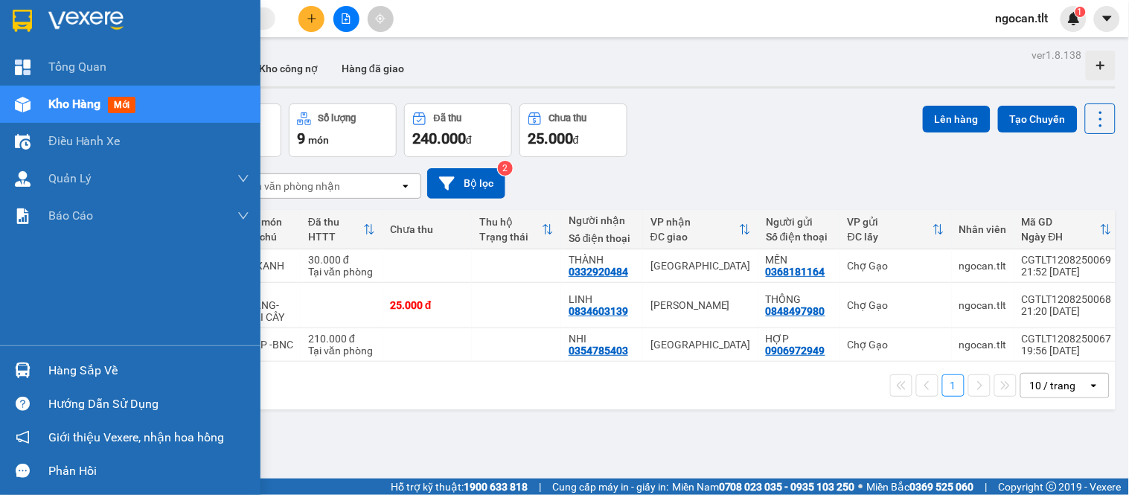
click at [9, 362] on div "Hàng sắp về" at bounding box center [130, 370] width 261 height 33
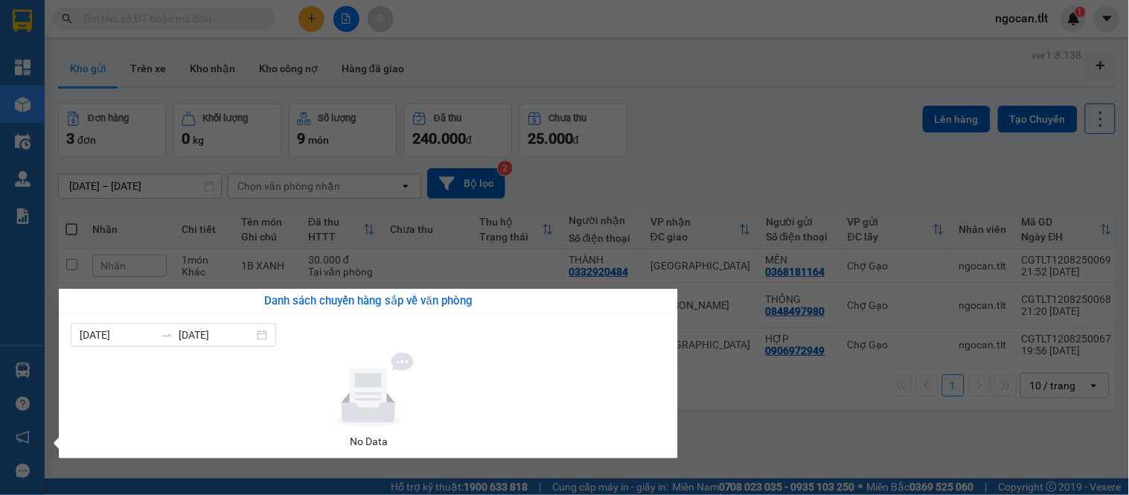
click at [749, 400] on section "Kết quả tìm kiếm ( 0 ) Bộ lọc Gửi 3 ngày gần nhất No Data ngocan.tlt 1 Tổng Qua…" at bounding box center [564, 247] width 1129 height 495
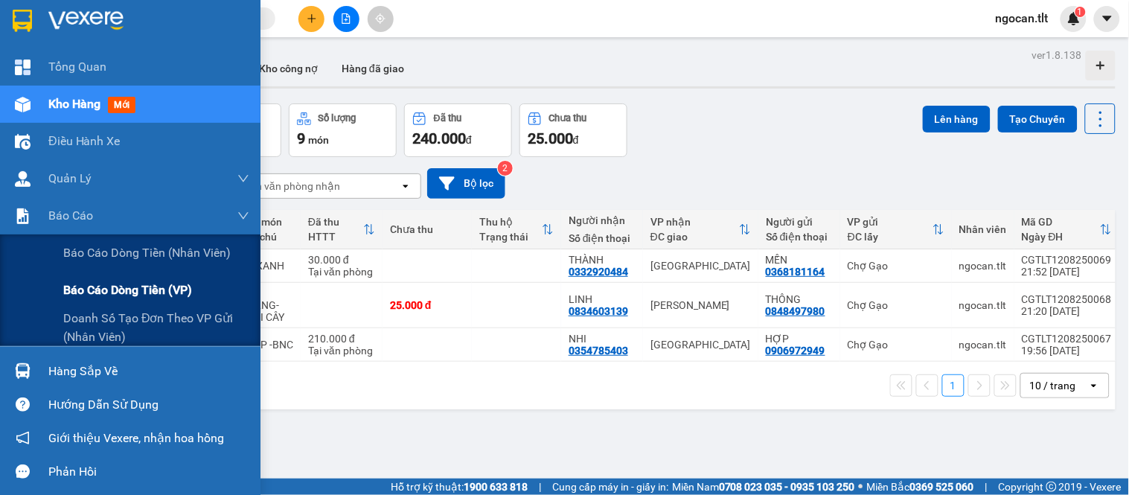
click at [138, 292] on span "Báo cáo dòng tiền (VP)" at bounding box center [127, 290] width 129 height 19
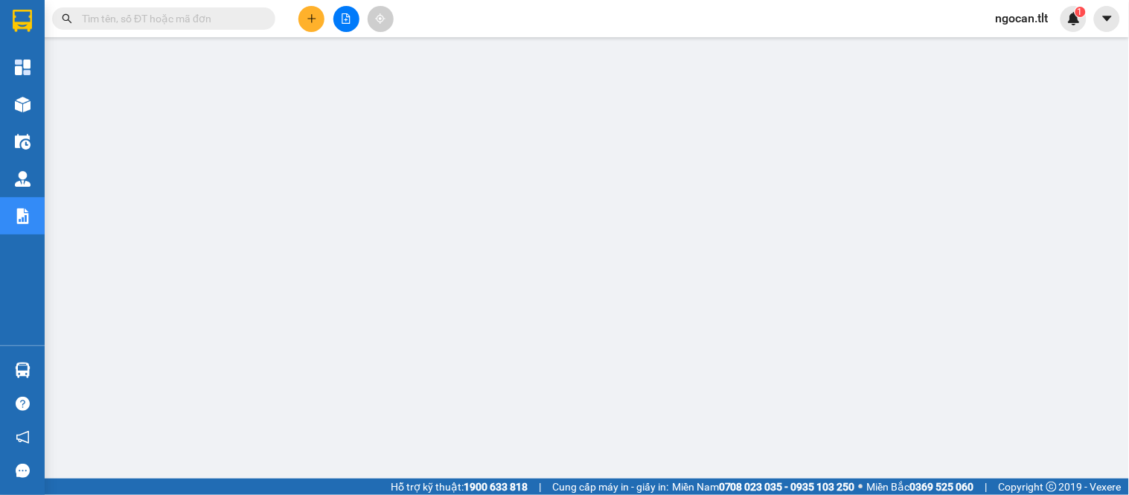
click at [337, 16] on button at bounding box center [346, 19] width 26 height 26
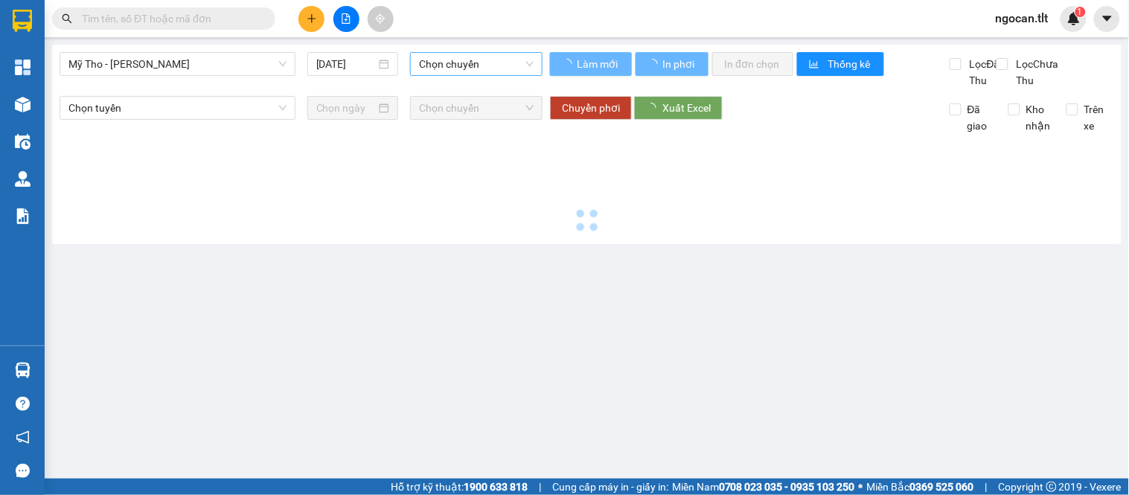
type input "[DATE]"
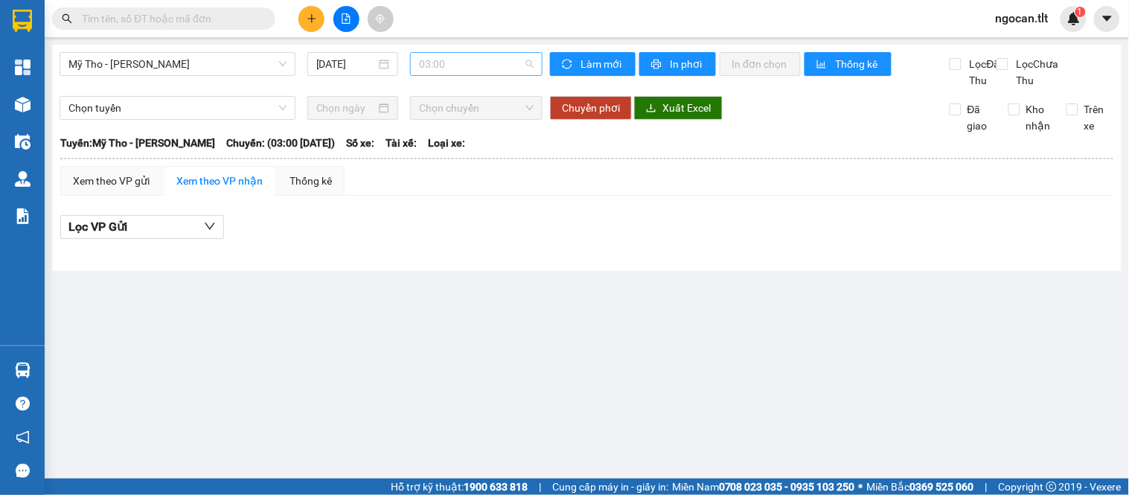
click at [503, 68] on span "03:00" at bounding box center [476, 64] width 115 height 22
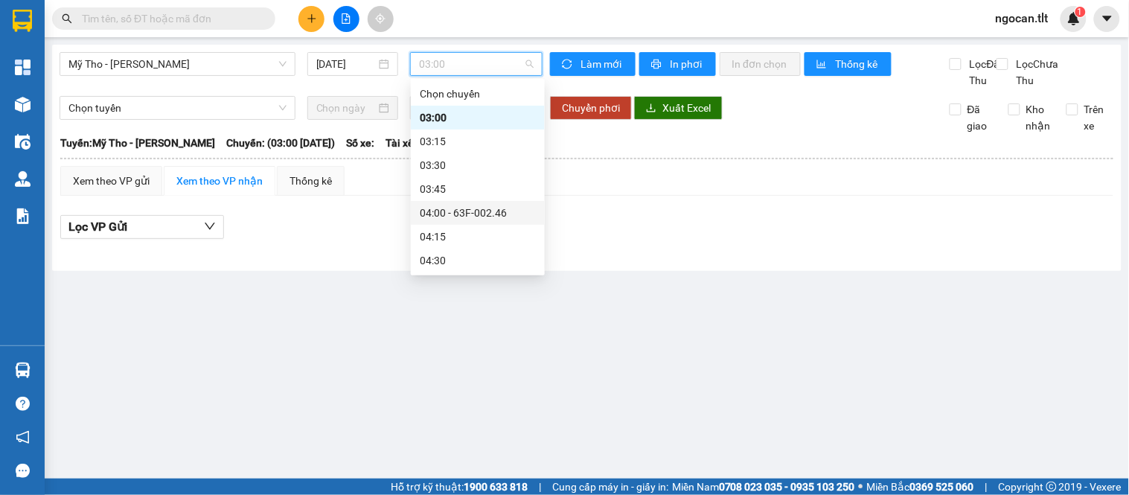
click at [452, 206] on div "04:00 - 63F-002.46" at bounding box center [478, 213] width 116 height 16
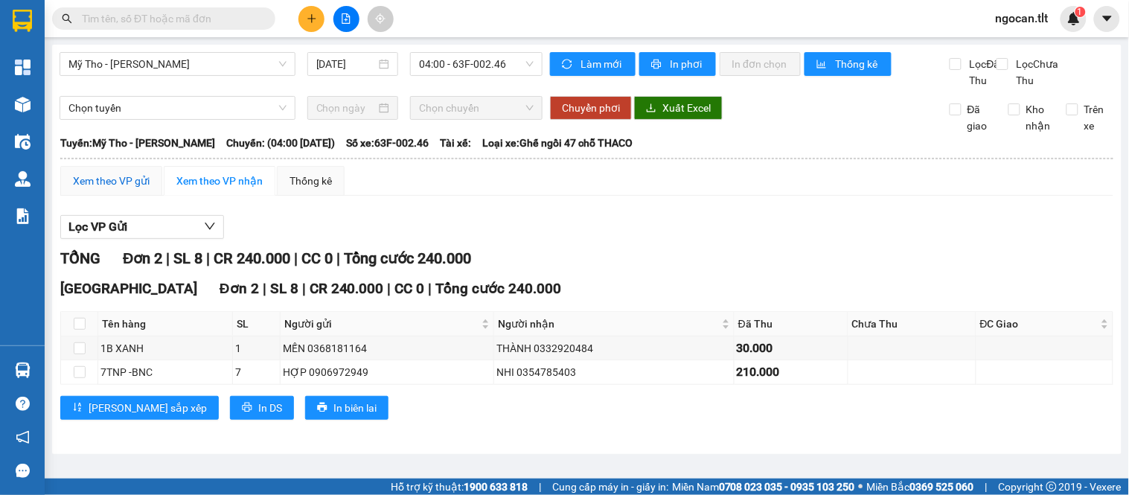
click at [138, 189] on div "Xem theo VP gửi" at bounding box center [111, 181] width 77 height 16
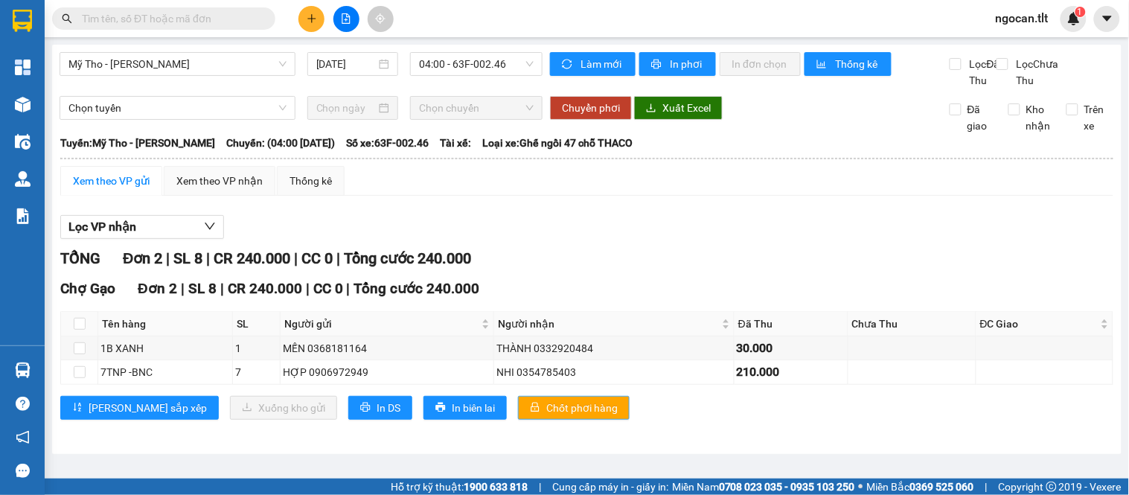
drag, startPoint x: 508, startPoint y: 414, endPoint x: 514, endPoint y: 406, distance: 9.7
click at [518, 414] on button "Chốt phơi hàng" at bounding box center [574, 408] width 112 height 24
click at [581, 55] on div "Mỹ Tho - [GEOGRAPHIC_DATA] [DATE] 04:00 - 63F-002.46 Làm mới In phơi In đơn chọ…" at bounding box center [587, 249] width 1070 height 409
click at [578, 61] on button "Làm mới" at bounding box center [593, 64] width 86 height 24
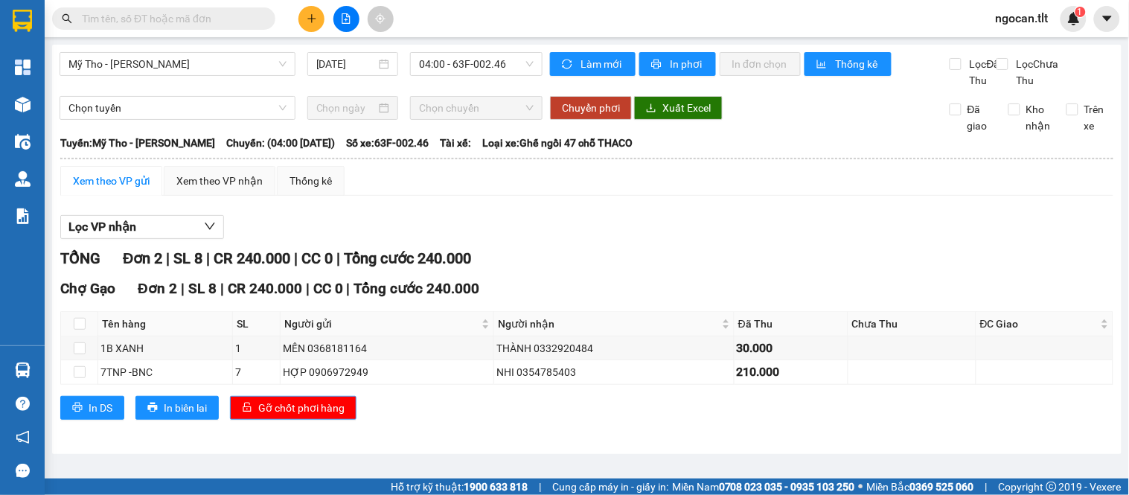
click at [314, 416] on span "Gỡ chốt phơi hàng" at bounding box center [301, 408] width 86 height 16
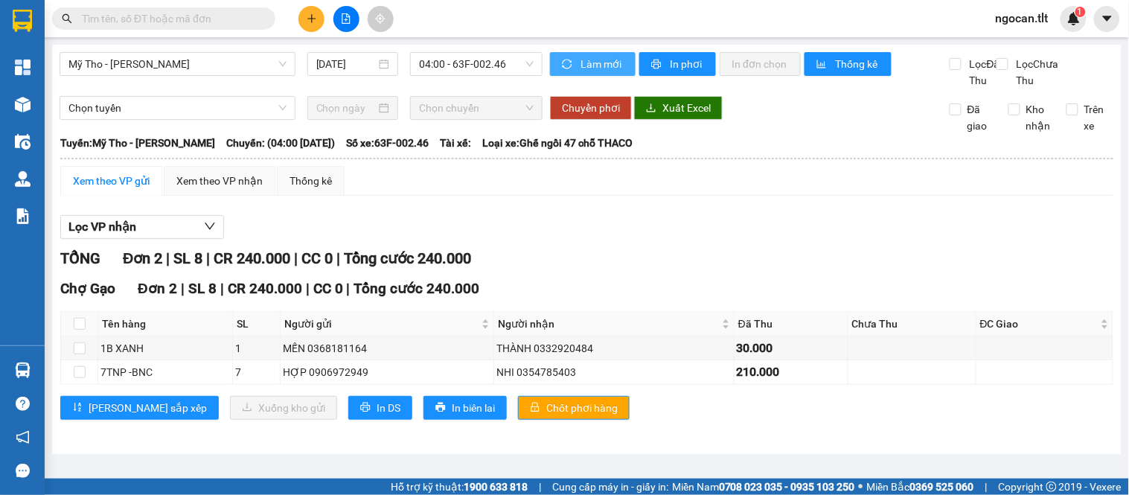
click at [619, 66] on span "Làm mới" at bounding box center [602, 64] width 43 height 16
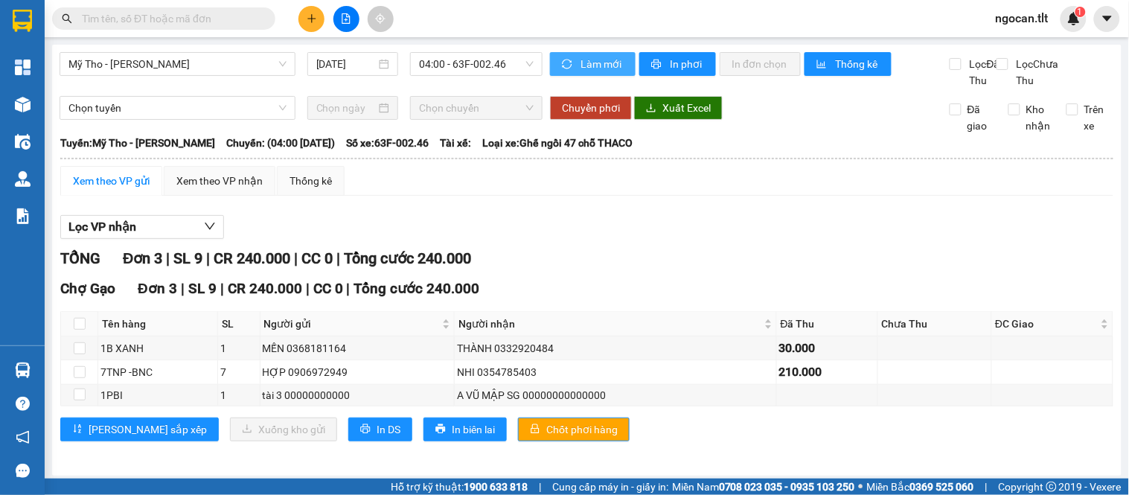
click at [574, 72] on button "Làm mới" at bounding box center [593, 64] width 86 height 24
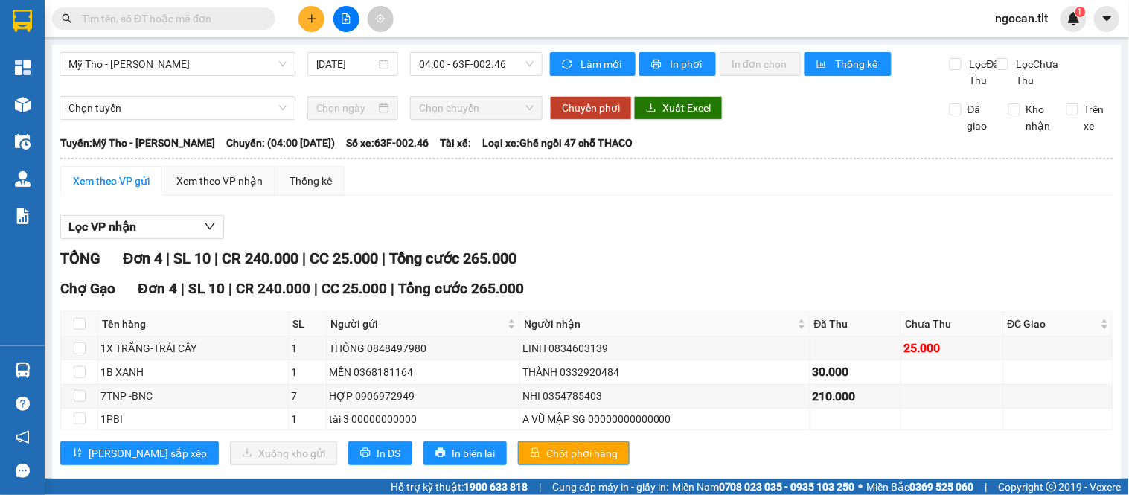
drag, startPoint x: 614, startPoint y: 42, endPoint x: 609, endPoint y: 49, distance: 9.1
click at [613, 42] on main "Mỹ Tho - [GEOGRAPHIC_DATA] [DATE] 04:00 - 63F-002.46 Làm mới In phơi In đơn chọ…" at bounding box center [564, 239] width 1129 height 479
click at [609, 49] on div "Mỹ Tho - [GEOGRAPHIC_DATA] [DATE] 04:00 - 63F-002.46 Làm mới In phơi In đơn chọ…" at bounding box center [587, 272] width 1070 height 455
click at [609, 52] on button "Làm mới" at bounding box center [593, 64] width 86 height 24
